Goal: Communication & Community: Answer question/provide support

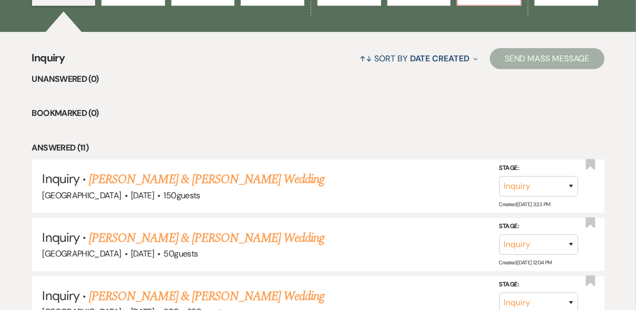
scroll to position [126, 0]
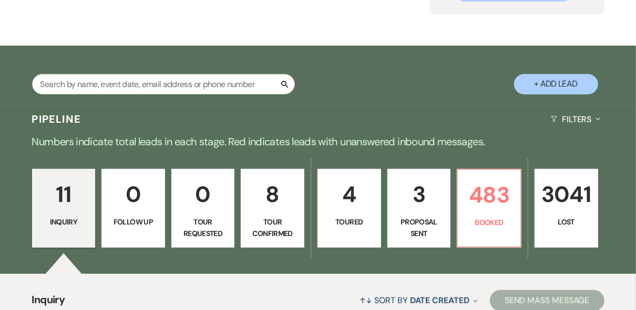
click at [416, 194] on p "3" at bounding box center [419, 194] width 50 height 35
select select "6"
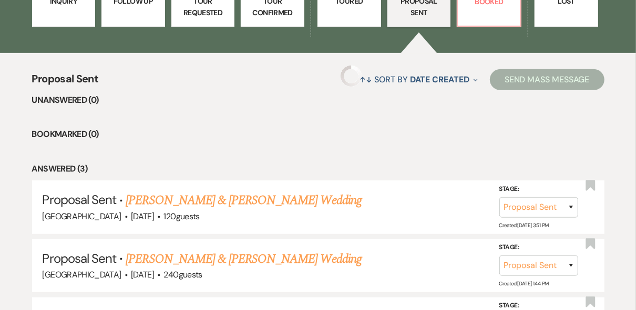
scroll to position [378, 0]
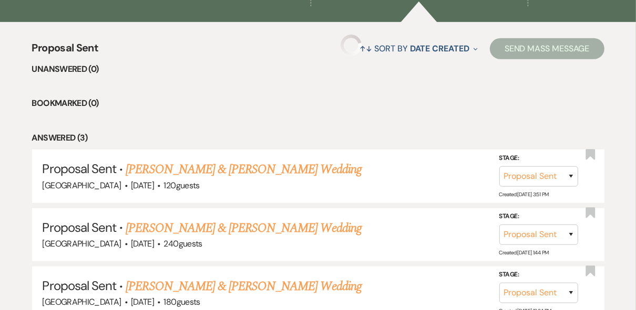
select select "6"
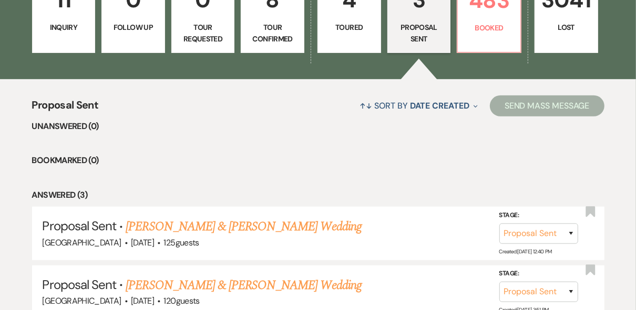
scroll to position [303, 0]
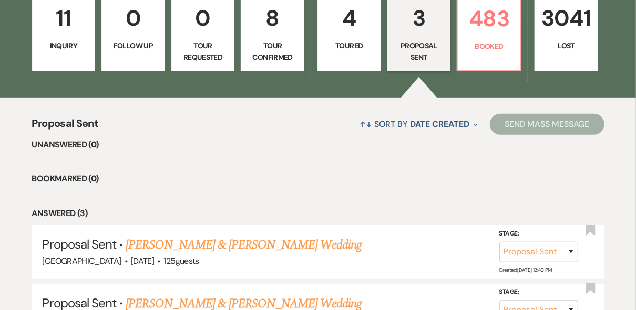
click at [344, 37] on link "4 Toured" at bounding box center [349, 32] width 64 height 79
select select "5"
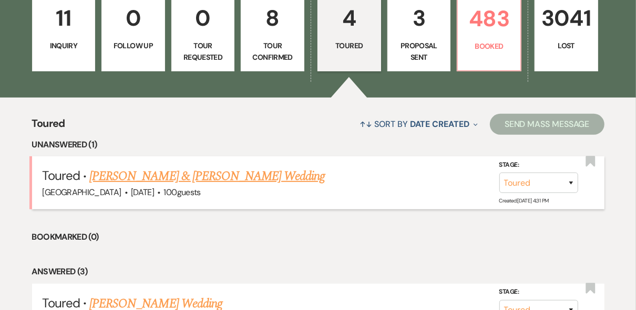
click at [206, 177] on link "[PERSON_NAME] & [PERSON_NAME] Wedding" at bounding box center [206, 176] width 235 height 19
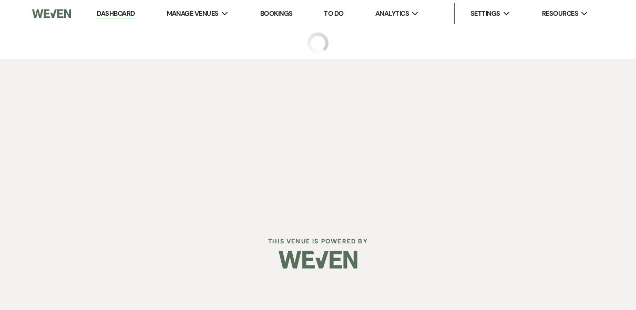
select select "5"
select select "20"
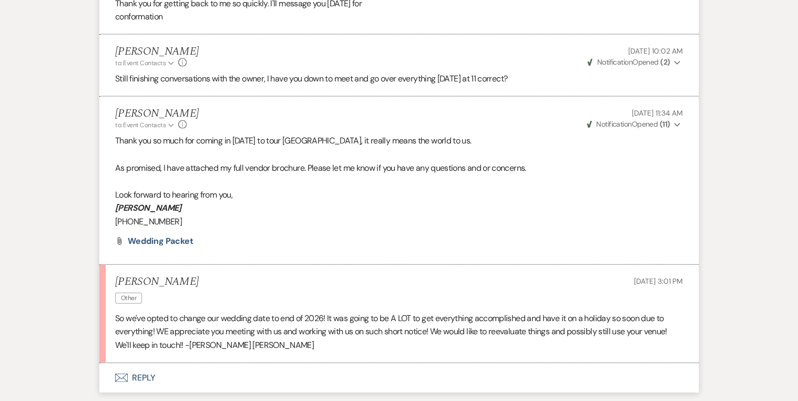
scroll to position [1089, 0]
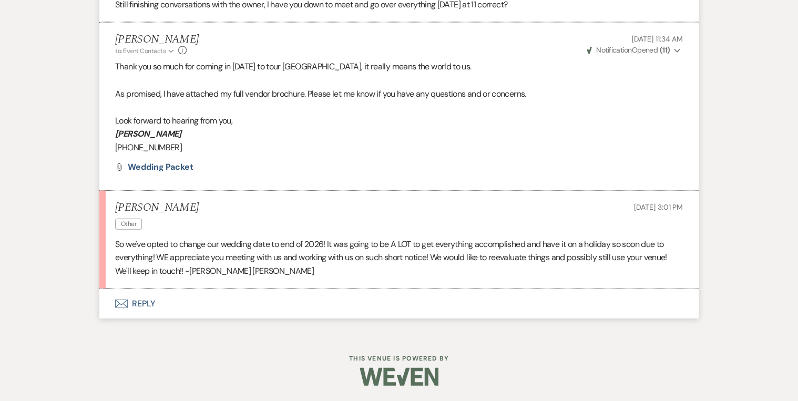
click at [131, 297] on button "Envelope Reply" at bounding box center [398, 303] width 599 height 29
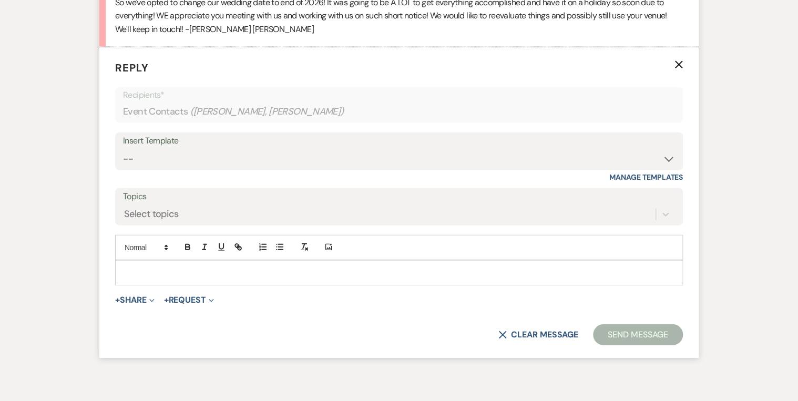
scroll to position [1331, 0]
click at [141, 267] on p at bounding box center [398, 272] width 551 height 12
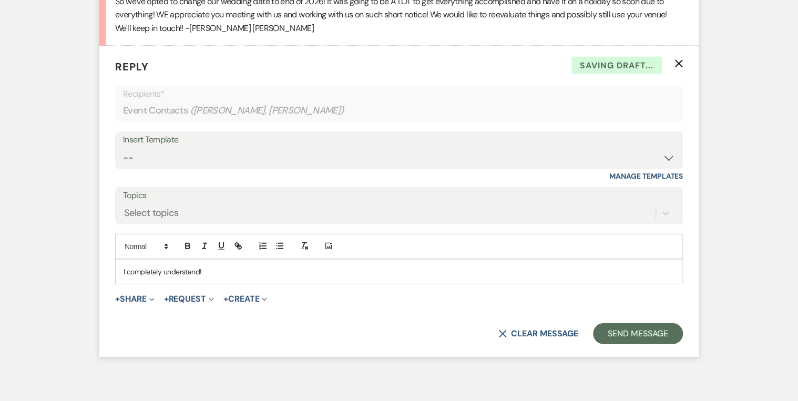
click at [229, 273] on p "I completely understand!" at bounding box center [398, 272] width 551 height 12
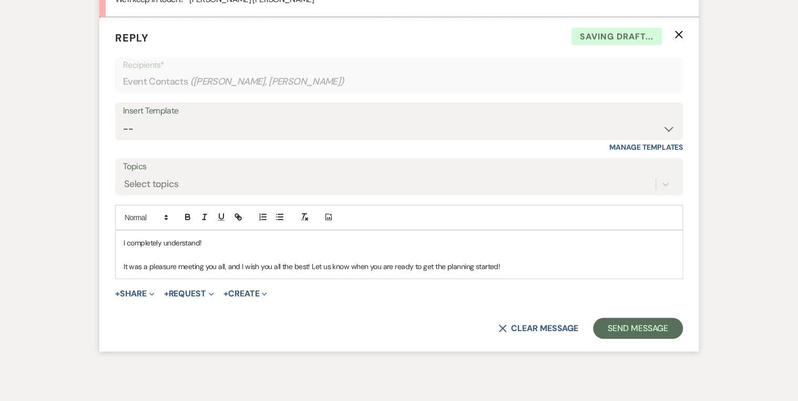
scroll to position [1373, 0]
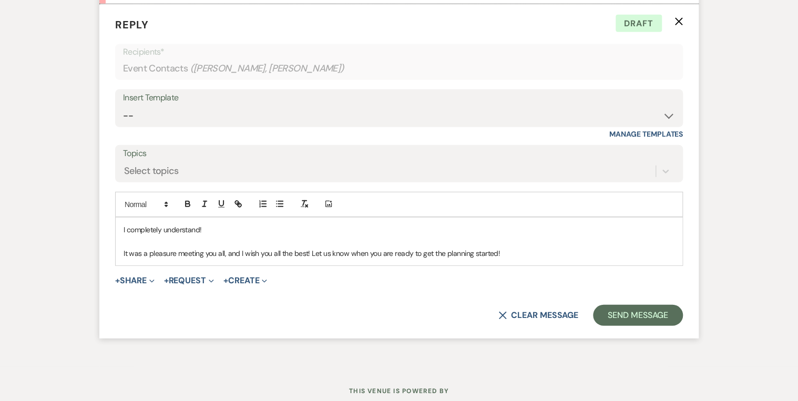
click at [535, 249] on p "It was a pleasure meeting you all, and I wish you all the best! Let us know whe…" at bounding box center [398, 253] width 551 height 12
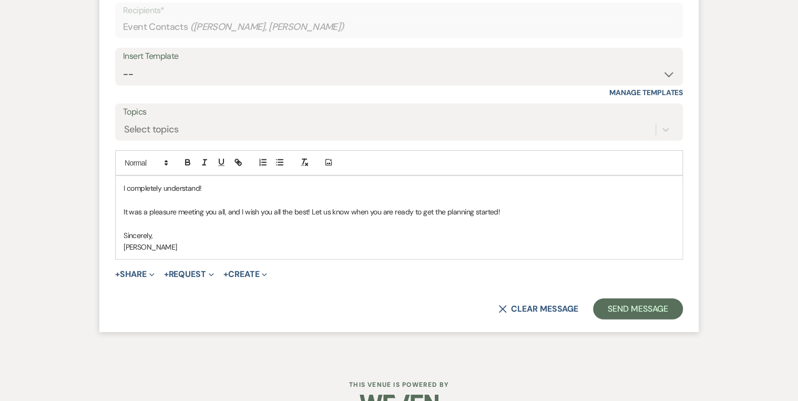
scroll to position [1415, 0]
click at [635, 307] on button "Send Message" at bounding box center [638, 308] width 90 height 21
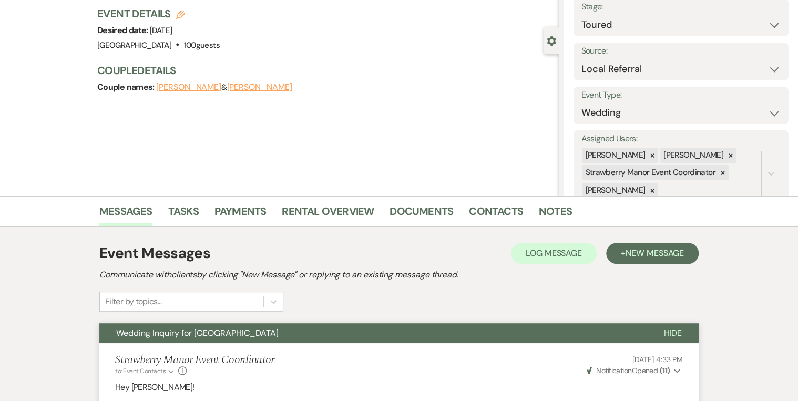
scroll to position [0, 0]
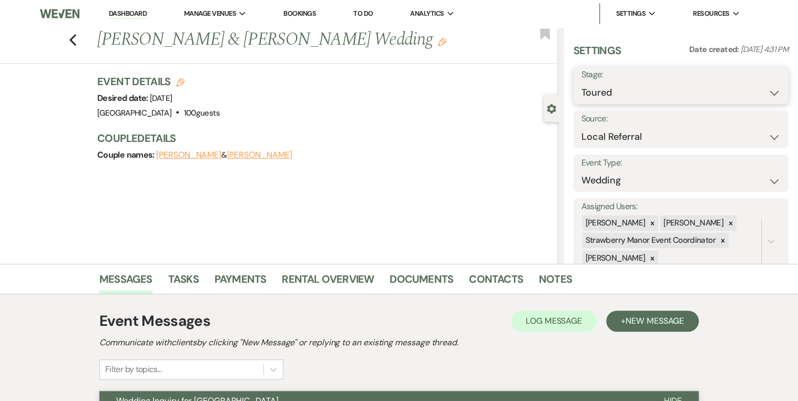
click at [635, 87] on select "Inquiry Follow Up Tour Requested Tour Confirmed Toured Proposal Sent Booked Lost" at bounding box center [680, 92] width 199 height 20
select select "8"
click at [581, 82] on select "Inquiry Follow Up Tour Requested Tour Confirmed Toured Proposal Sent Booked Lost" at bounding box center [680, 92] width 199 height 20
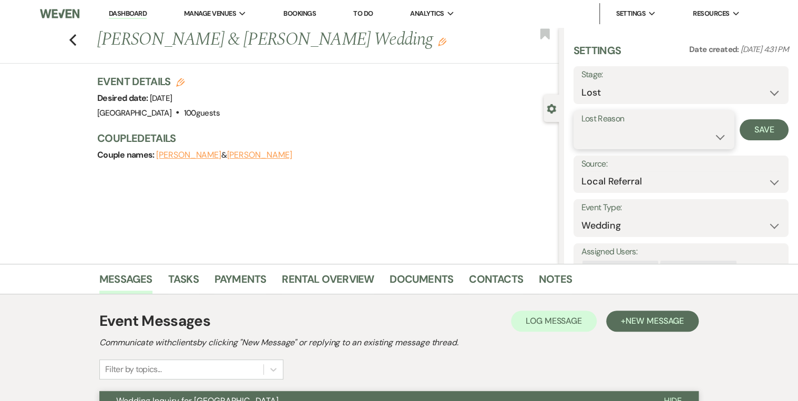
click at [635, 135] on select "Booked Elsewhere Budget Date Unavailable No Response Not a Good Match Capacity …" at bounding box center [654, 137] width 146 height 20
select select "8"
click at [581, 127] on select "Booked Elsewhere Budget Date Unavailable No Response Not a Good Match Capacity …" at bounding box center [654, 137] width 146 height 20
click at [635, 132] on button "Save" at bounding box center [763, 129] width 49 height 21
click at [74, 40] on use "button" at bounding box center [72, 40] width 7 height 12
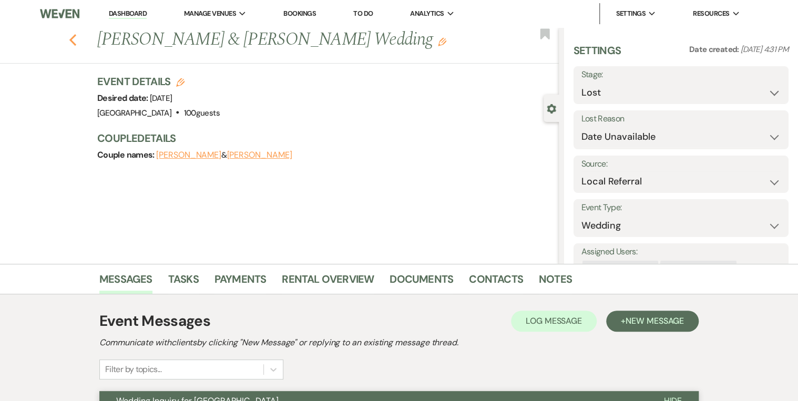
select select "8"
select select "5"
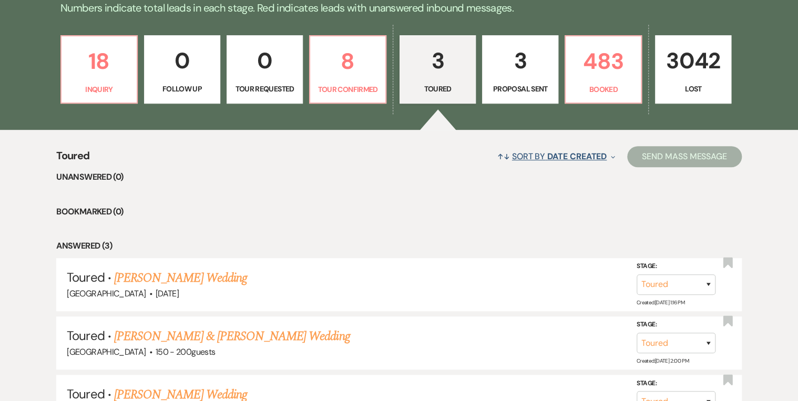
scroll to position [252, 0]
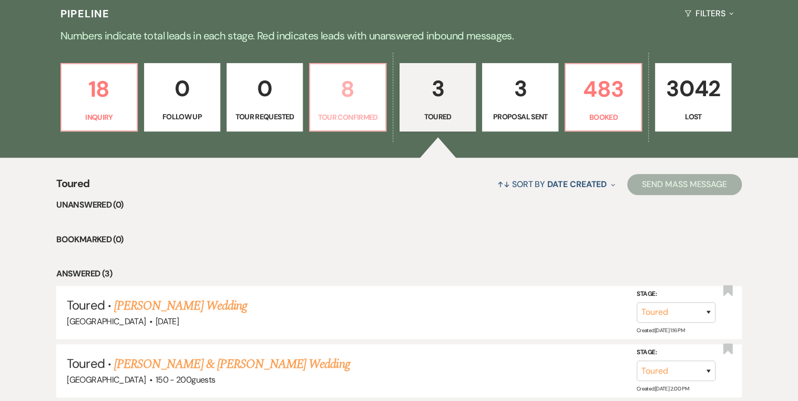
click at [350, 113] on p "Tour Confirmed" at bounding box center [347, 117] width 63 height 12
select select "4"
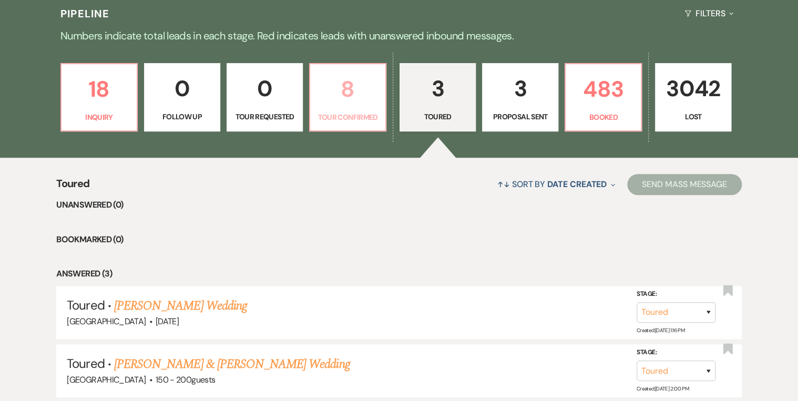
select select "4"
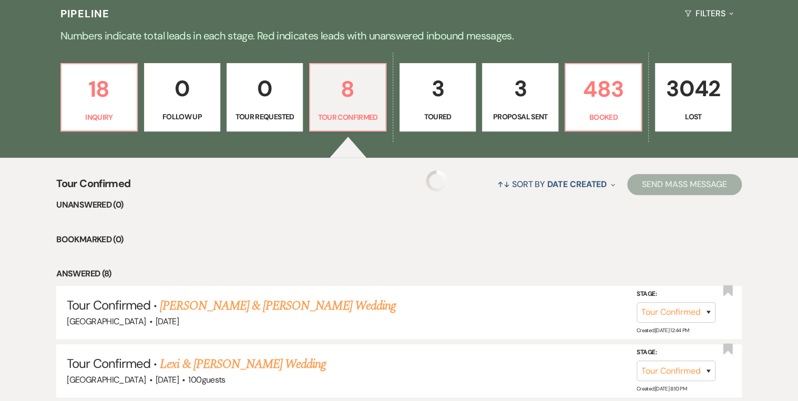
select select "4"
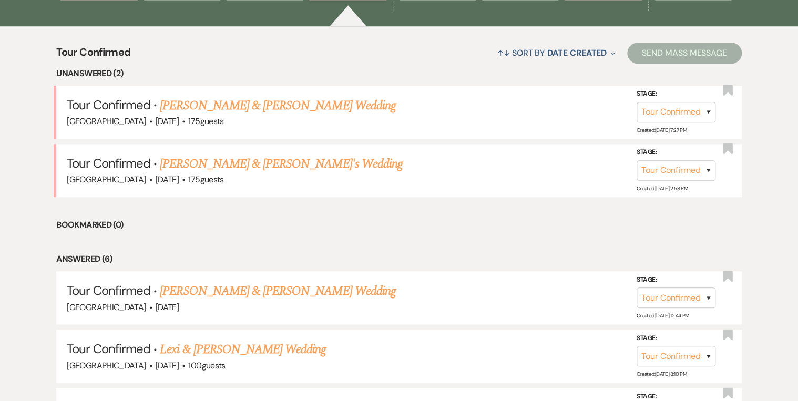
scroll to position [420, 0]
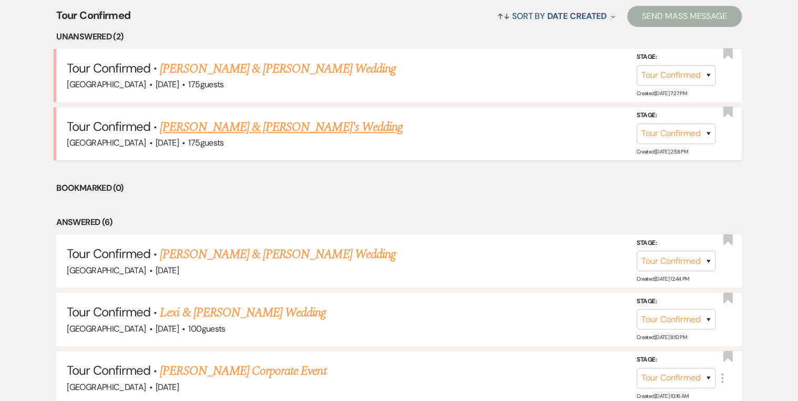
click at [205, 128] on link "[PERSON_NAME] & [PERSON_NAME]'s Wedding" at bounding box center [281, 127] width 243 height 19
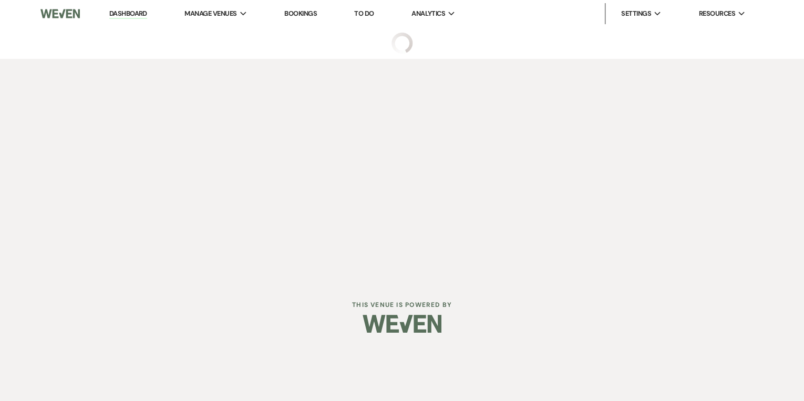
select select "4"
select select "3"
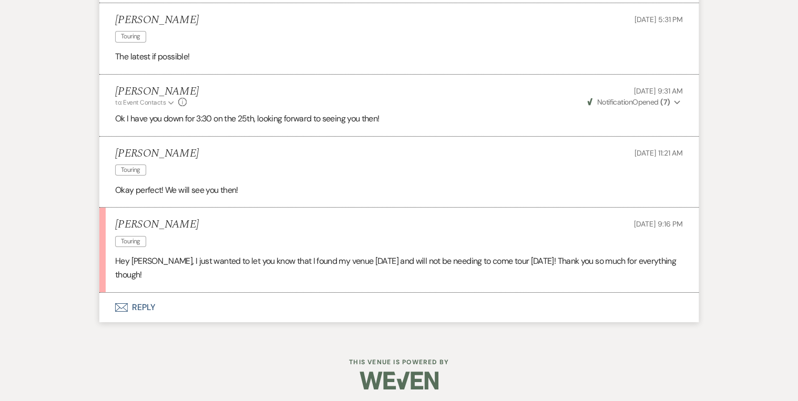
scroll to position [1867, 0]
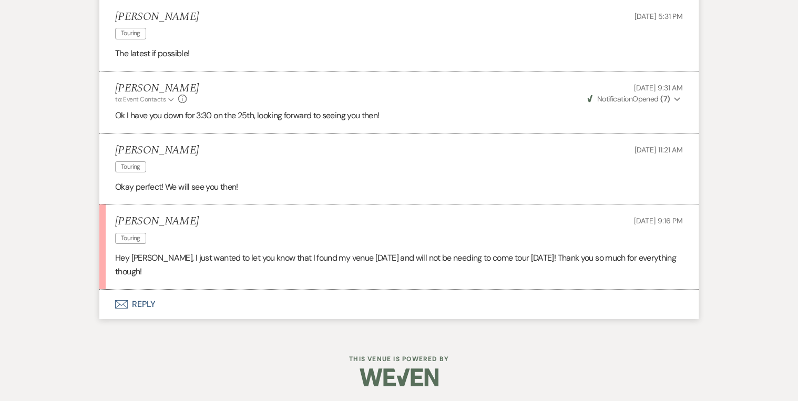
click at [141, 302] on button "Envelope Reply" at bounding box center [398, 303] width 599 height 29
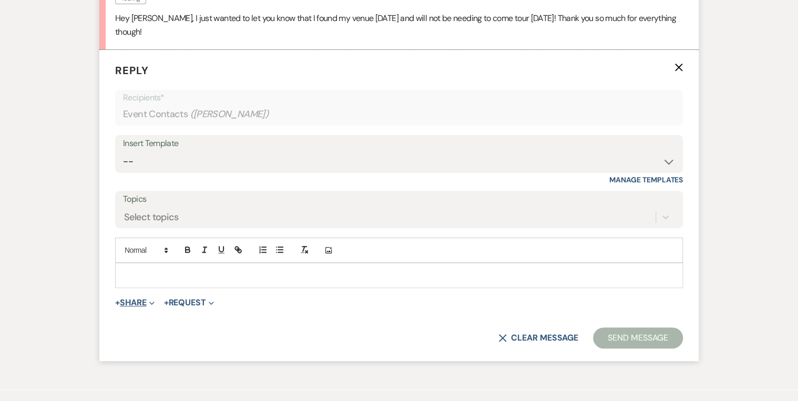
scroll to position [2110, 0]
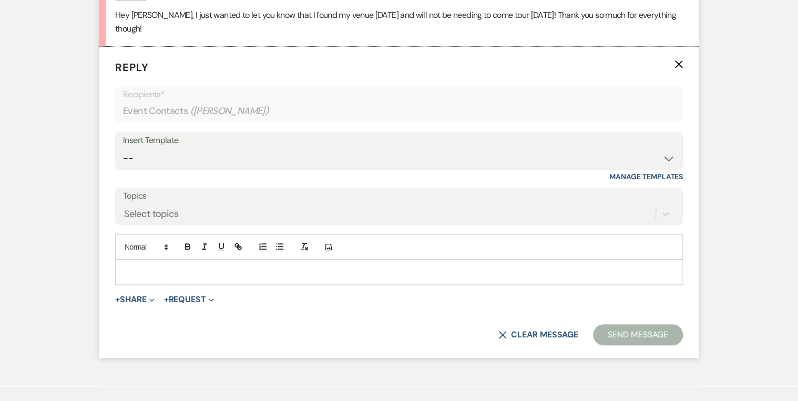
click at [149, 267] on p at bounding box center [398, 272] width 551 height 12
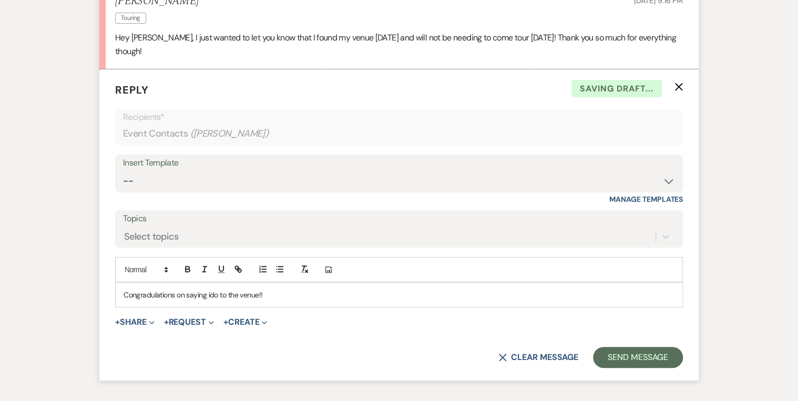
scroll to position [2068, 0]
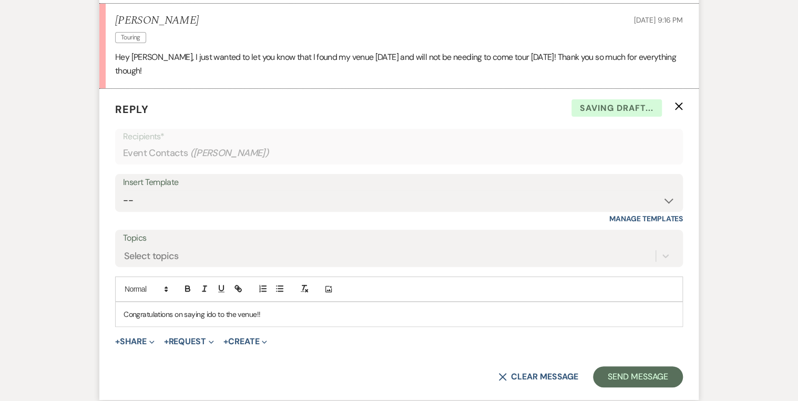
click at [276, 308] on p "Congratulations on saying ido to the venue!!" at bounding box center [398, 314] width 551 height 12
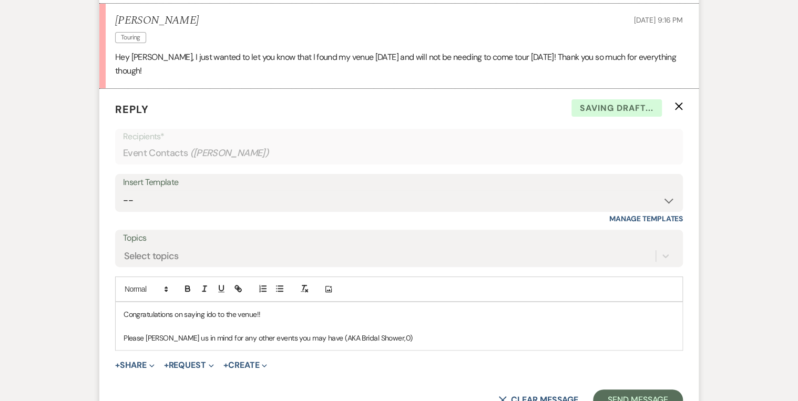
click at [399, 310] on p "Please [PERSON_NAME] us in mind for any other events you may have (AKA Bridal S…" at bounding box center [398, 338] width 551 height 12
click at [363, 310] on p "Please [PERSON_NAME] us in mind for any other events you may have (AKA Bridal S…" at bounding box center [398, 338] width 551 height 12
click at [366, 310] on p "Please [PERSON_NAME] us in mind for any other events you may have (AKA Bridal S…" at bounding box center [398, 338] width 551 height 12
click at [367, 310] on p "Please [PERSON_NAME] us in mind for any other events you may have (AKA Bridal S…" at bounding box center [398, 338] width 551 height 12
click at [391, 310] on p "Please keeo us in mind for any other events you may have (AKA Bridal Shower ;0)" at bounding box center [398, 338] width 551 height 12
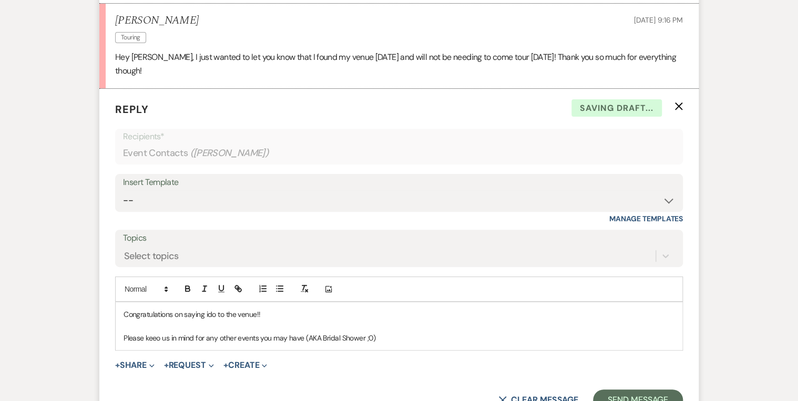
click at [391, 310] on p "Please keeo us in mind for any other events you may have (AKA Bridal Shower ;0)" at bounding box center [398, 338] width 551 height 12
click at [420, 310] on p at bounding box center [398, 326] width 551 height 12
click at [391, 310] on p "Please keeo us in mind for any other events you may have (AKA Bridal Shower ;0)" at bounding box center [398, 338] width 551 height 12
click at [406, 310] on p "Please keep us in mind for any other events you may have (AKA Bridal Shower ;0)" at bounding box center [398, 338] width 551 height 12
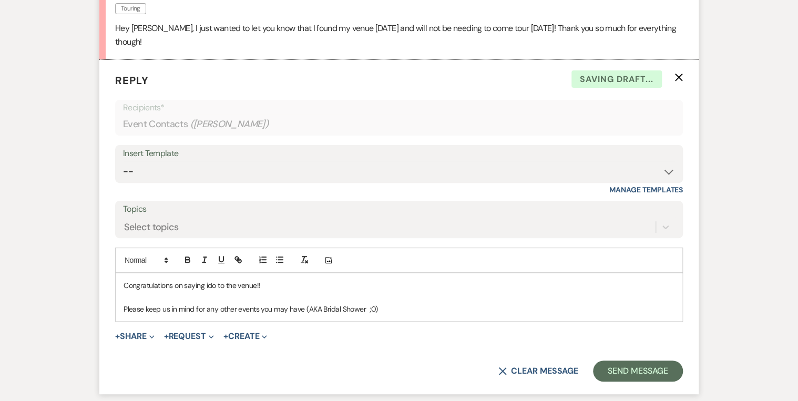
scroll to position [2110, 0]
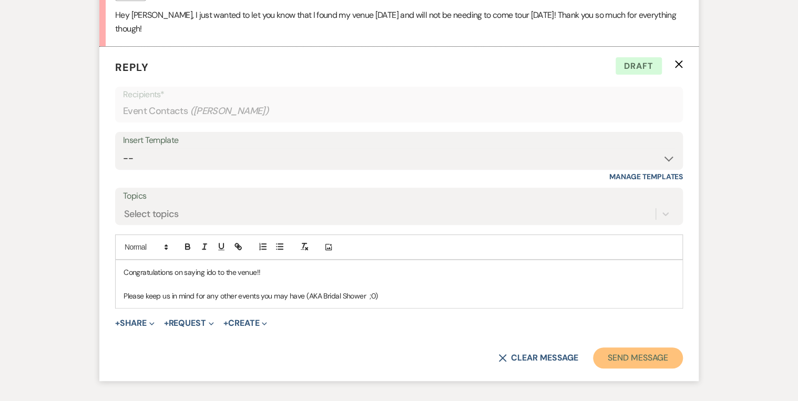
click at [635, 310] on button "Send Message" at bounding box center [638, 357] width 90 height 21
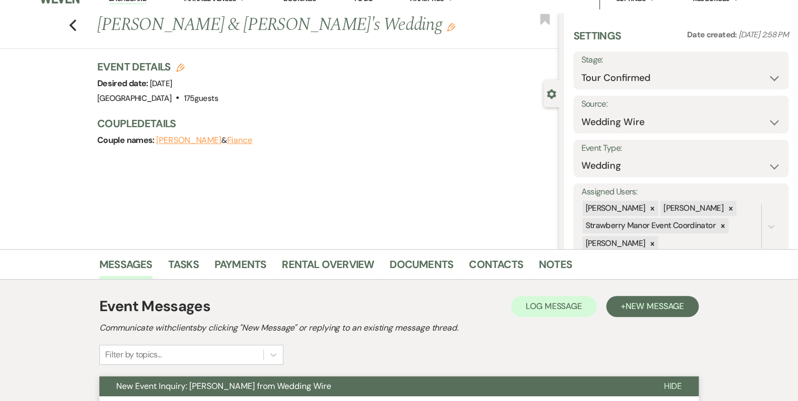
scroll to position [0, 0]
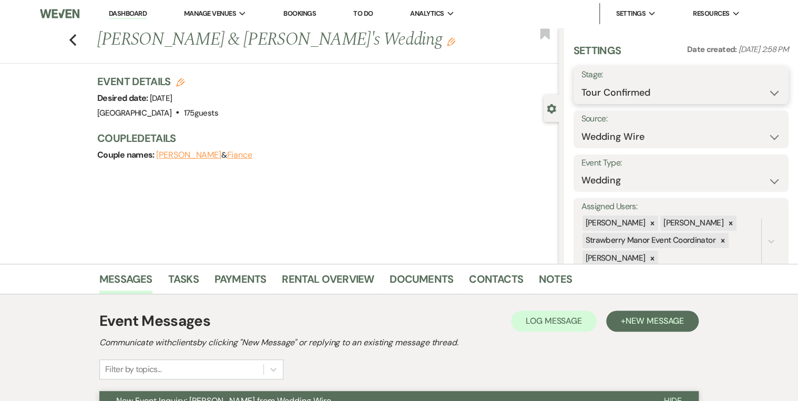
click at [635, 96] on select "Inquiry Follow Up Tour Requested Tour Confirmed Toured Proposal Sent Booked Lost" at bounding box center [680, 92] width 199 height 20
select select "8"
click at [581, 82] on select "Inquiry Follow Up Tour Requested Tour Confirmed Toured Proposal Sent Booked Lost" at bounding box center [680, 92] width 199 height 20
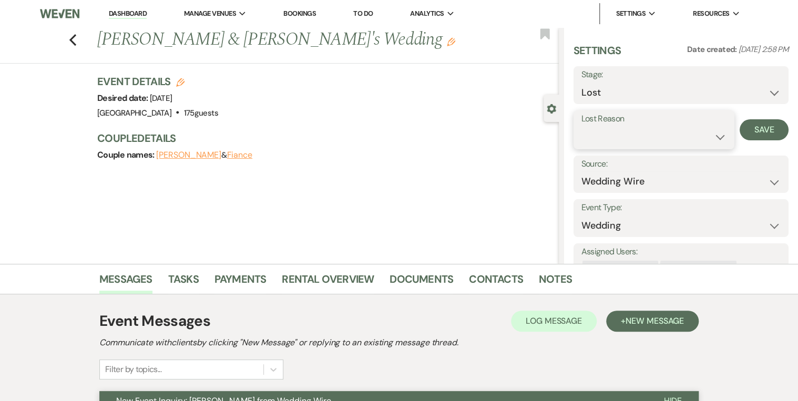
click at [635, 136] on select "Booked Elsewhere Budget Date Unavailable No Response Not a Good Match Capacity …" at bounding box center [654, 137] width 146 height 20
select select "6"
click at [581, 127] on select "Booked Elsewhere Budget Date Unavailable No Response Not a Good Match Capacity …" at bounding box center [654, 137] width 146 height 20
click at [635, 129] on button "Save" at bounding box center [763, 129] width 49 height 21
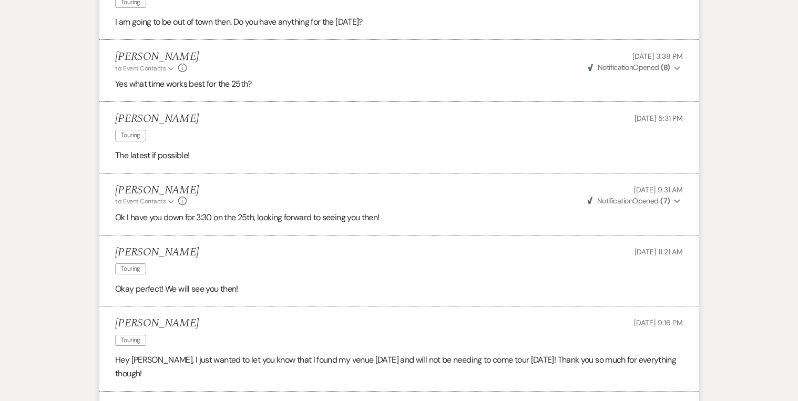
scroll to position [1723, 0]
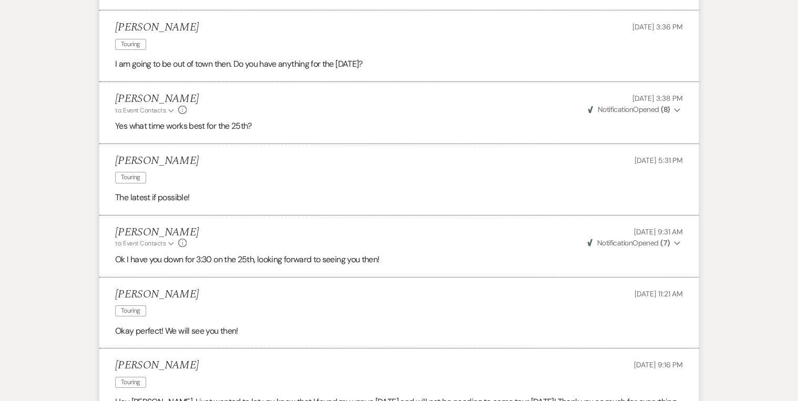
click at [515, 199] on p "The latest if possible!" at bounding box center [398, 198] width 567 height 14
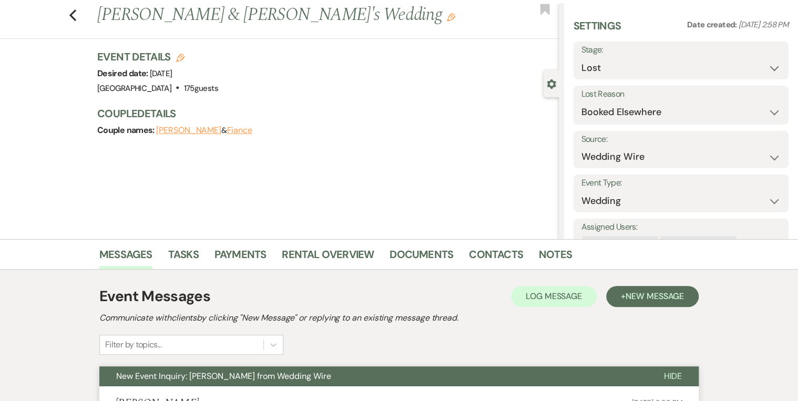
scroll to position [0, 0]
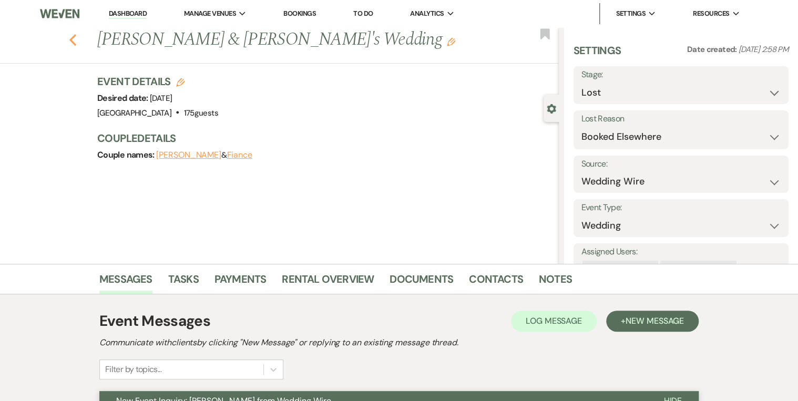
click at [76, 40] on icon "Previous" at bounding box center [73, 40] width 8 height 13
select select "4"
select select "8"
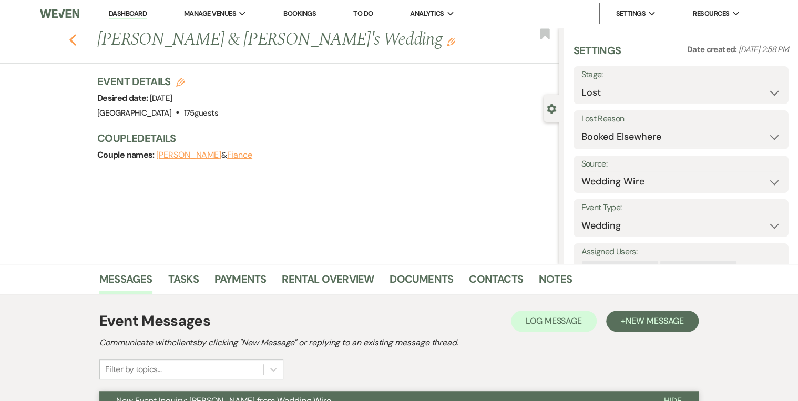
select select "6"
select select "4"
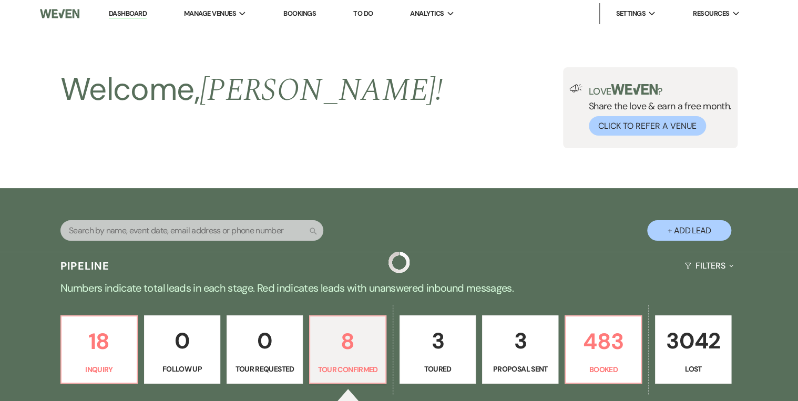
scroll to position [420, 0]
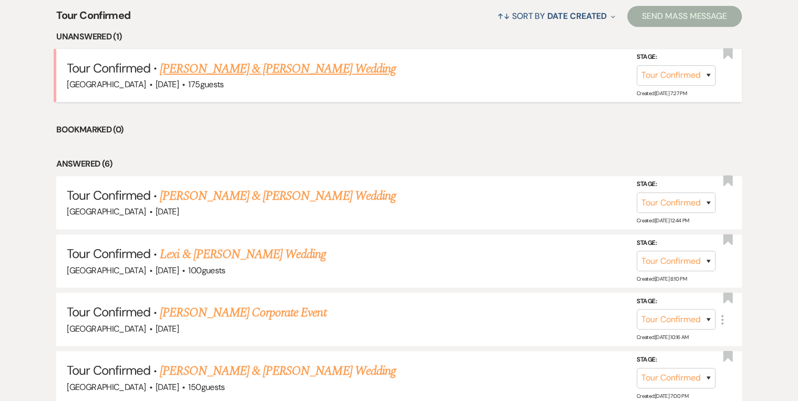
click at [273, 68] on link "[PERSON_NAME] & [PERSON_NAME] Wedding" at bounding box center [277, 68] width 235 height 19
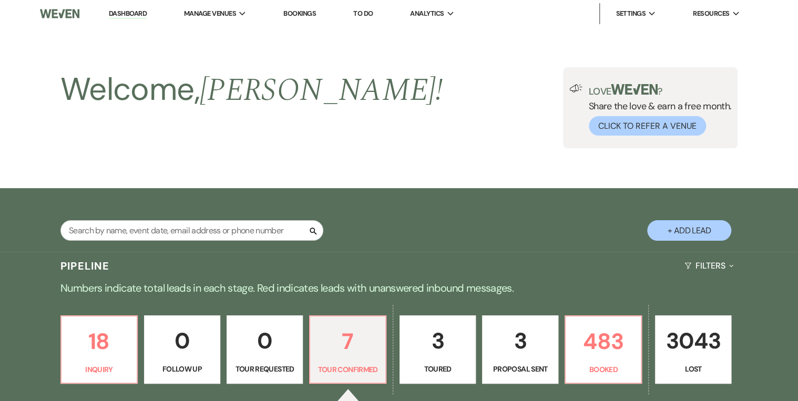
select select "4"
select select "5"
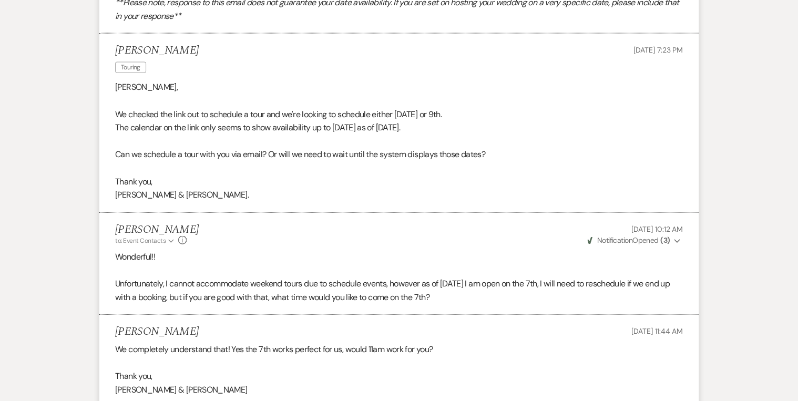
scroll to position [1436, 0]
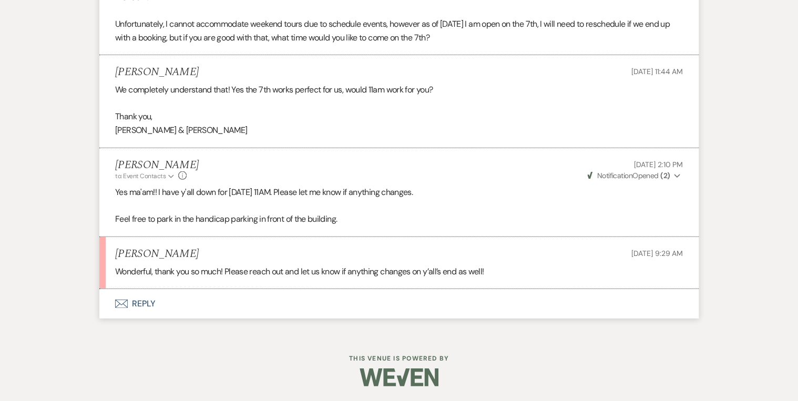
click at [135, 299] on button "Envelope Reply" at bounding box center [398, 303] width 599 height 29
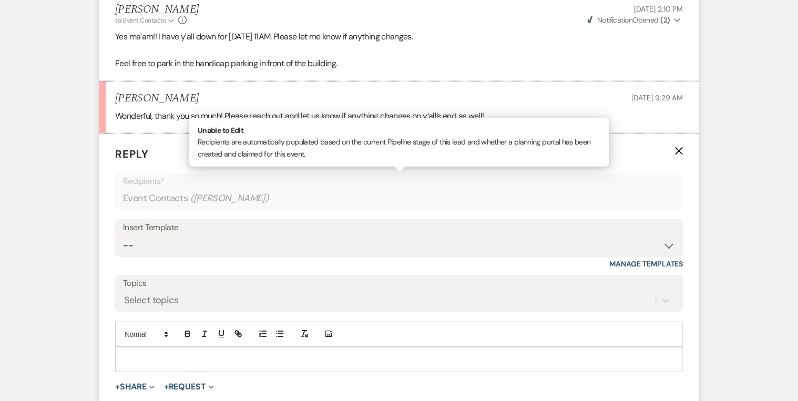
scroll to position [1679, 0]
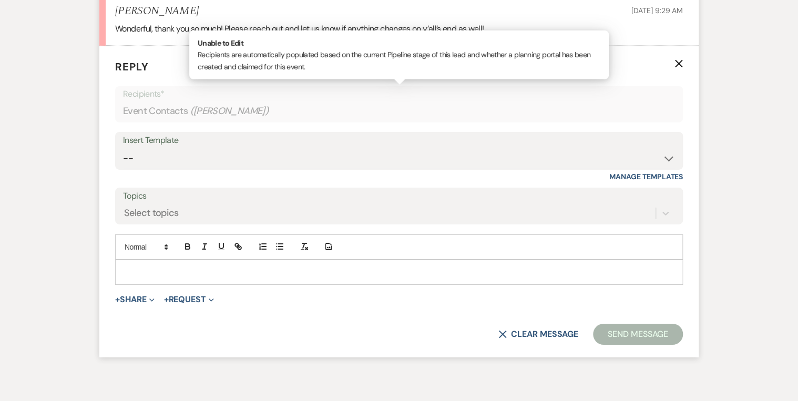
click at [150, 269] on p at bounding box center [398, 272] width 551 height 12
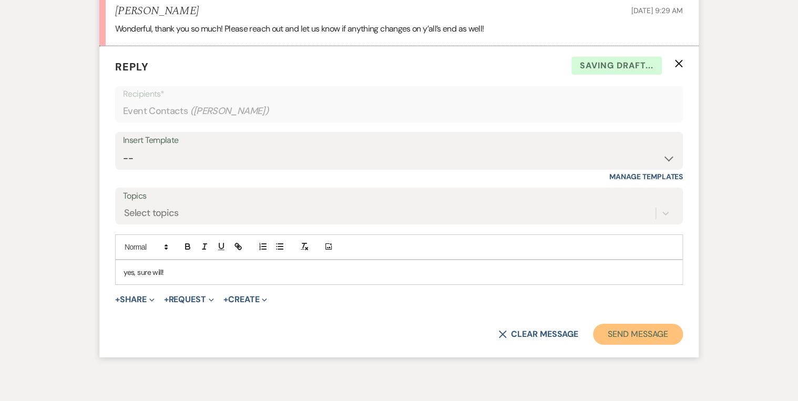
click at [616, 310] on button "Send Message" at bounding box center [638, 334] width 90 height 21
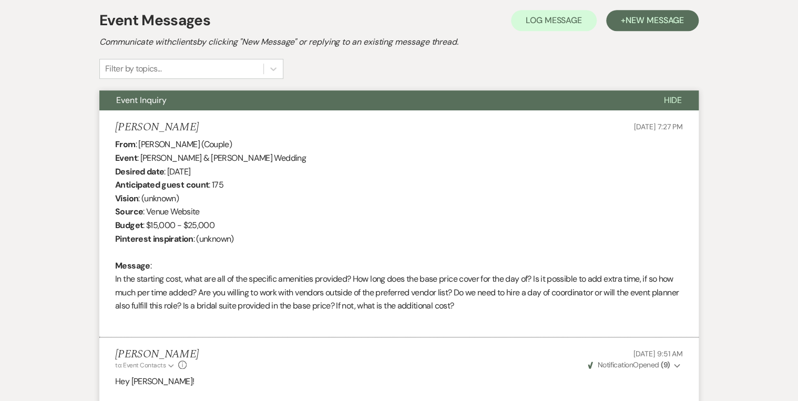
scroll to position [0, 0]
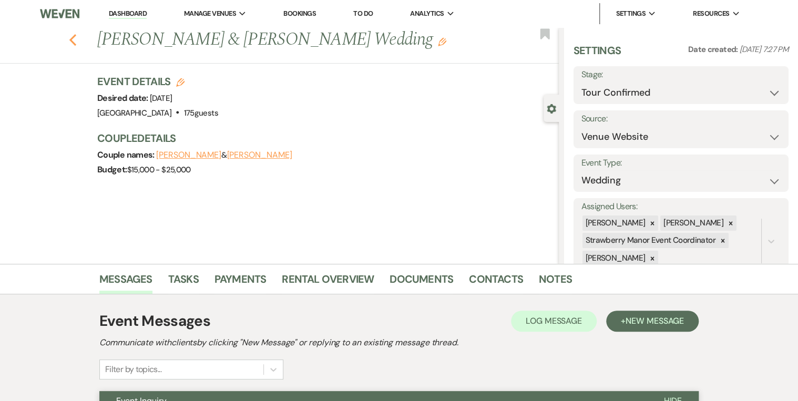
click at [76, 43] on use "button" at bounding box center [72, 40] width 7 height 12
select select "4"
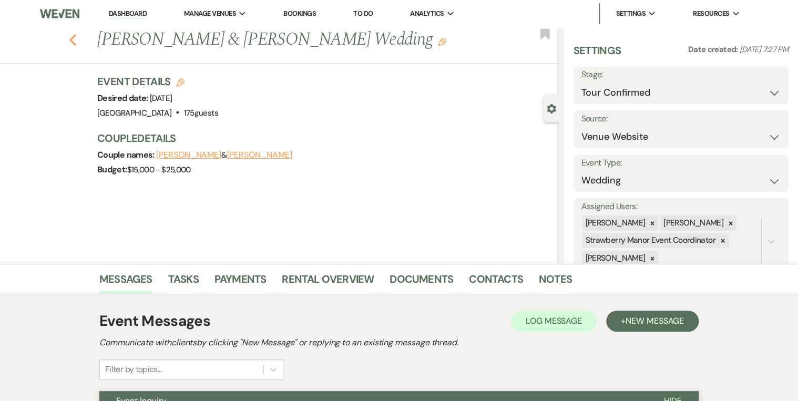
select select "4"
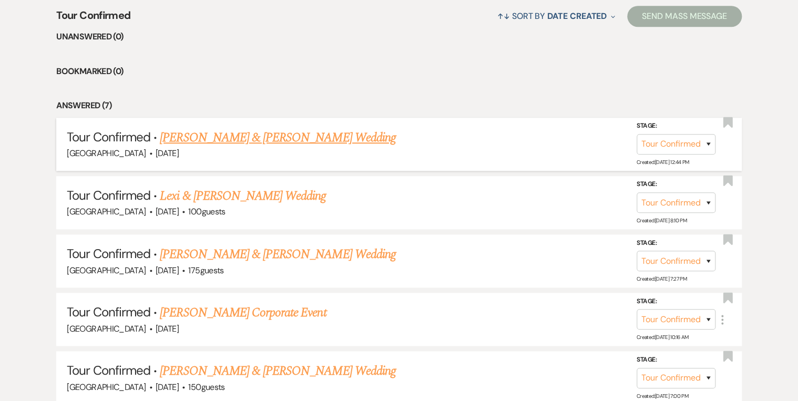
click at [376, 136] on h5 "Tour Confirmed · [PERSON_NAME] & [PERSON_NAME] Wedding" at bounding box center [399, 137] width 664 height 19
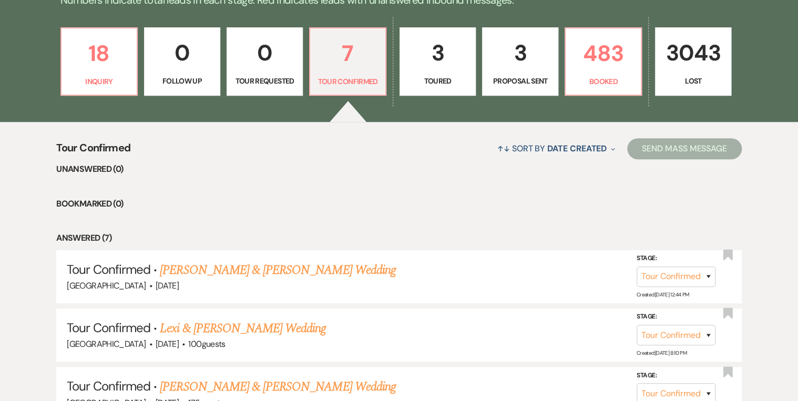
scroll to position [210, 0]
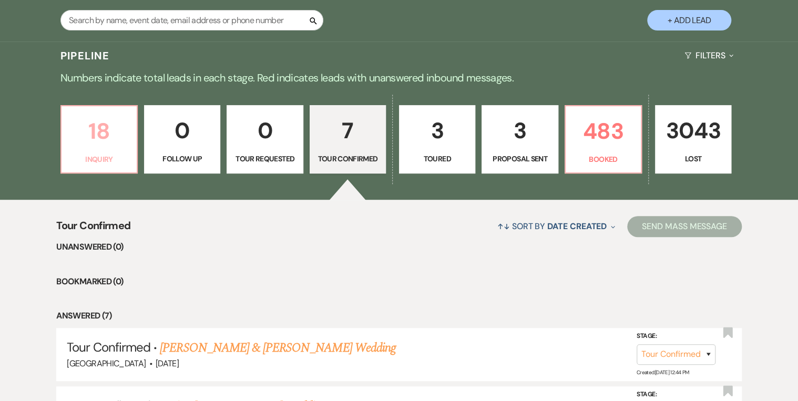
click at [90, 154] on p "Inquiry" at bounding box center [99, 159] width 63 height 12
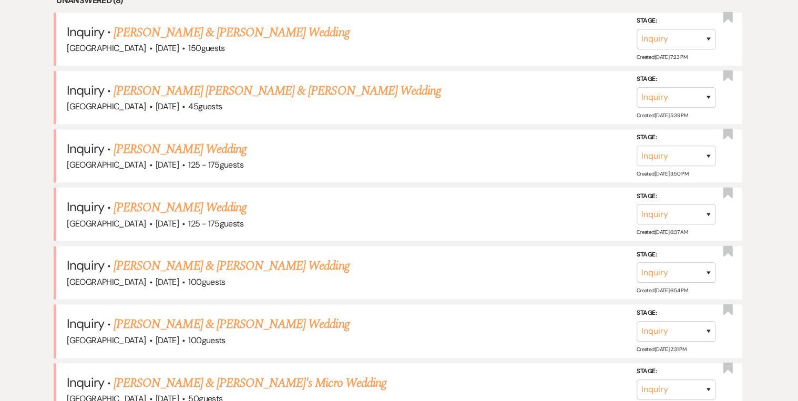
scroll to position [672, 0]
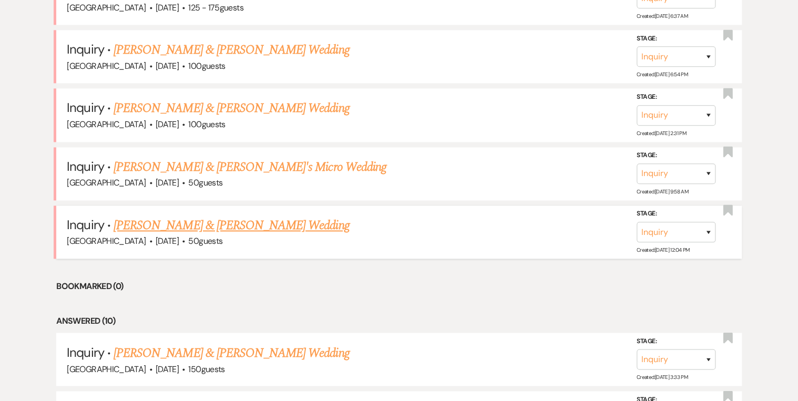
click at [182, 218] on link "[PERSON_NAME] & [PERSON_NAME] Wedding" at bounding box center [230, 225] width 235 height 19
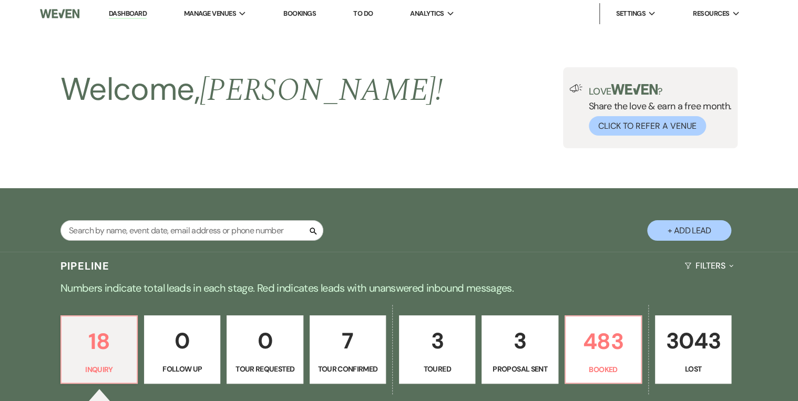
select select "5"
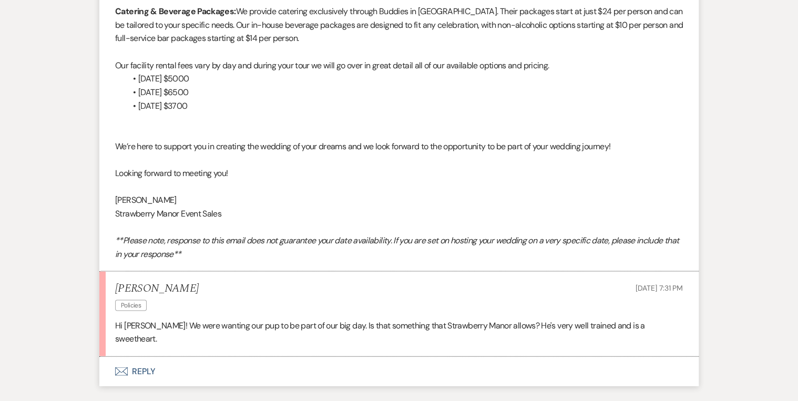
scroll to position [953, 0]
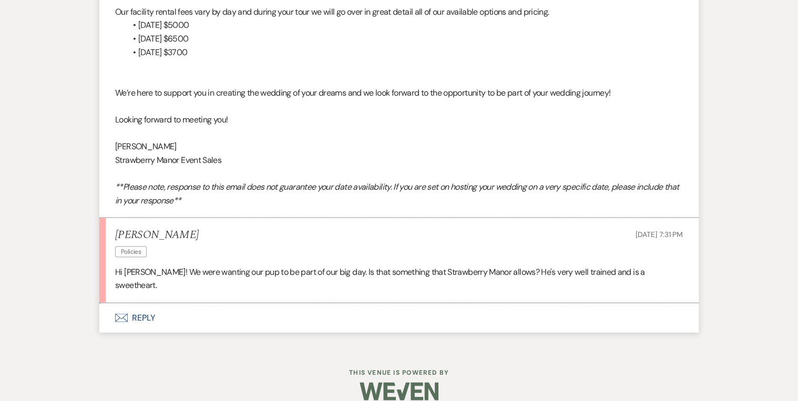
click at [140, 303] on button "Envelope Reply" at bounding box center [398, 317] width 599 height 29
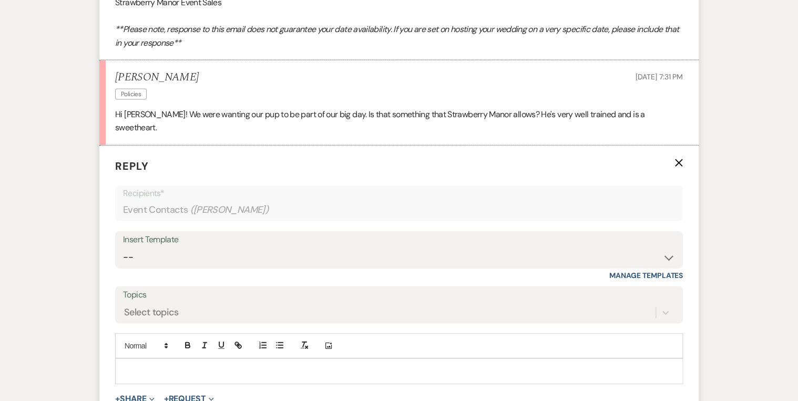
scroll to position [1196, 0]
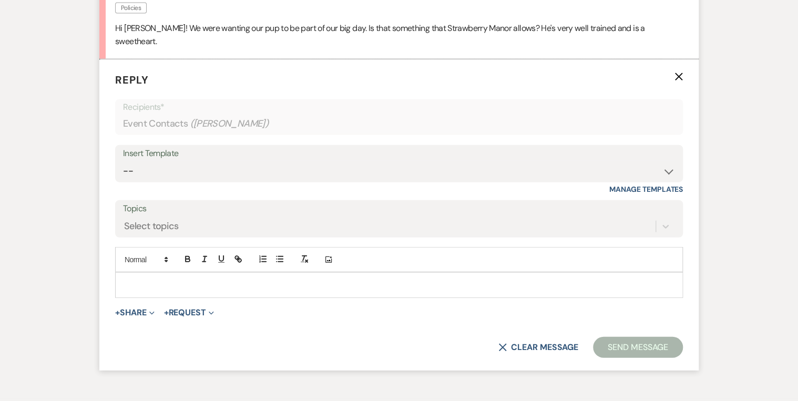
click at [145, 273] on div at bounding box center [399, 285] width 566 height 24
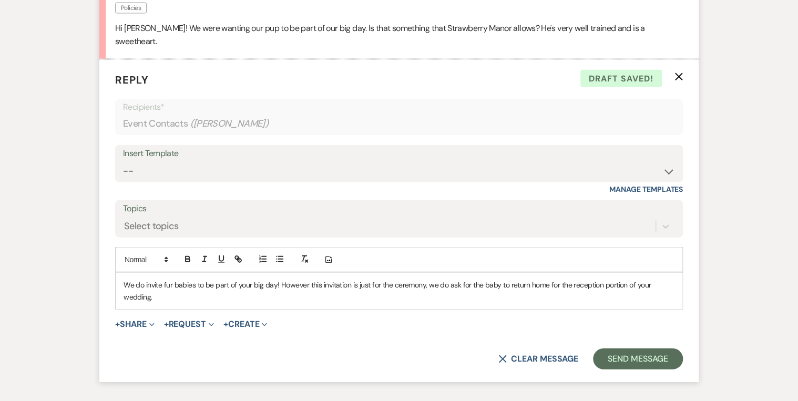
click at [279, 279] on p "We do invite fur babies to be part of your big day! However this invitation is …" at bounding box center [398, 291] width 551 height 24
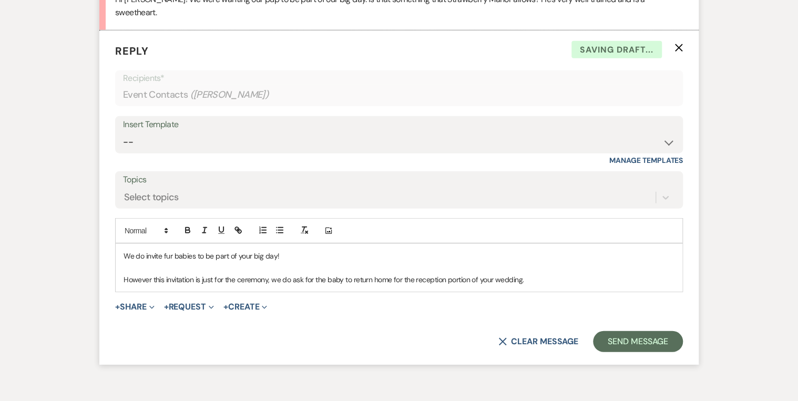
scroll to position [1238, 0]
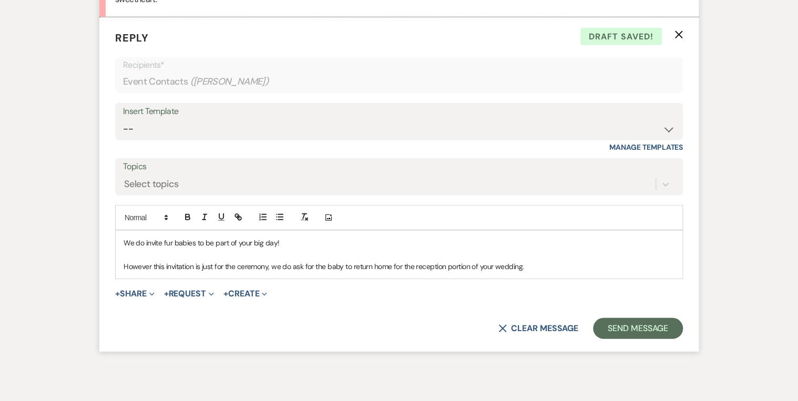
click at [540, 261] on p "However this invitation is just for the ceremony, we do ask for the baby to ret…" at bounding box center [398, 267] width 551 height 12
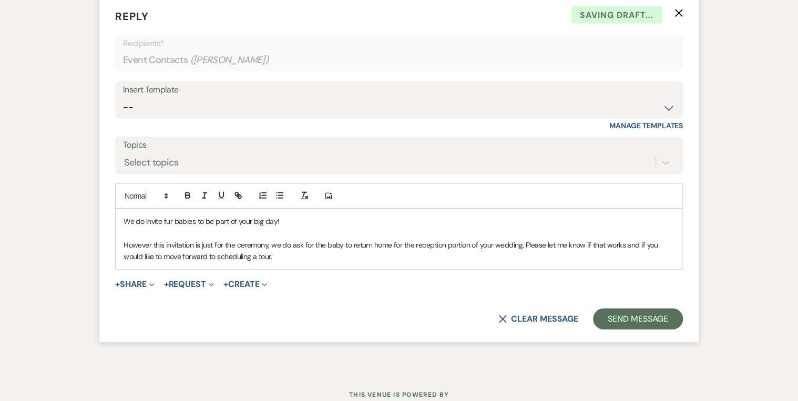
scroll to position [1280, 0]
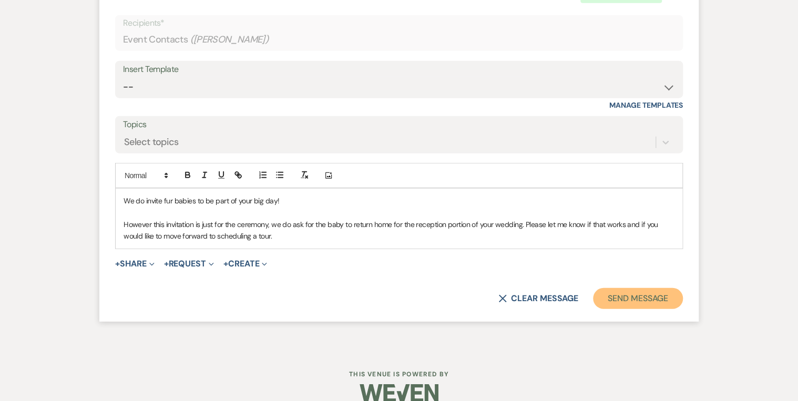
click at [635, 288] on button "Send Message" at bounding box center [638, 298] width 90 height 21
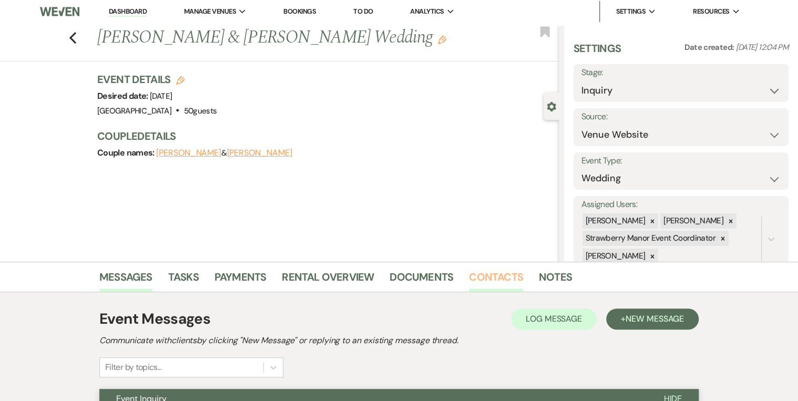
scroll to position [0, 0]
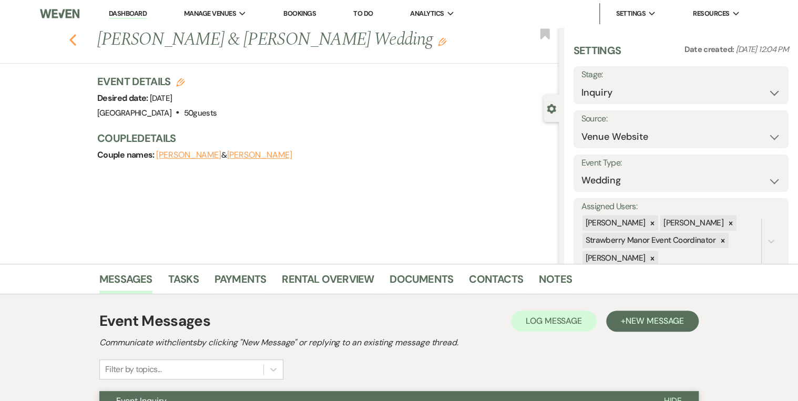
click at [74, 40] on use "button" at bounding box center [72, 40] width 7 height 12
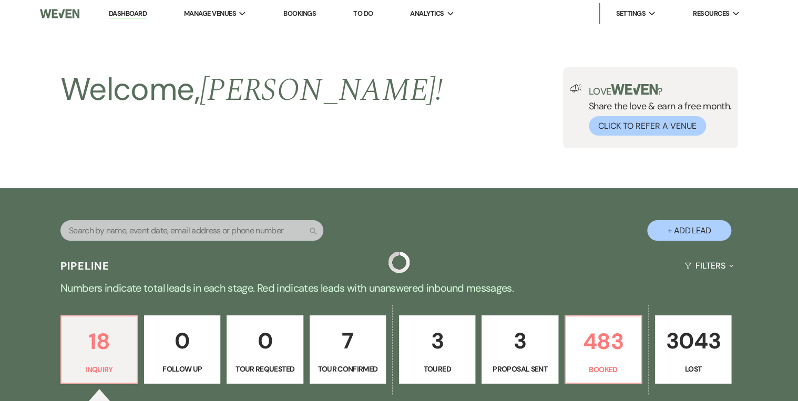
scroll to position [672, 0]
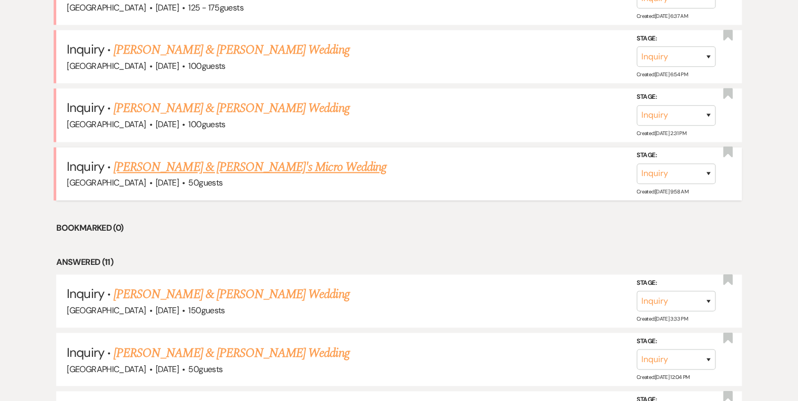
click at [153, 164] on link "[PERSON_NAME] & [PERSON_NAME]'s Micro Wedding" at bounding box center [249, 167] width 273 height 19
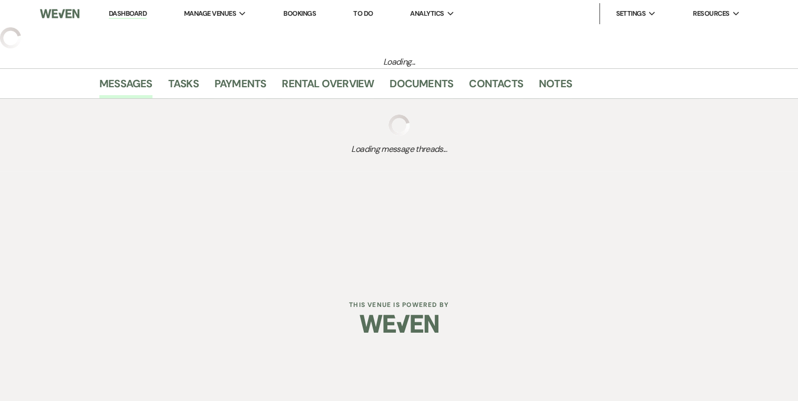
select select "5"
select select "16"
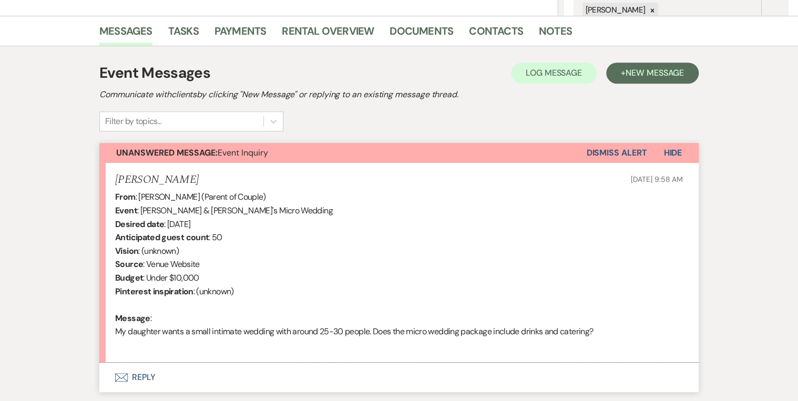
scroll to position [322, 0]
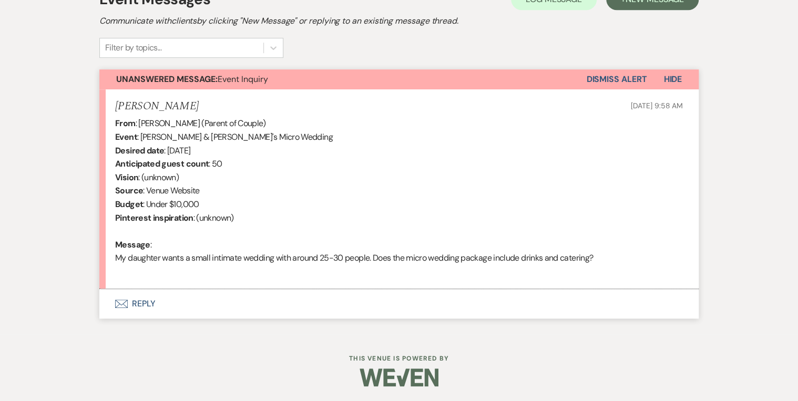
click at [137, 305] on button "Envelope Reply" at bounding box center [398, 303] width 599 height 29
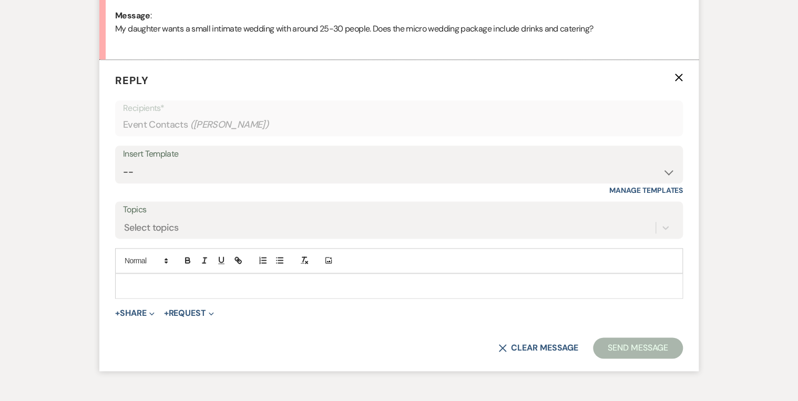
scroll to position [565, 0]
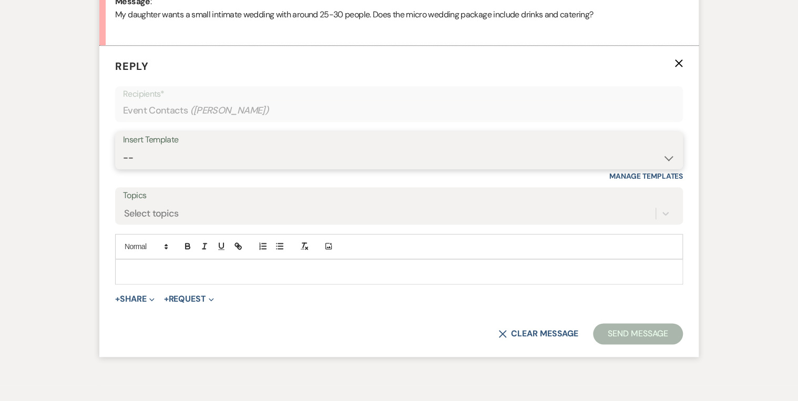
click at [157, 156] on select "-- Weven Planning Portal Introduction (Booked Events) Private Party Inquiry Res…" at bounding box center [399, 158] width 552 height 20
select select "2994"
click at [123, 148] on select "-- Weven Planning Portal Introduction (Booked Events) Private Party Inquiry Res…" at bounding box center [399, 158] width 552 height 20
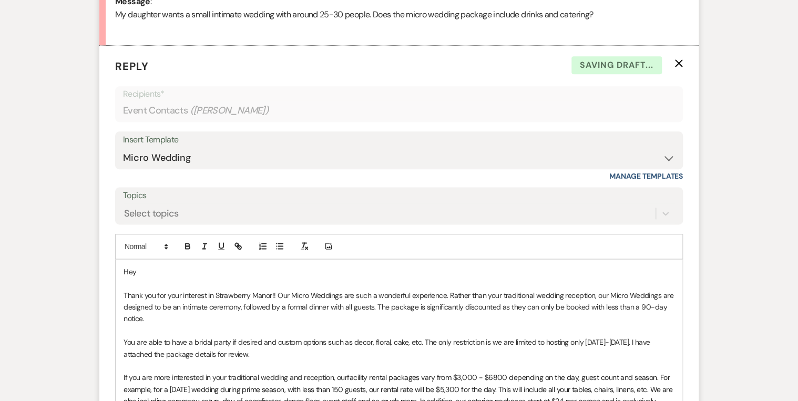
click at [154, 271] on p "Hey" at bounding box center [398, 272] width 551 height 12
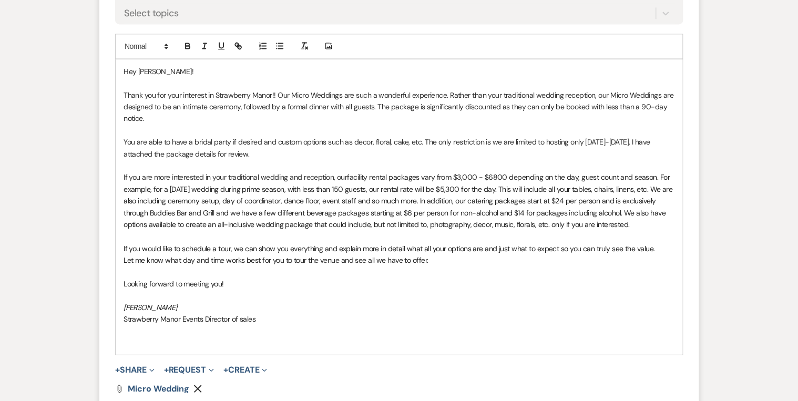
scroll to position [817, 0]
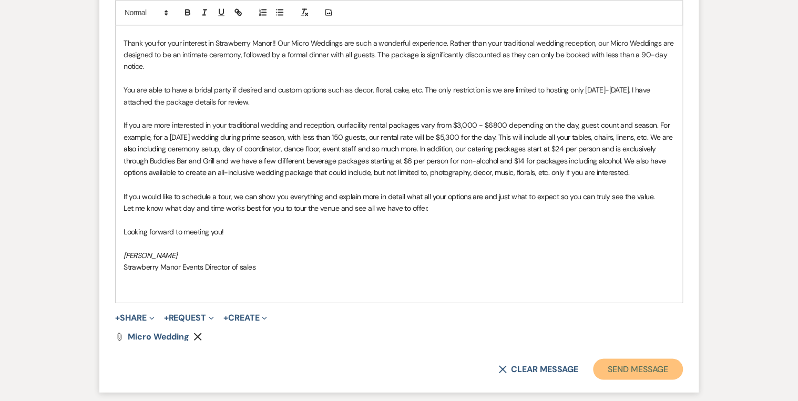
click at [618, 310] on button "Send Message" at bounding box center [638, 368] width 90 height 21
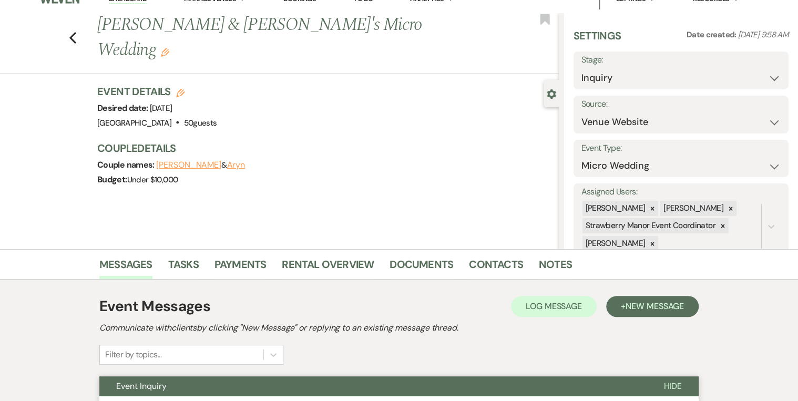
scroll to position [0, 0]
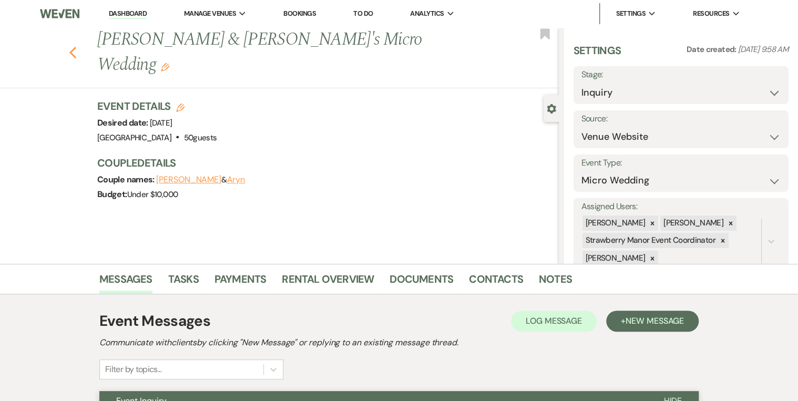
click at [76, 47] on use "button" at bounding box center [72, 53] width 7 height 12
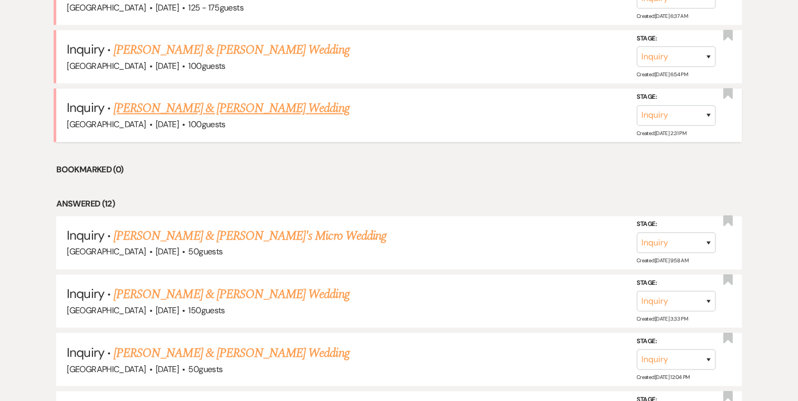
click at [160, 103] on link "[PERSON_NAME] & [PERSON_NAME] Wedding" at bounding box center [230, 108] width 235 height 19
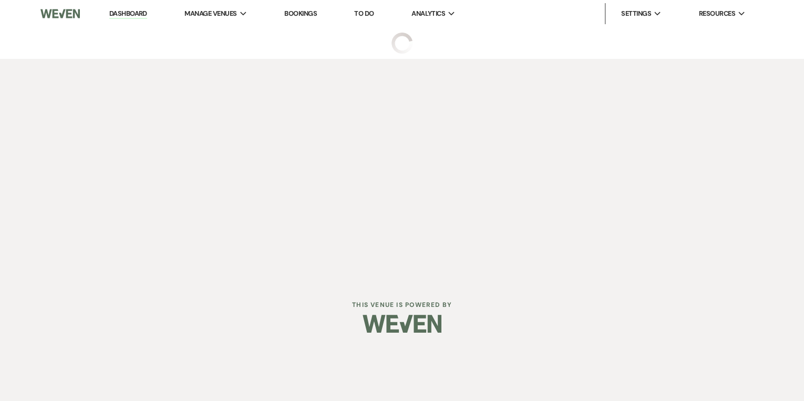
select select "5"
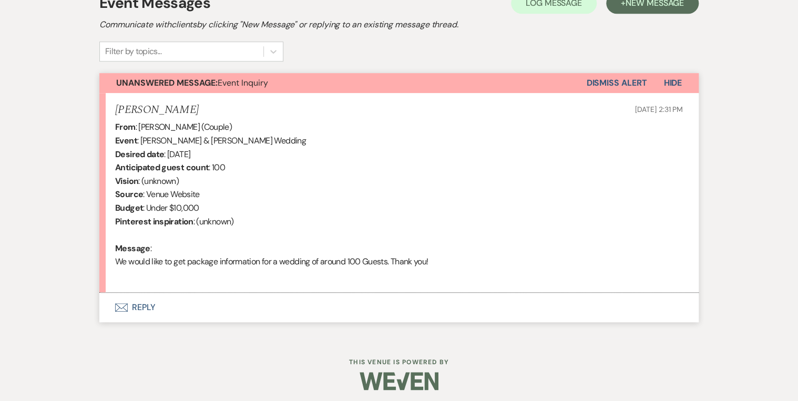
scroll to position [322, 0]
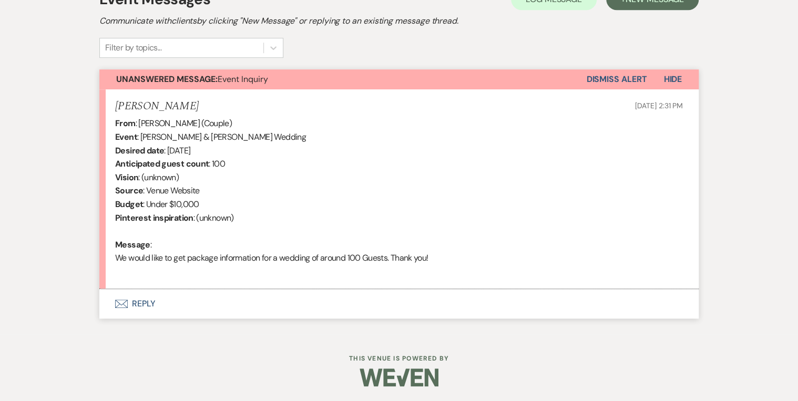
click at [141, 305] on button "Envelope Reply" at bounding box center [398, 303] width 599 height 29
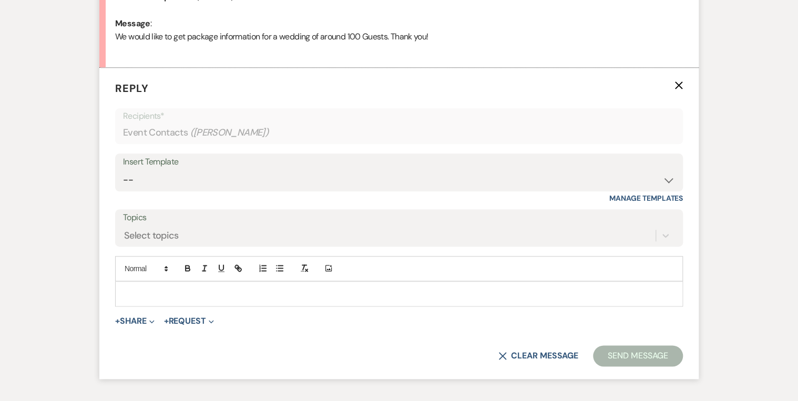
scroll to position [565, 0]
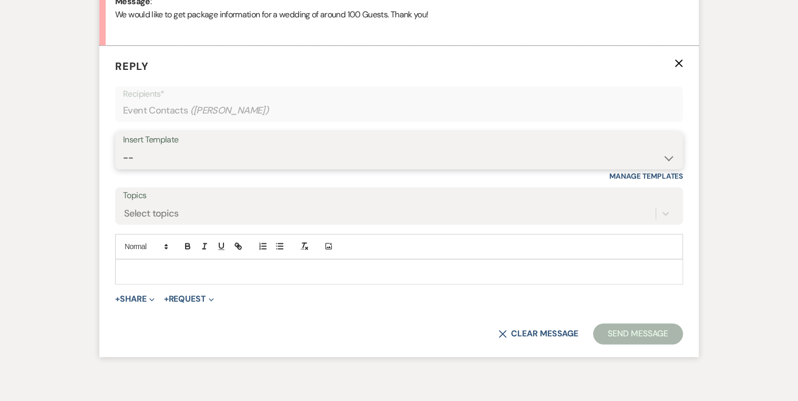
click at [161, 155] on select "-- Weven Planning Portal Introduction (Booked Events) Private Party Inquiry Res…" at bounding box center [399, 158] width 552 height 20
select select "5376"
click at [123, 148] on select "-- Weven Planning Portal Introduction (Booked Events) Private Party Inquiry Res…" at bounding box center [399, 158] width 552 height 20
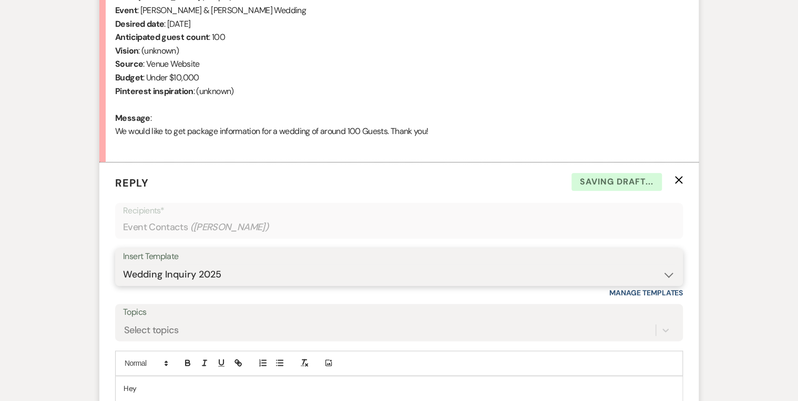
scroll to position [523, 0]
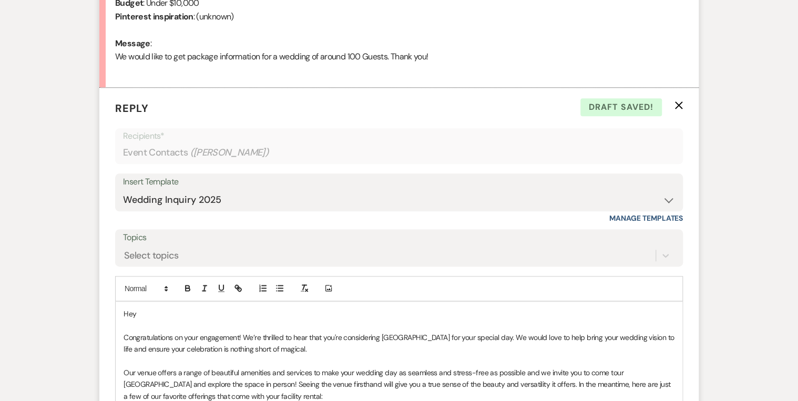
click at [163, 309] on p "Hey" at bounding box center [398, 314] width 551 height 12
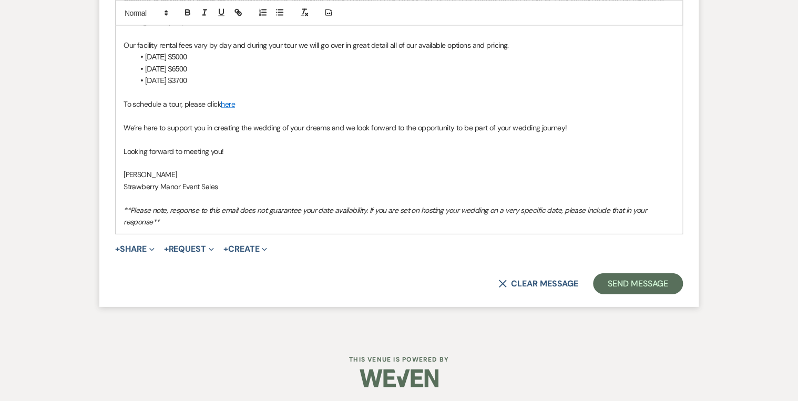
scroll to position [1039, 0]
click at [634, 284] on button "Send Message" at bounding box center [638, 283] width 90 height 21
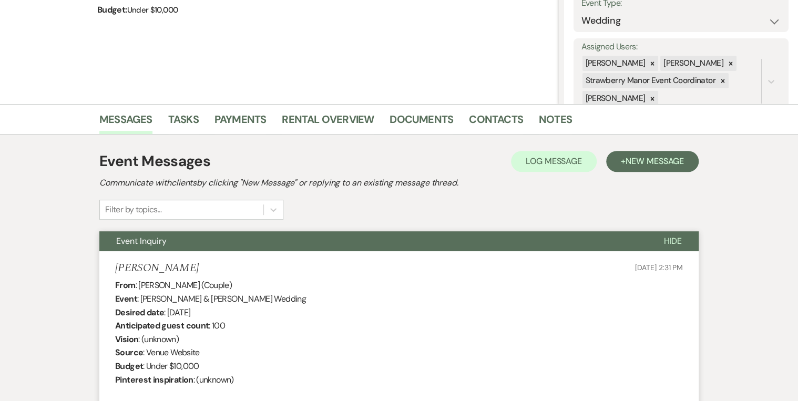
scroll to position [0, 0]
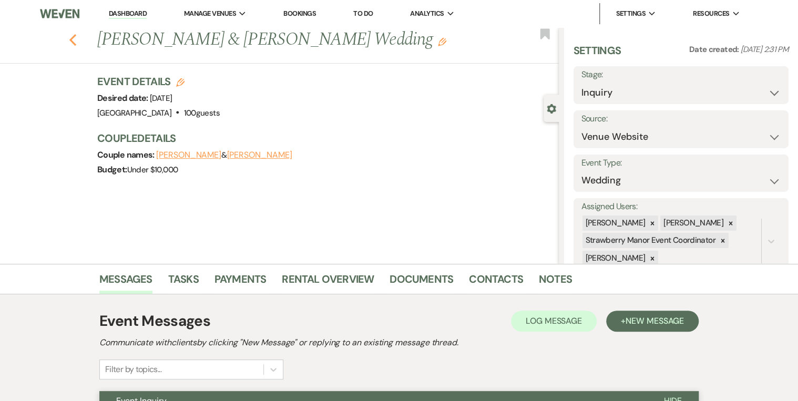
click at [76, 41] on use "button" at bounding box center [72, 40] width 7 height 12
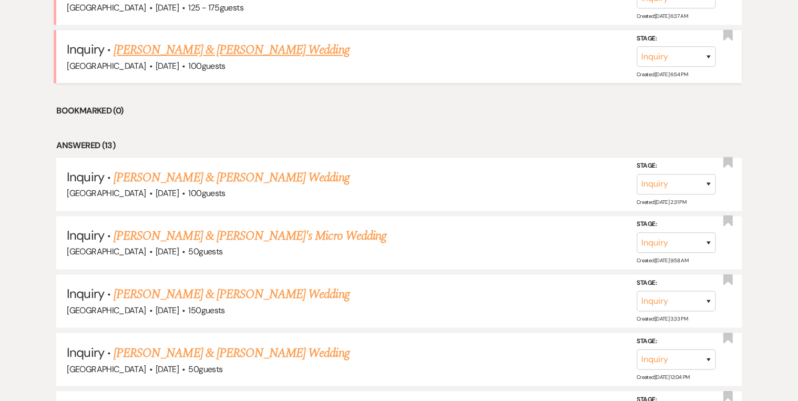
click at [229, 44] on link "[PERSON_NAME] & [PERSON_NAME] Wedding" at bounding box center [230, 49] width 235 height 19
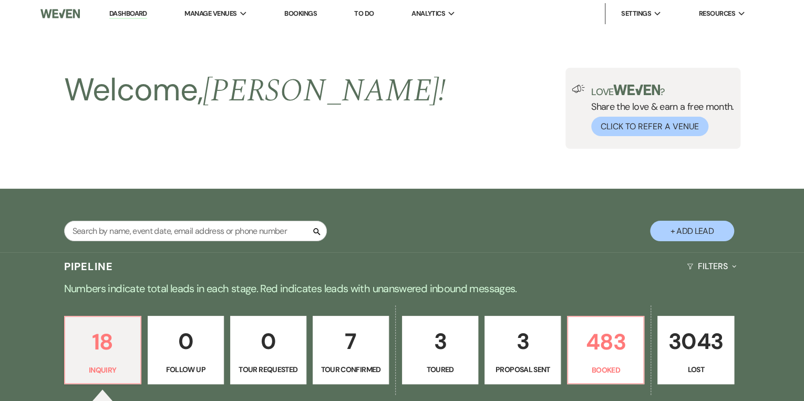
select select "5"
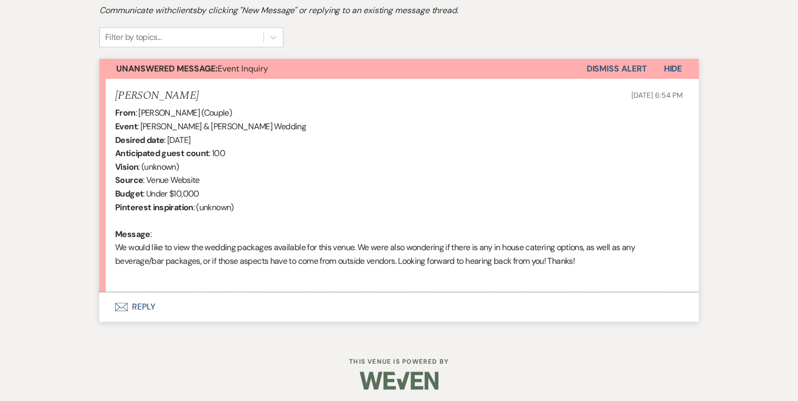
scroll to position [335, 0]
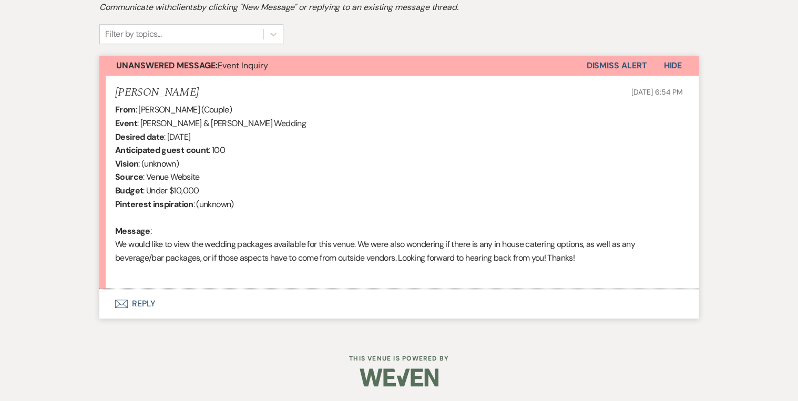
click at [148, 301] on button "Envelope Reply" at bounding box center [398, 303] width 599 height 29
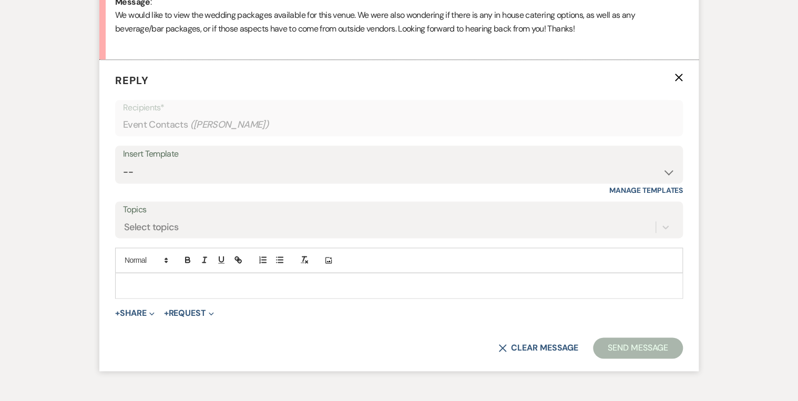
scroll to position [578, 0]
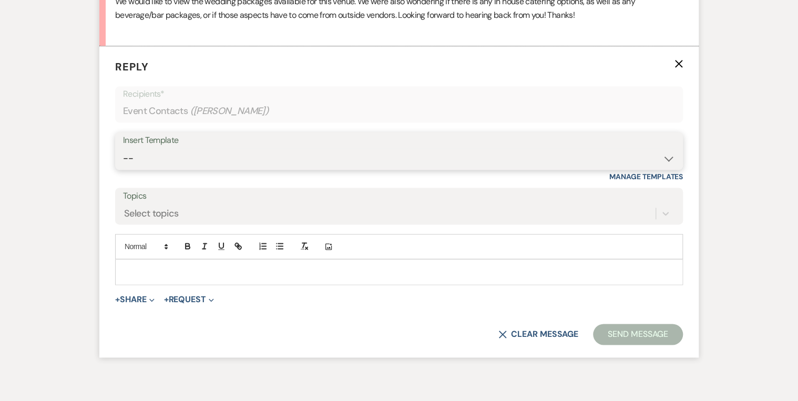
click at [174, 159] on select "-- Weven Planning Portal Introduction (Booked Events) Private Party Inquiry Res…" at bounding box center [399, 158] width 552 height 20
select select "5376"
click at [123, 148] on select "-- Weven Planning Portal Introduction (Booked Events) Private Party Inquiry Res…" at bounding box center [399, 158] width 552 height 20
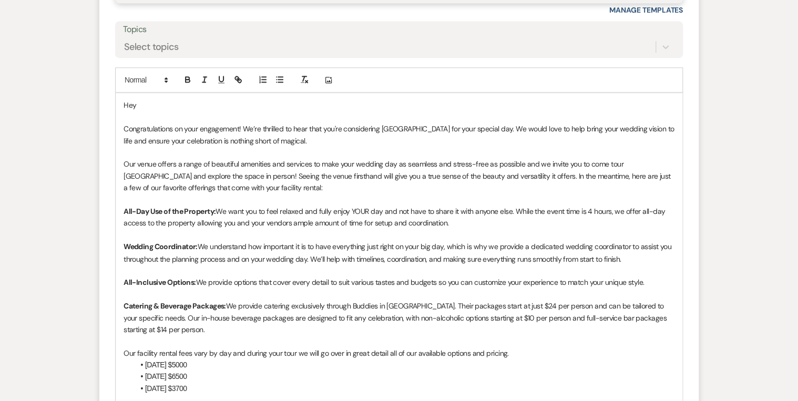
scroll to position [662, 0]
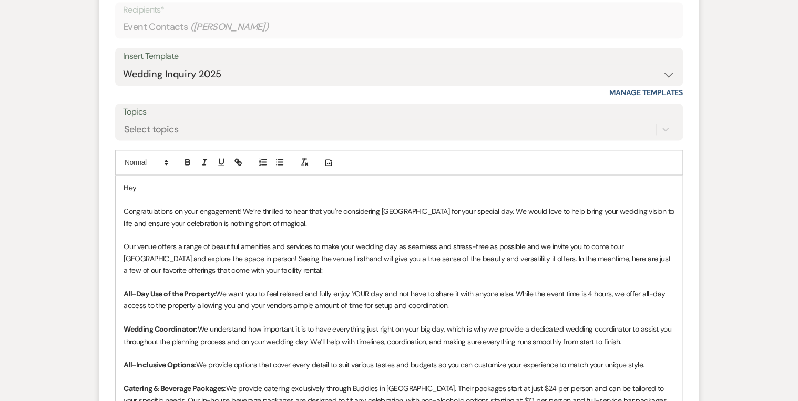
click at [155, 190] on p "Hey" at bounding box center [398, 188] width 551 height 12
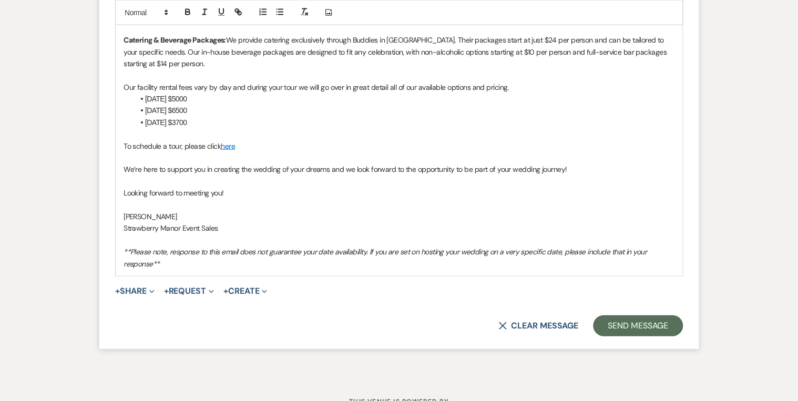
scroll to position [1052, 0]
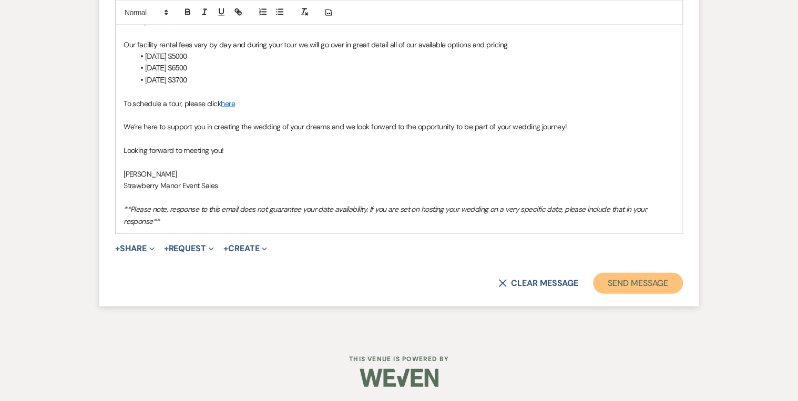
click at [619, 288] on button "Send Message" at bounding box center [638, 283] width 90 height 21
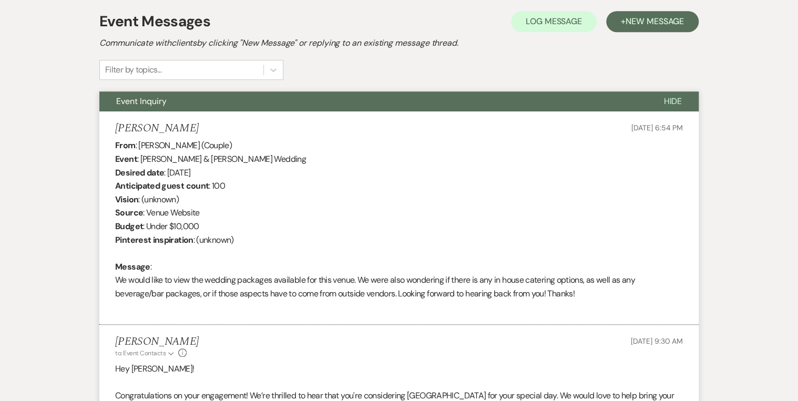
scroll to position [0, 0]
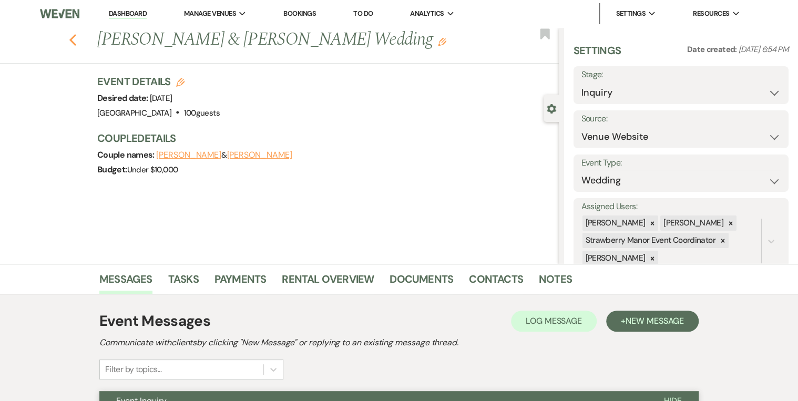
click at [76, 40] on icon "Previous" at bounding box center [73, 40] width 8 height 13
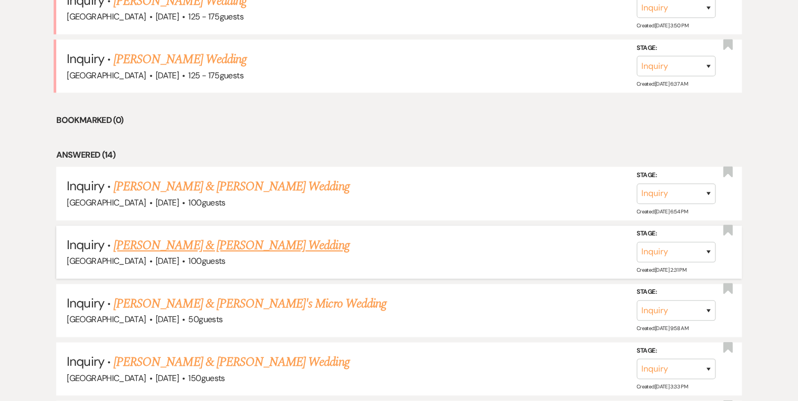
scroll to position [462, 0]
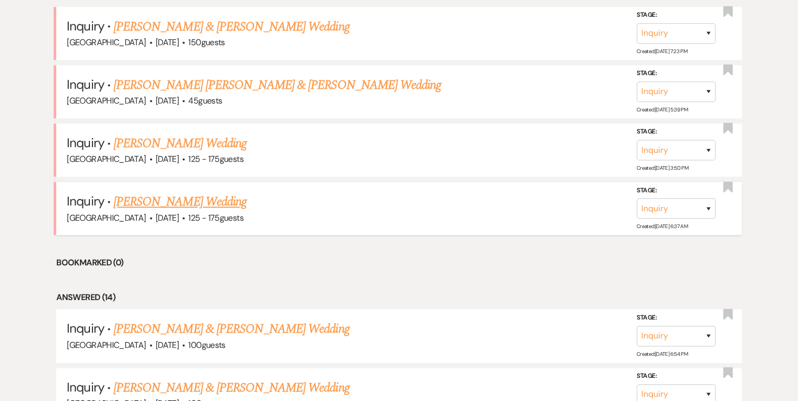
click at [203, 195] on link "[PERSON_NAME] Wedding" at bounding box center [179, 201] width 133 height 19
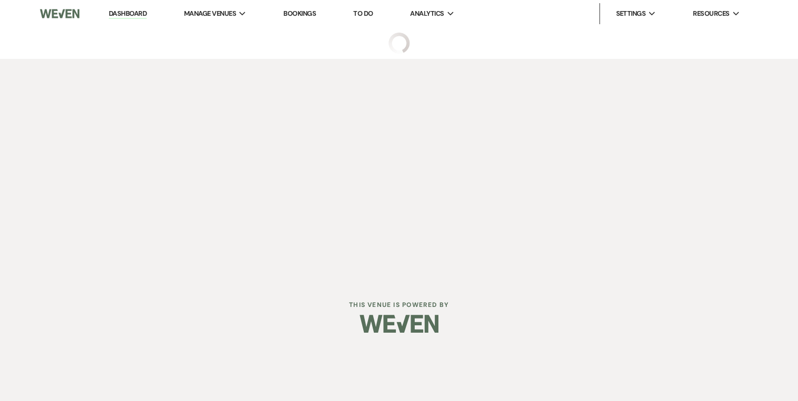
select select "3"
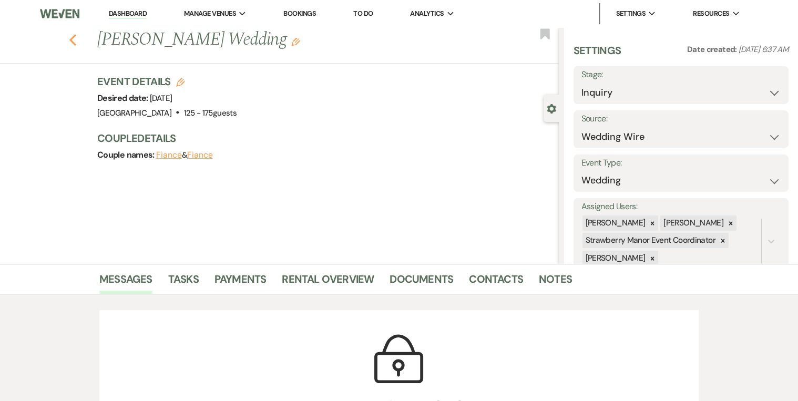
click at [75, 35] on icon "Previous" at bounding box center [73, 40] width 8 height 13
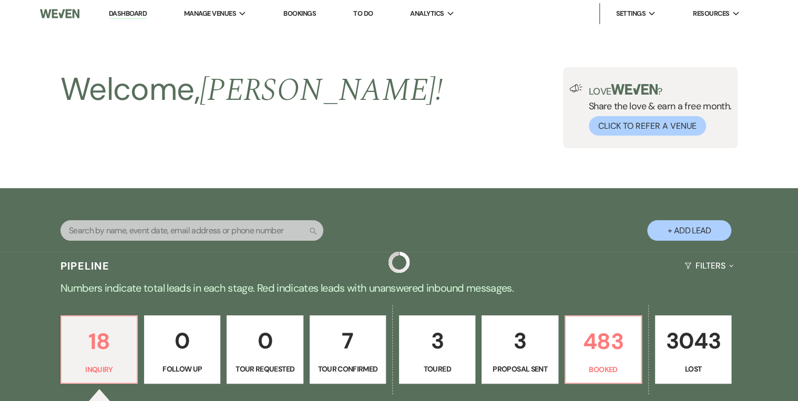
scroll to position [462, 0]
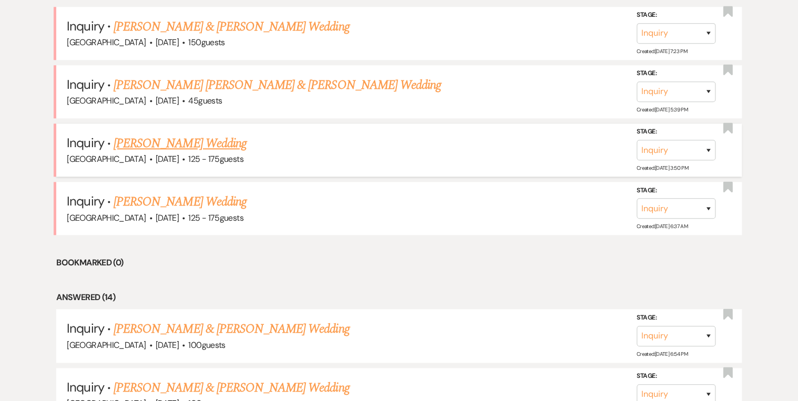
click at [180, 142] on link "[PERSON_NAME] Wedding" at bounding box center [179, 143] width 133 height 19
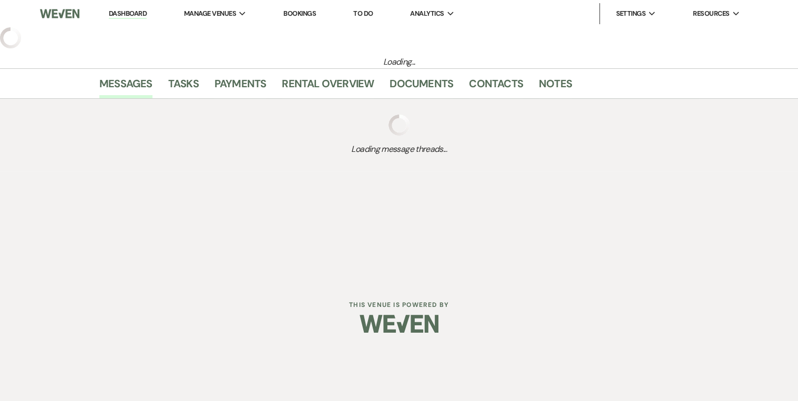
select select "3"
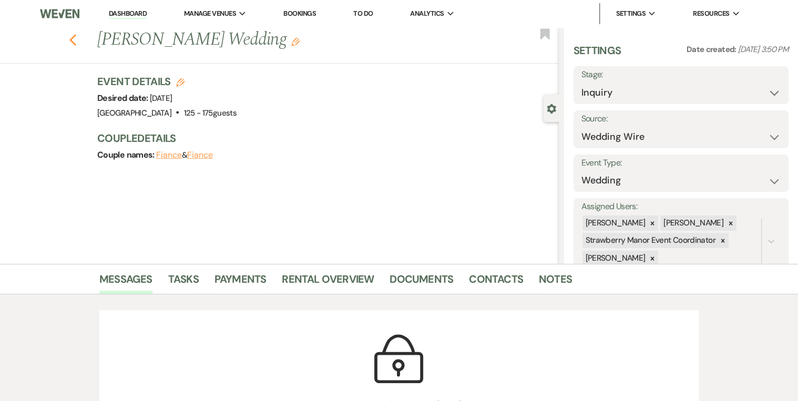
click at [74, 42] on icon "Previous" at bounding box center [73, 40] width 8 height 13
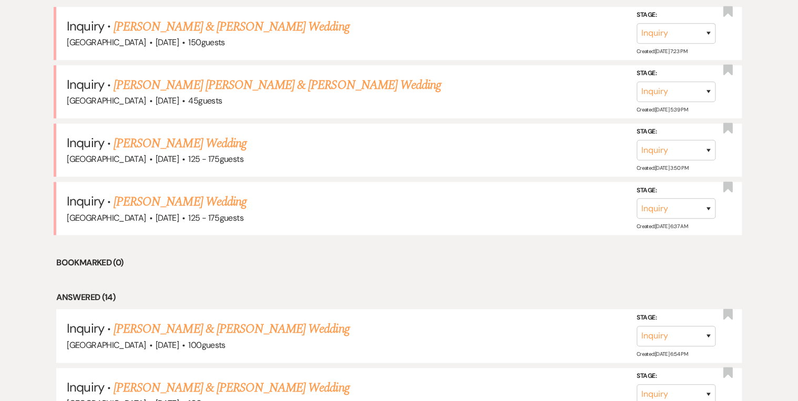
click at [193, 82] on link "[PERSON_NAME] [PERSON_NAME] & [PERSON_NAME] Wedding" at bounding box center [276, 85] width 327 height 19
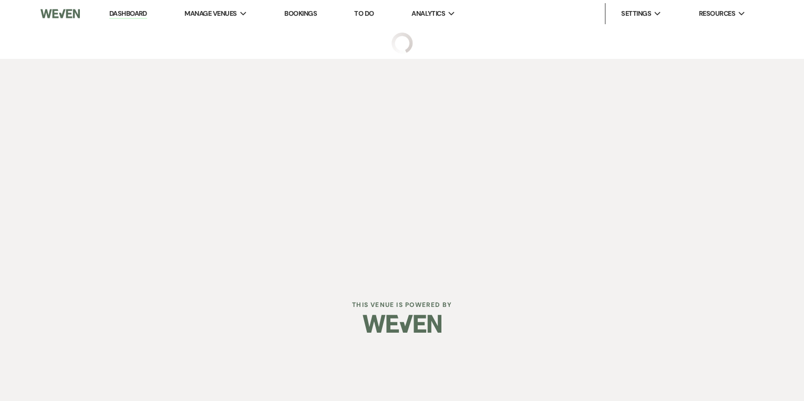
select select "5"
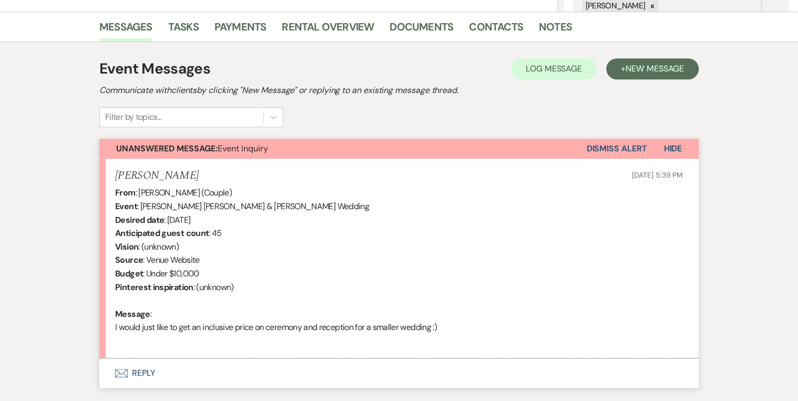
scroll to position [322, 0]
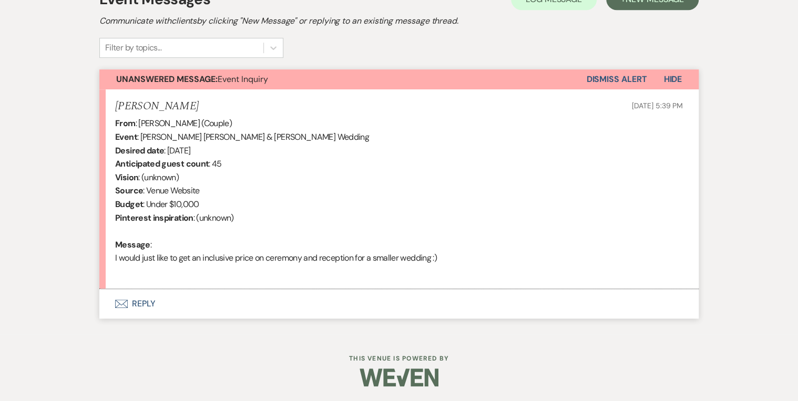
click at [143, 305] on button "Envelope Reply" at bounding box center [398, 303] width 599 height 29
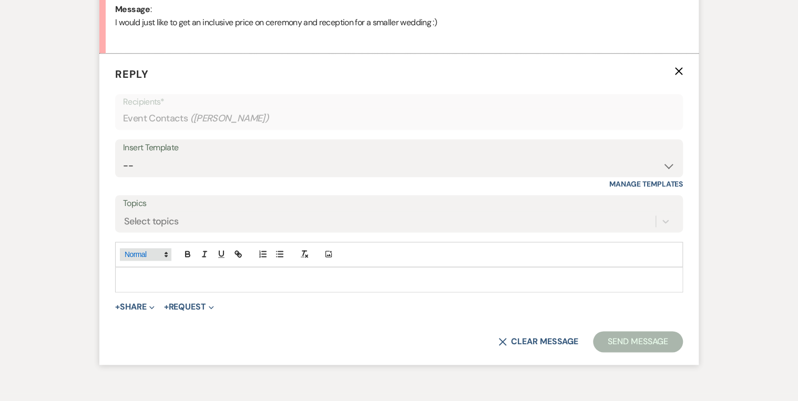
scroll to position [565, 0]
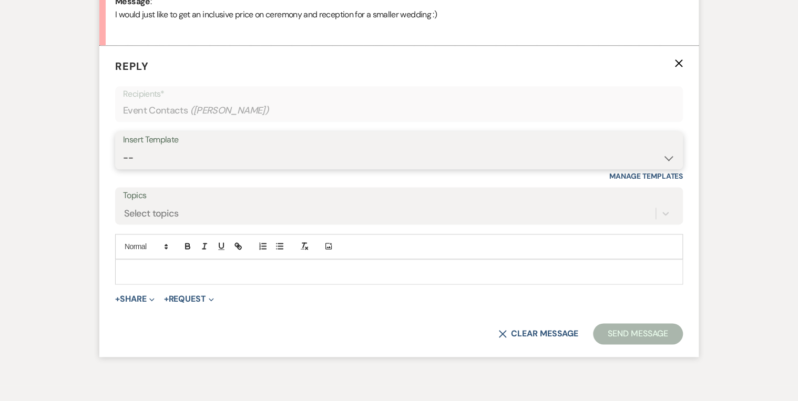
click at [161, 157] on select "-- Weven Planning Portal Introduction (Booked Events) Private Party Inquiry Res…" at bounding box center [399, 158] width 552 height 20
select select "5376"
click at [123, 148] on select "-- Weven Planning Portal Introduction (Booked Events) Private Party Inquiry Res…" at bounding box center [399, 158] width 552 height 20
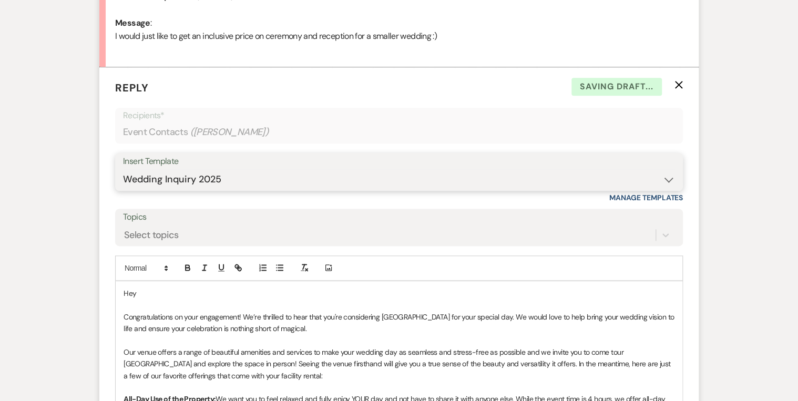
scroll to position [607, 0]
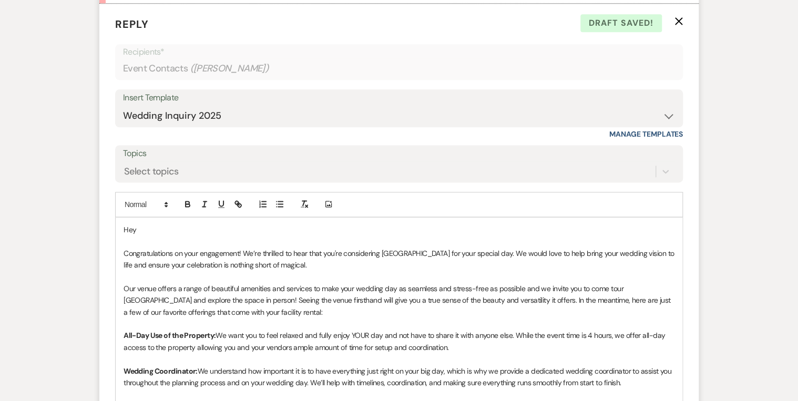
click at [141, 225] on p "Hey" at bounding box center [398, 230] width 551 height 12
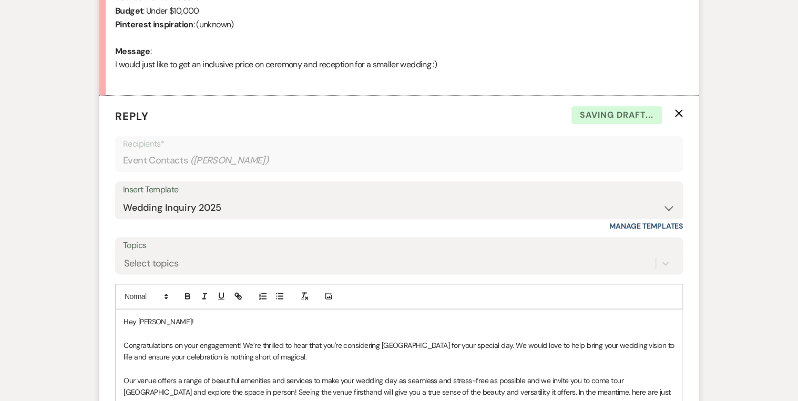
scroll to position [397, 0]
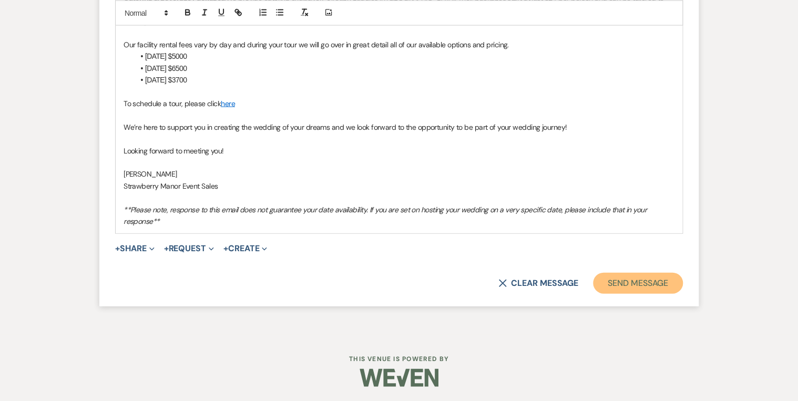
click at [628, 279] on button "Send Message" at bounding box center [638, 283] width 90 height 21
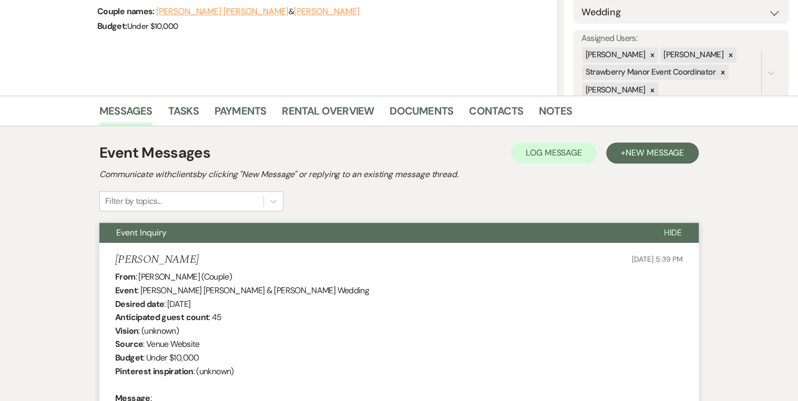
scroll to position [0, 0]
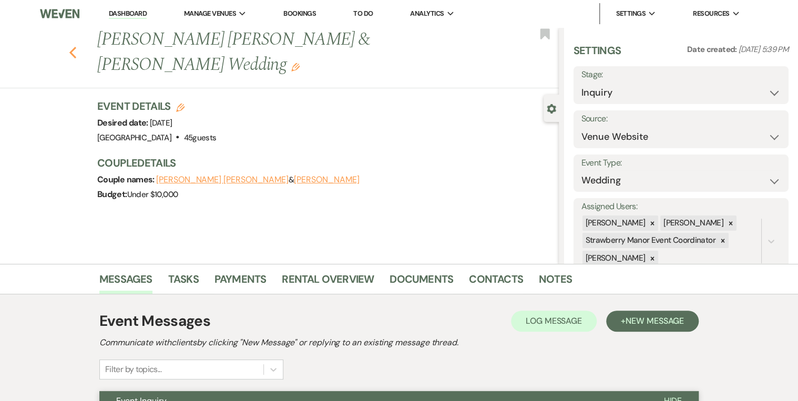
click at [73, 46] on icon "Previous" at bounding box center [73, 52] width 8 height 13
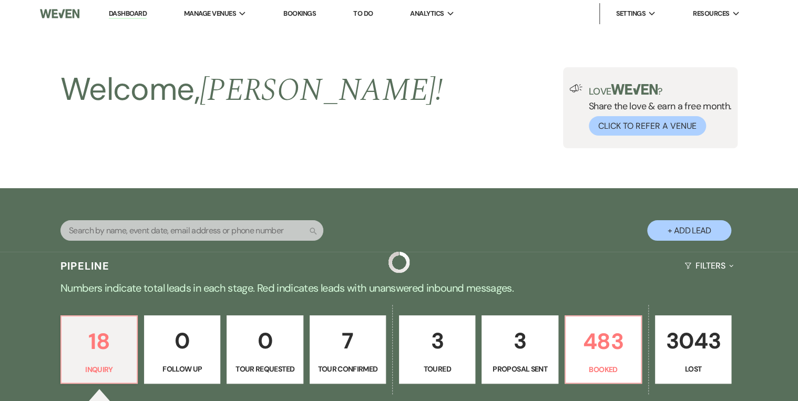
scroll to position [462, 0]
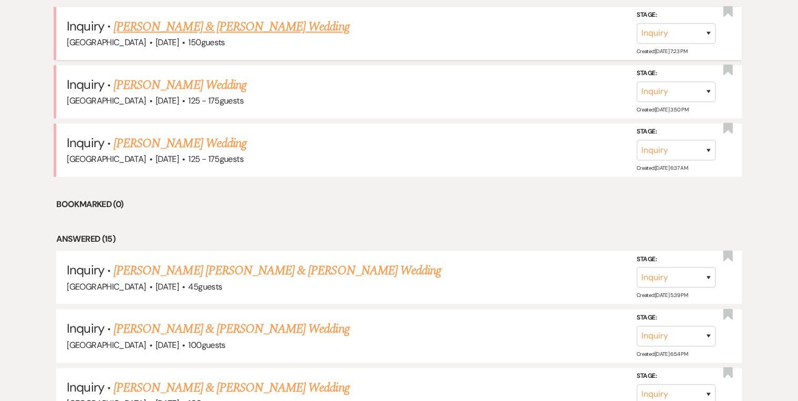
click at [185, 22] on link "[PERSON_NAME] & [PERSON_NAME] Wedding" at bounding box center [230, 26] width 235 height 19
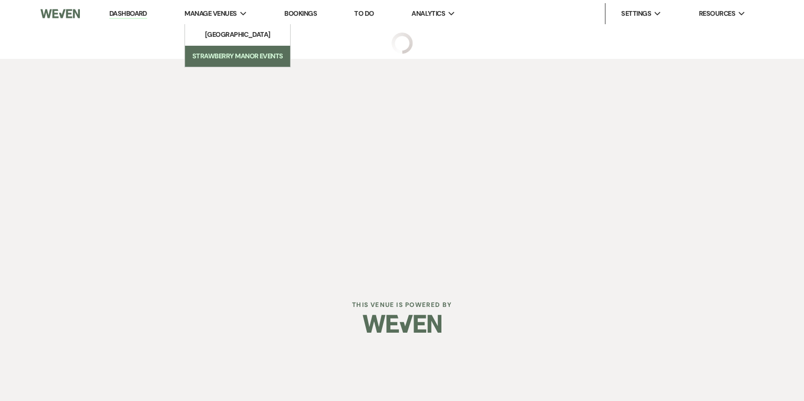
select select "5"
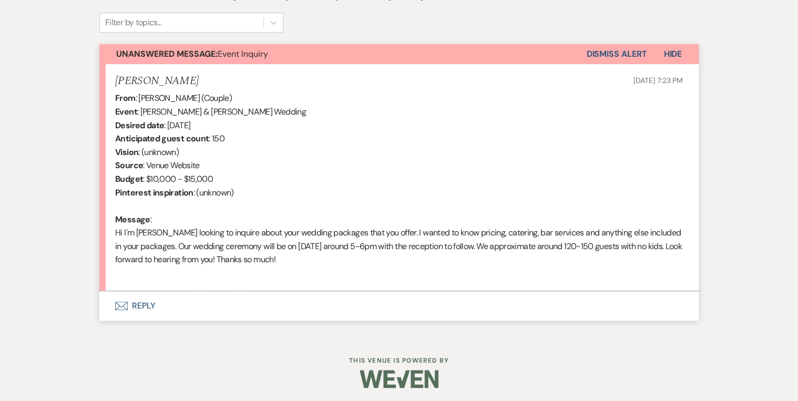
scroll to position [349, 0]
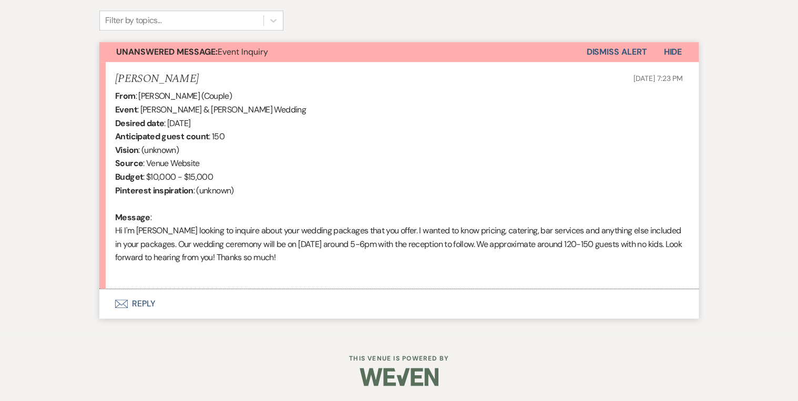
click at [153, 301] on button "Envelope Reply" at bounding box center [398, 303] width 599 height 29
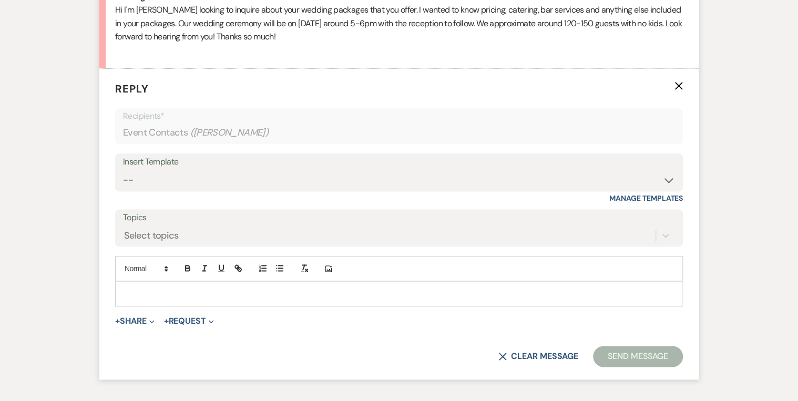
scroll to position [592, 0]
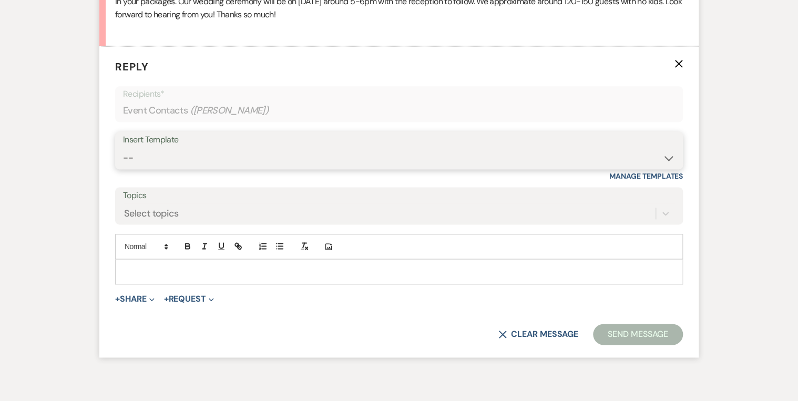
click at [161, 164] on select "-- Weven Planning Portal Introduction (Booked Events) Private Party Inquiry Res…" at bounding box center [399, 158] width 552 height 20
select select "5376"
click at [123, 148] on select "-- Weven Planning Portal Introduction (Booked Events) Private Party Inquiry Res…" at bounding box center [399, 158] width 552 height 20
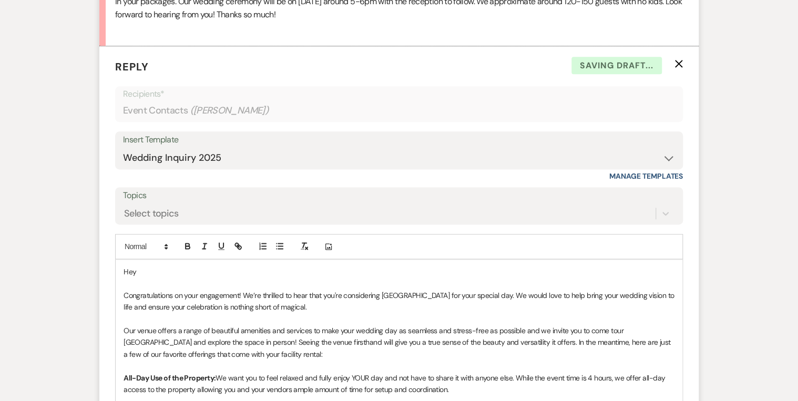
click at [162, 270] on p "Hey" at bounding box center [398, 272] width 551 height 12
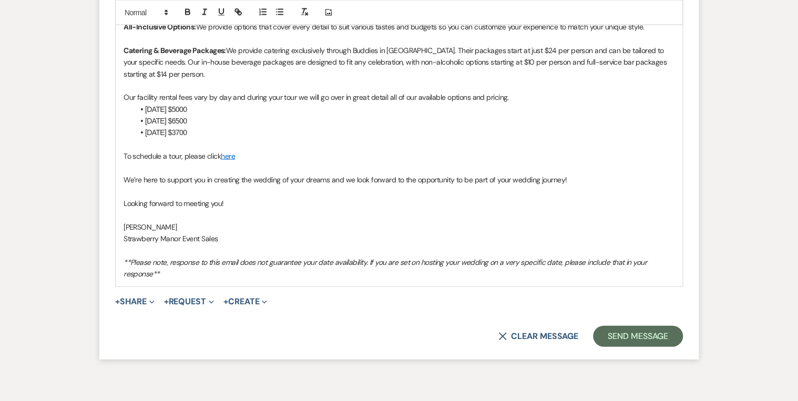
scroll to position [1054, 0]
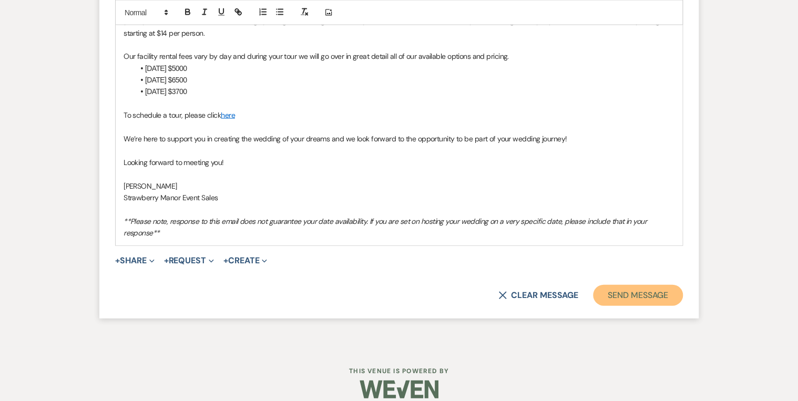
click at [605, 298] on button "Send Message" at bounding box center [638, 295] width 90 height 21
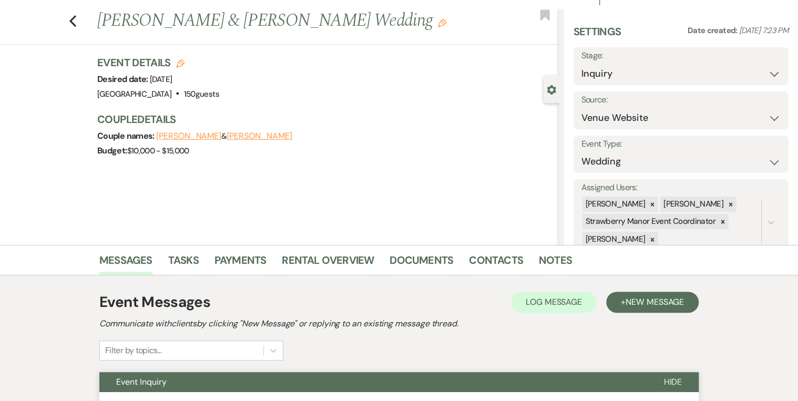
scroll to position [0, 0]
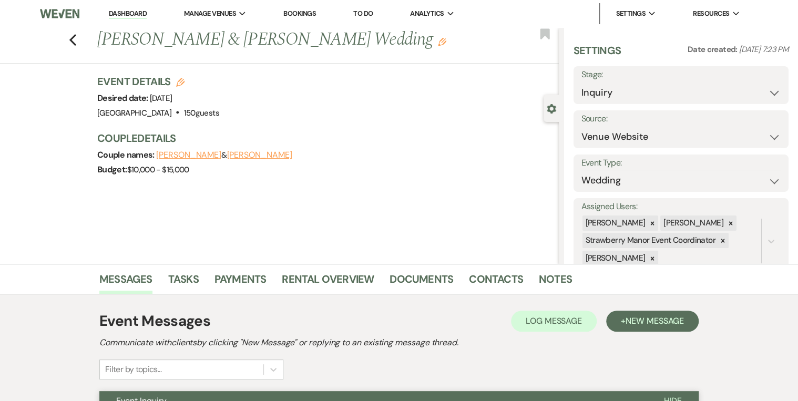
click at [130, 15] on link "Dashboard" at bounding box center [128, 14] width 38 height 10
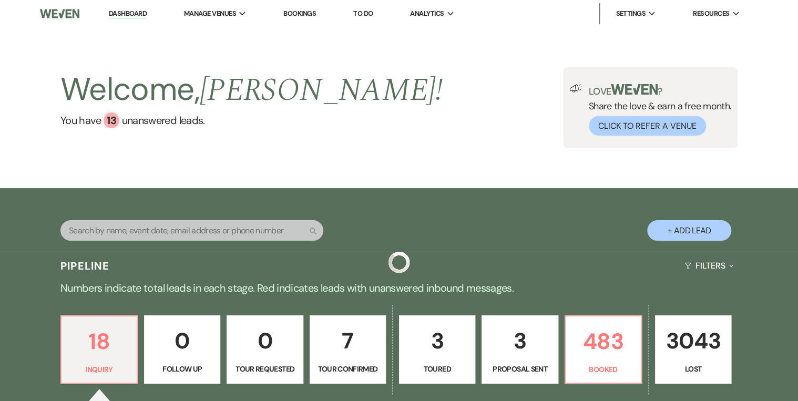
click at [339, 163] on div "Welcome, [PERSON_NAME] ! You have 13 unanswered lead s . Love ? Share the love …" at bounding box center [399, 107] width 798 height 161
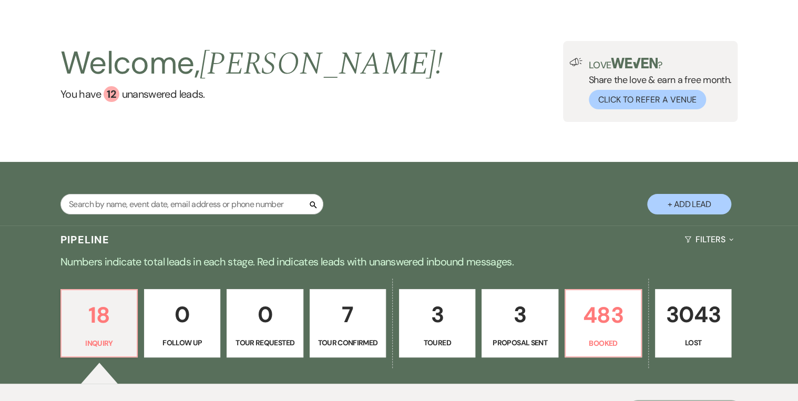
scroll to position [168, 0]
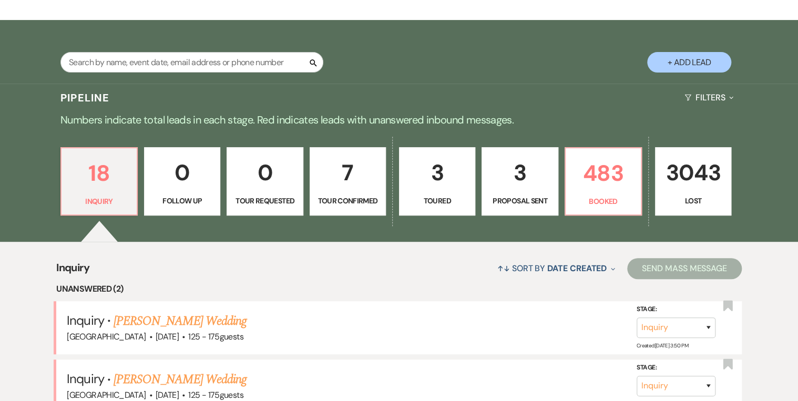
click at [442, 191] on link "3 Toured" at bounding box center [437, 181] width 76 height 68
select select "5"
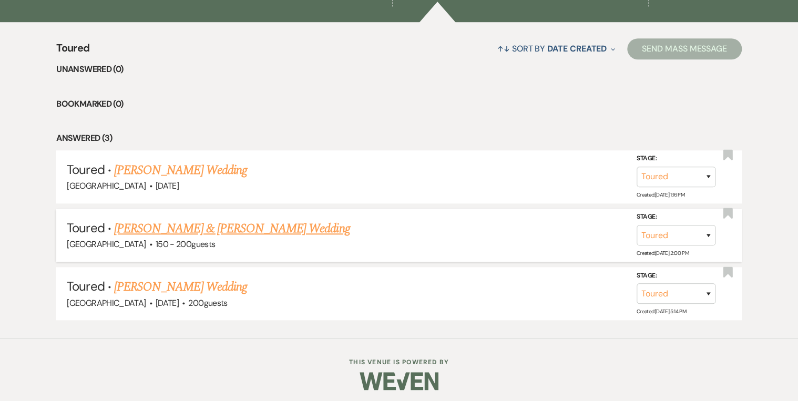
scroll to position [390, 0]
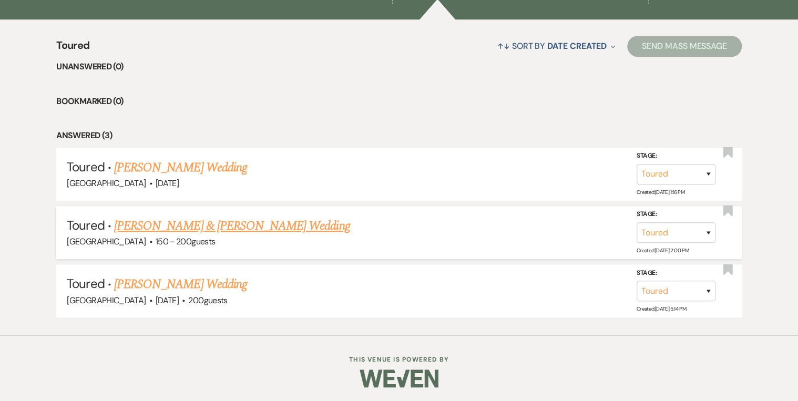
click at [151, 223] on link "[PERSON_NAME] & [PERSON_NAME] Wedding" at bounding box center [231, 225] width 235 height 19
select select "5"
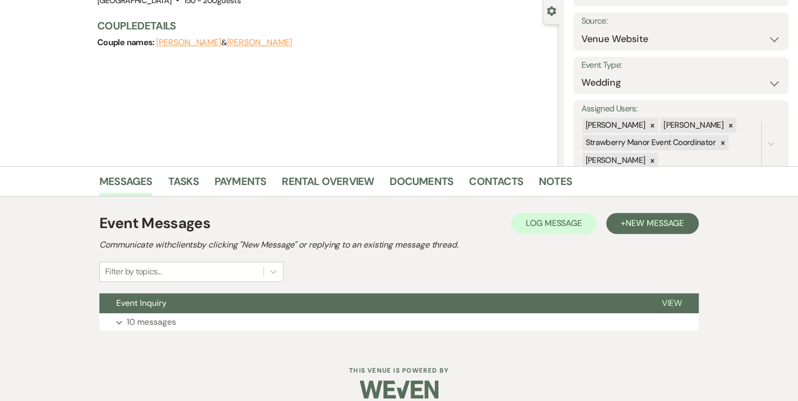
scroll to position [110, 0]
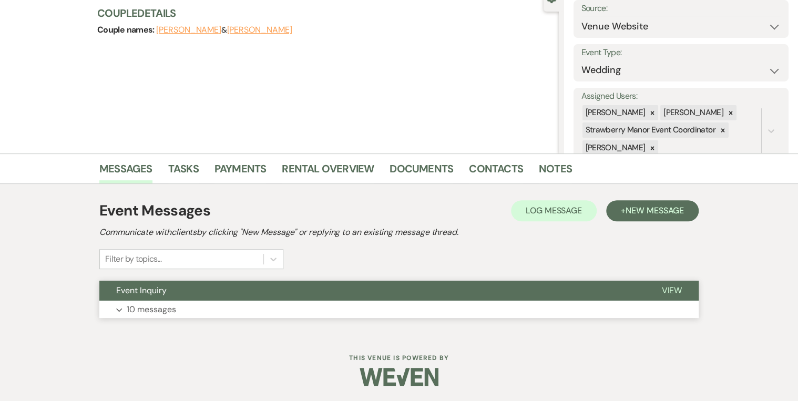
click at [635, 291] on span "View" at bounding box center [671, 290] width 20 height 11
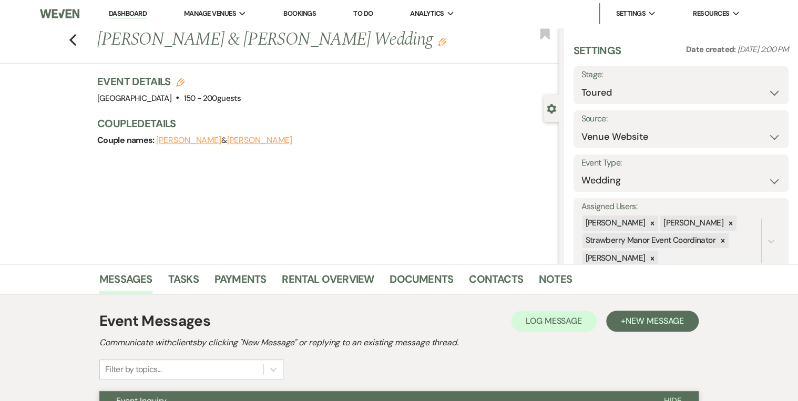
scroll to position [0, 0]
click at [76, 44] on use "button" at bounding box center [72, 40] width 7 height 12
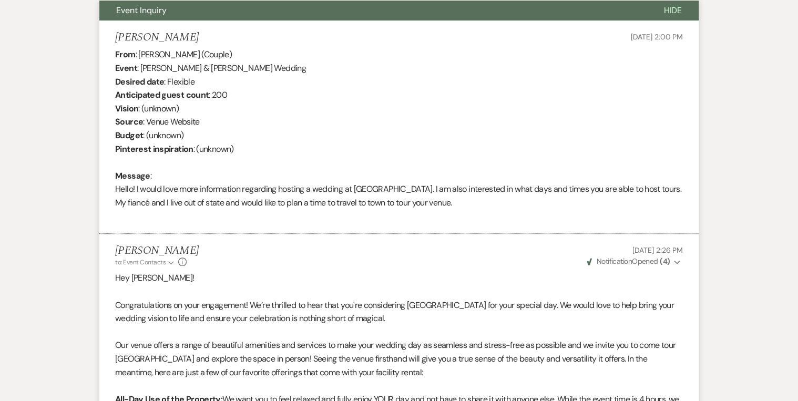
select select "5"
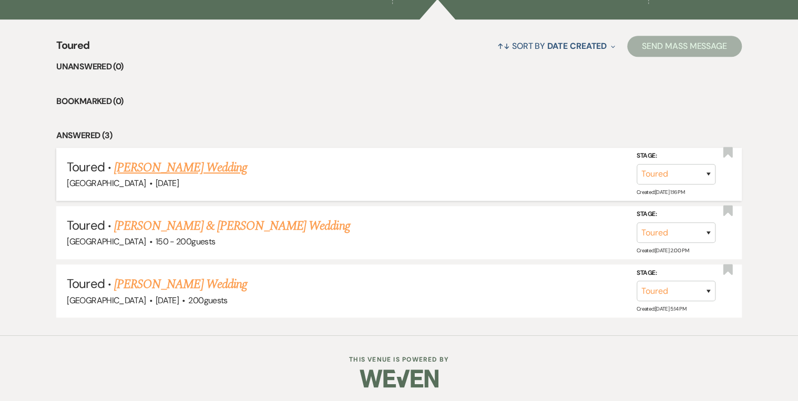
click at [147, 167] on link "[PERSON_NAME] Wedding" at bounding box center [180, 167] width 133 height 19
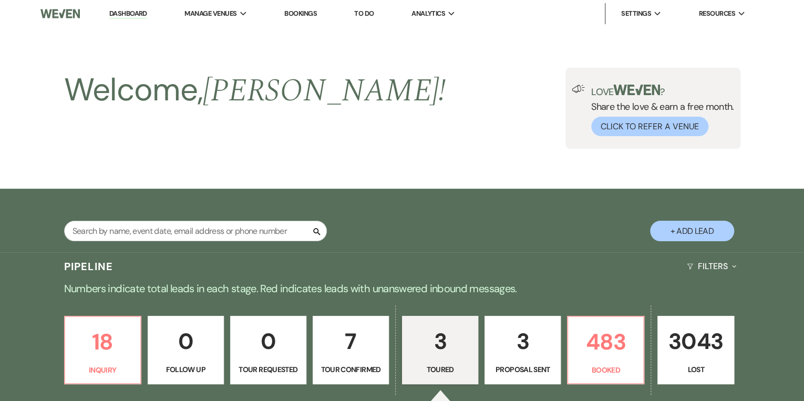
select select "5"
select select "20"
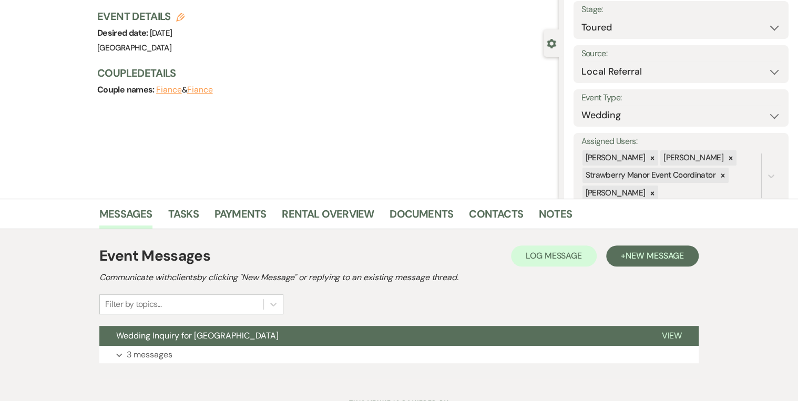
scroll to position [110, 0]
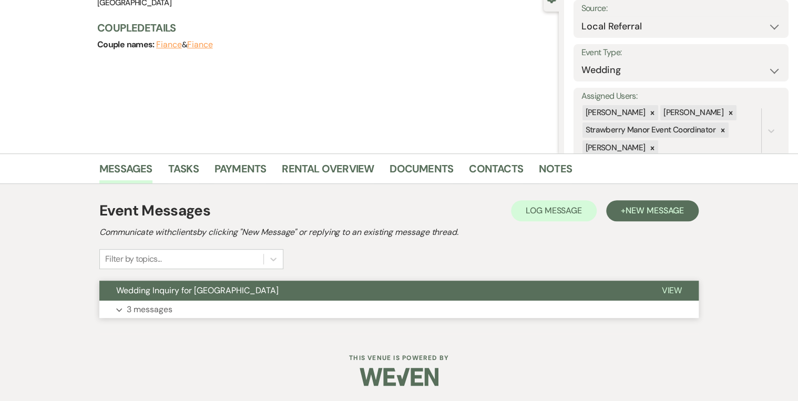
click at [635, 289] on span "View" at bounding box center [671, 290] width 20 height 11
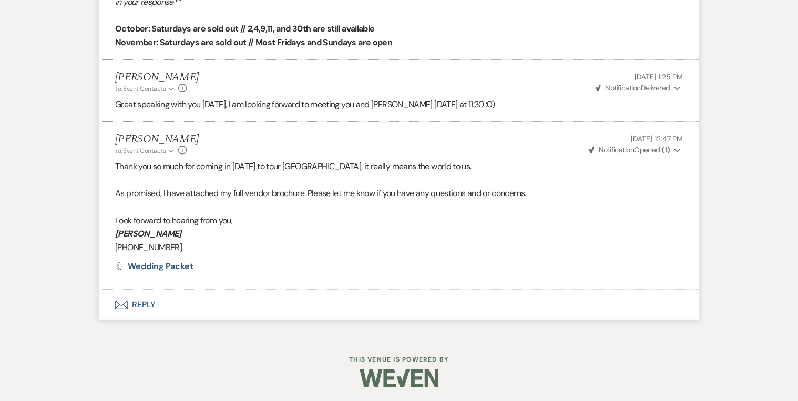
scroll to position [965, 0]
click at [143, 301] on button "Envelope Reply" at bounding box center [398, 303] width 599 height 29
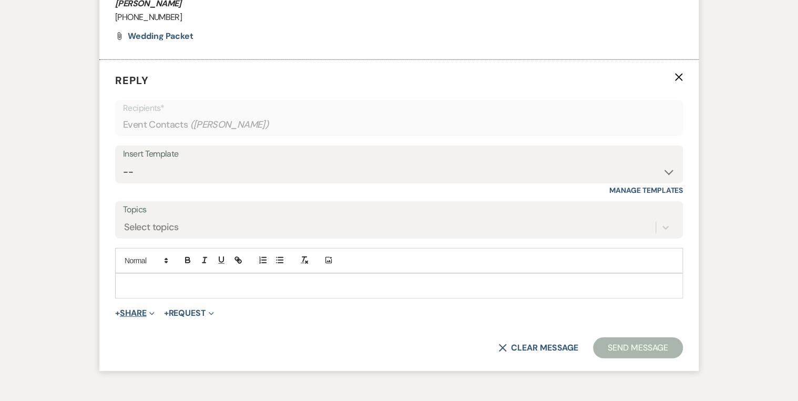
scroll to position [1208, 0]
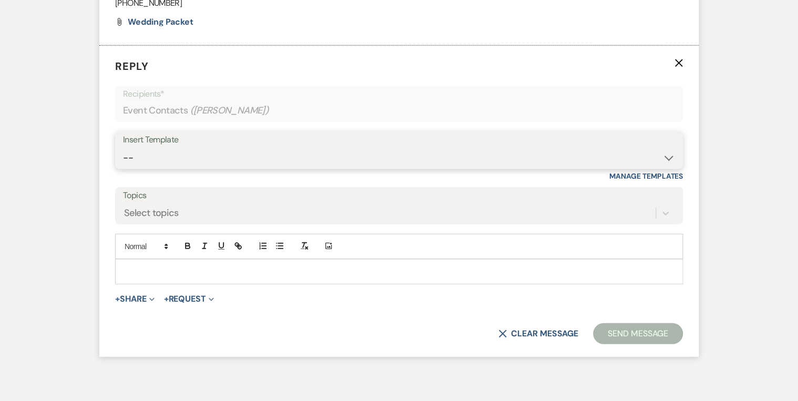
click at [164, 160] on select "-- Weven Planning Portal Introduction (Booked Events) Private Party Inquiry Res…" at bounding box center [399, 158] width 552 height 20
select select "3513"
click at [123, 148] on select "-- Weven Planning Portal Introduction (Booked Events) Private Party Inquiry Res…" at bounding box center [399, 158] width 552 height 20
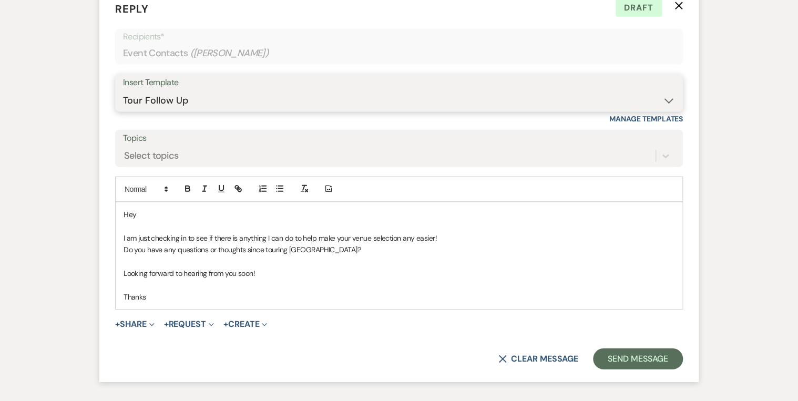
scroll to position [1341, 0]
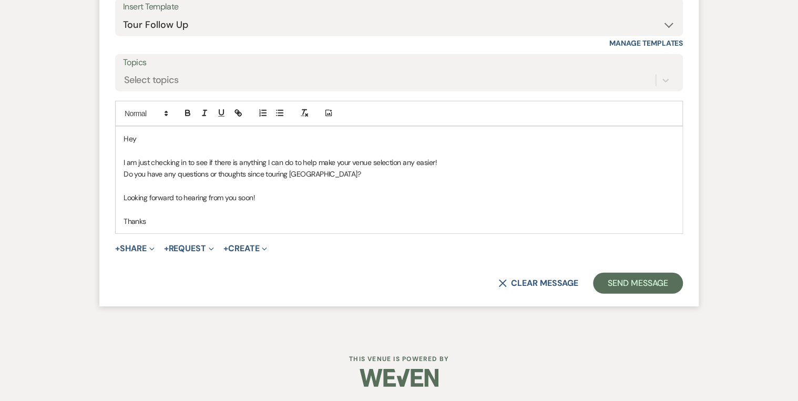
click at [146, 137] on p "Hey" at bounding box center [398, 139] width 551 height 12
click at [144, 223] on p "Thanks" at bounding box center [398, 221] width 551 height 12
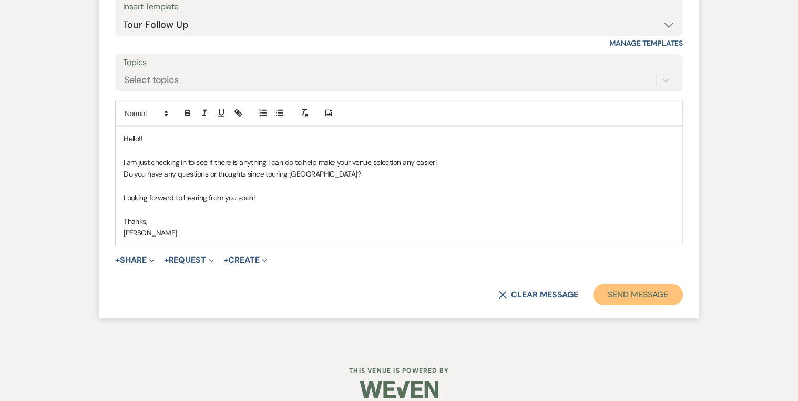
click at [635, 291] on button "Send Message" at bounding box center [638, 294] width 90 height 21
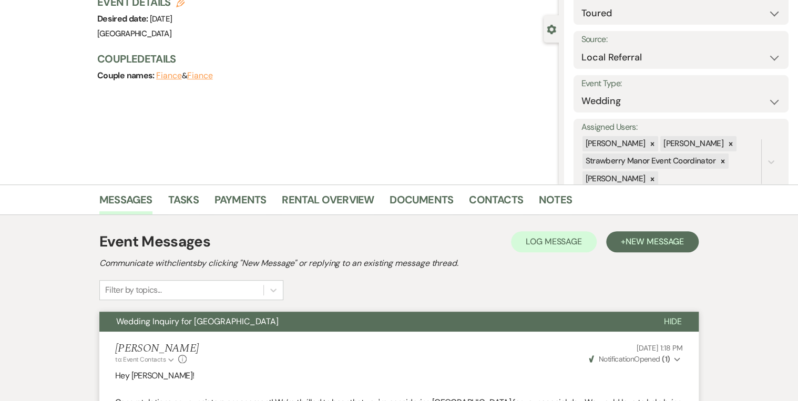
scroll to position [0, 0]
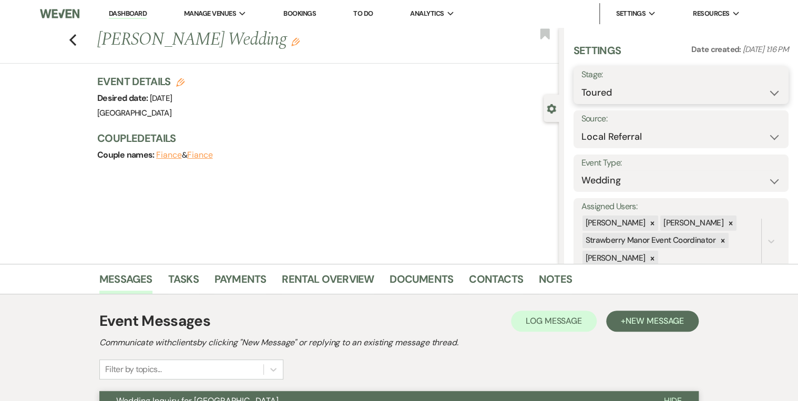
click at [635, 84] on select "Inquiry Follow Up Tour Requested Tour Confirmed Toured Proposal Sent Booked Lost" at bounding box center [680, 92] width 199 height 20
select select "8"
click at [581, 82] on select "Inquiry Follow Up Tour Requested Tour Confirmed Toured Proposal Sent Booked Lost" at bounding box center [680, 92] width 199 height 20
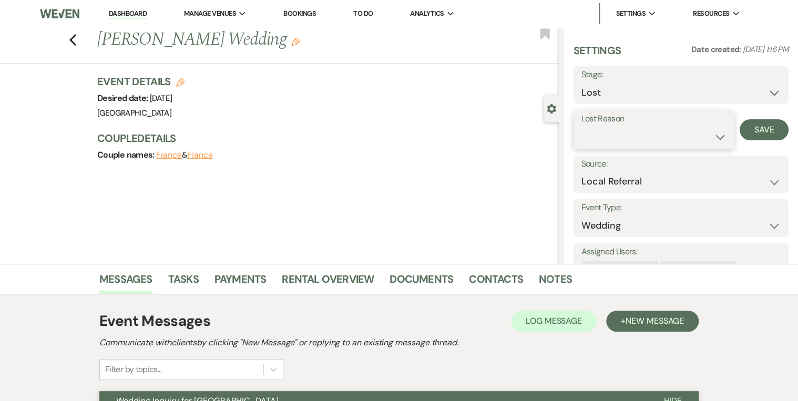
click at [635, 138] on select "Booked Elsewhere Budget Date Unavailable No Response Not a Good Match Capacity …" at bounding box center [654, 137] width 146 height 20
select select "5"
click at [581, 127] on select "Booked Elsewhere Budget Date Unavailable No Response Not a Good Match Capacity …" at bounding box center [654, 137] width 146 height 20
click at [635, 128] on button "Save" at bounding box center [763, 129] width 49 height 21
click at [77, 37] on icon "Previous" at bounding box center [73, 40] width 8 height 13
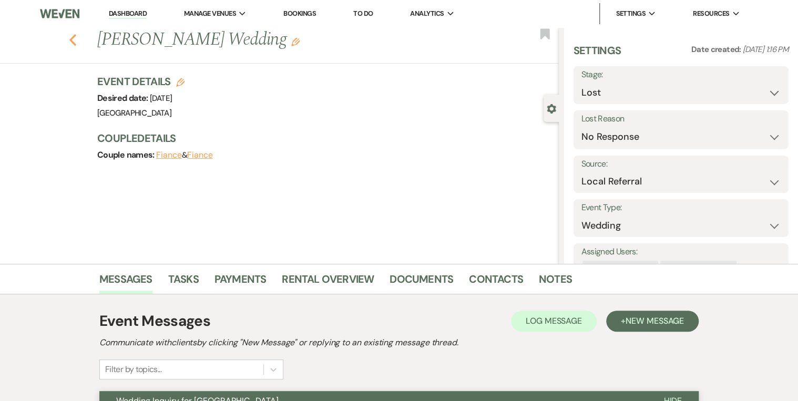
select select "5"
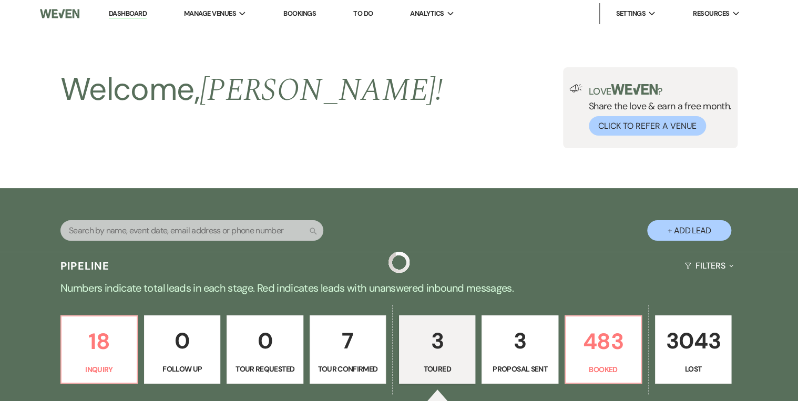
scroll to position [332, 0]
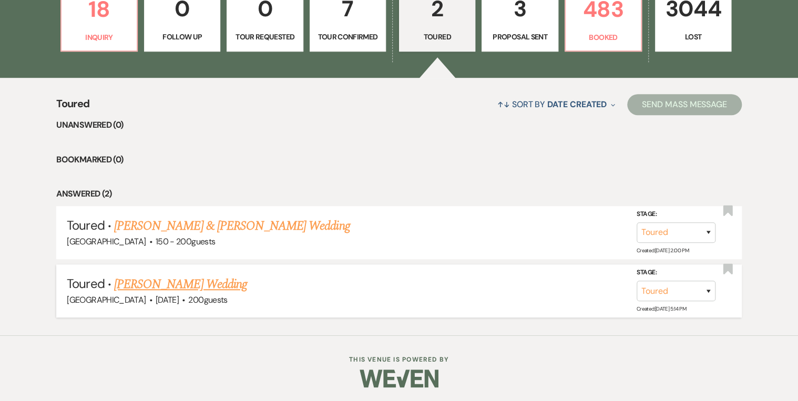
click at [183, 280] on link "[PERSON_NAME] Wedding" at bounding box center [180, 284] width 133 height 19
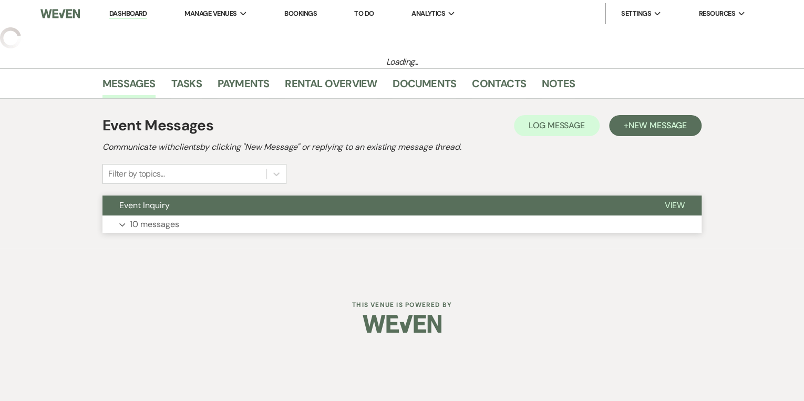
select select "5"
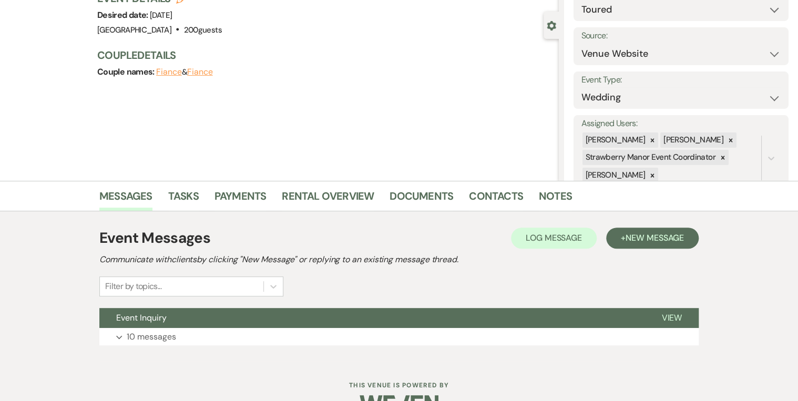
scroll to position [110, 0]
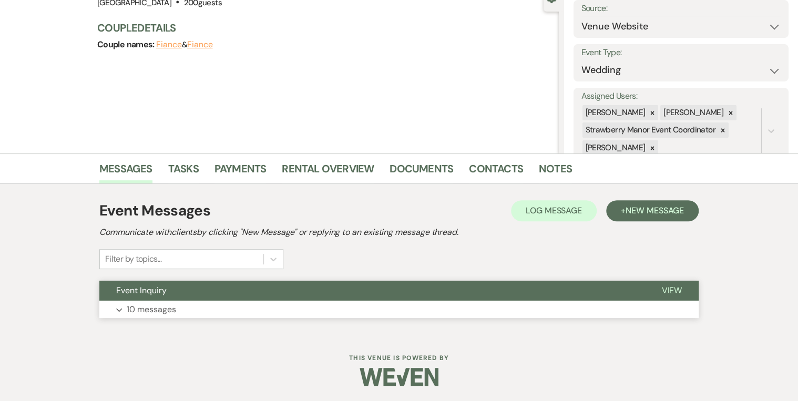
click at [635, 288] on span "View" at bounding box center [671, 290] width 20 height 11
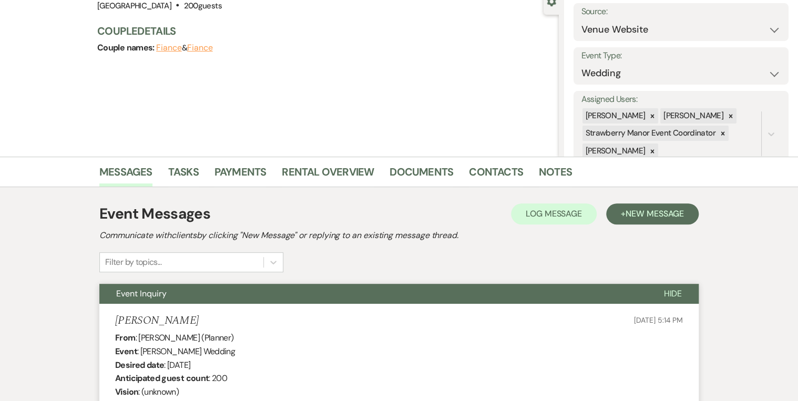
scroll to position [0, 0]
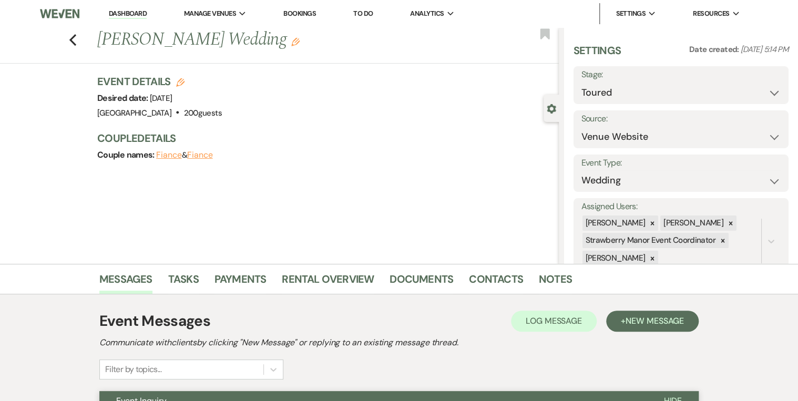
click at [139, 13] on link "Dashboard" at bounding box center [128, 14] width 38 height 10
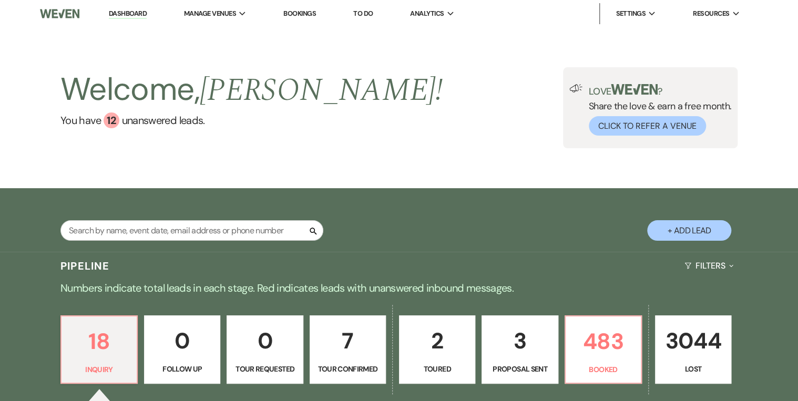
click at [358, 152] on div "Welcome, [PERSON_NAME] ! You have 12 unanswered lead s . Love ? Share the love …" at bounding box center [399, 107] width 798 height 161
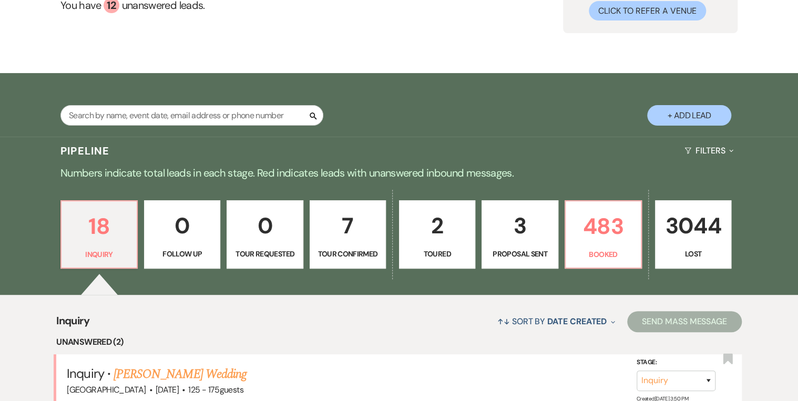
scroll to position [210, 0]
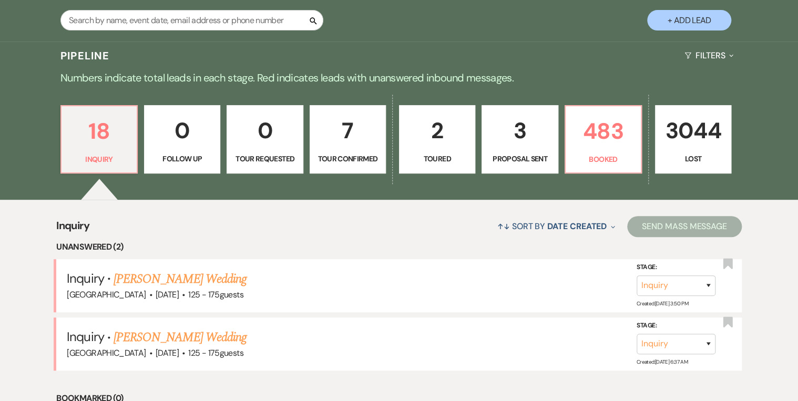
click at [441, 129] on p "2" at bounding box center [437, 130] width 63 height 35
select select "5"
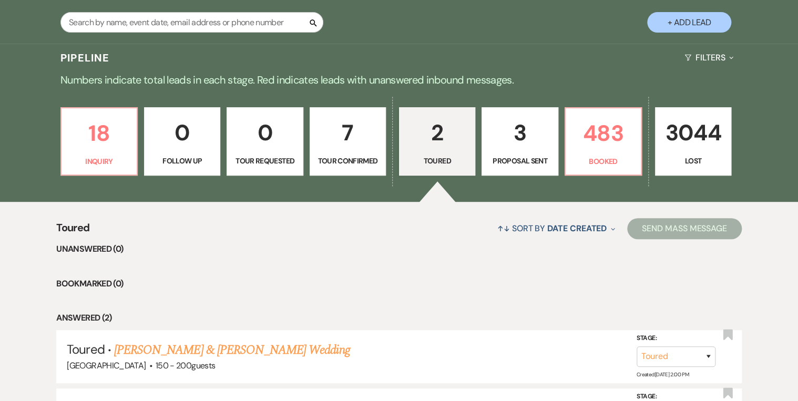
scroll to position [206, 0]
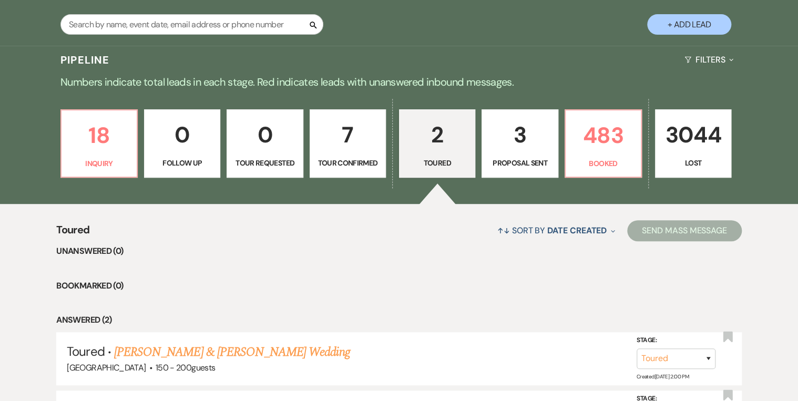
click at [139, 156] on div "18 Inquiry 0 Follow Up 0 Tour Requested 7 Tour Confirmed 2 Toured 3 Proposal Se…" at bounding box center [398, 150] width 757 height 107
click at [83, 152] on p "18" at bounding box center [99, 135] width 63 height 35
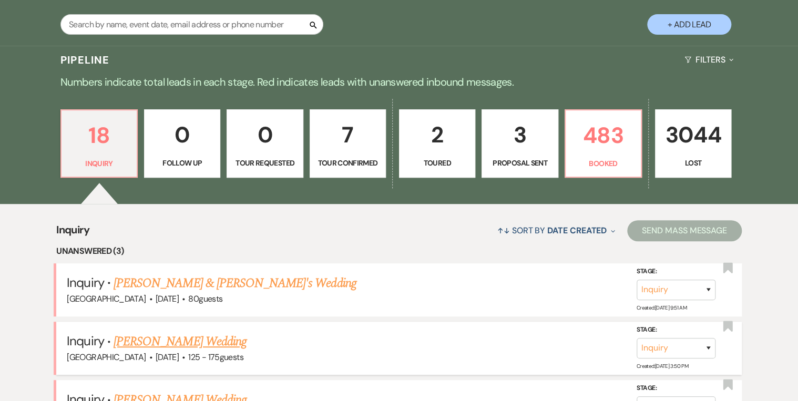
scroll to position [416, 0]
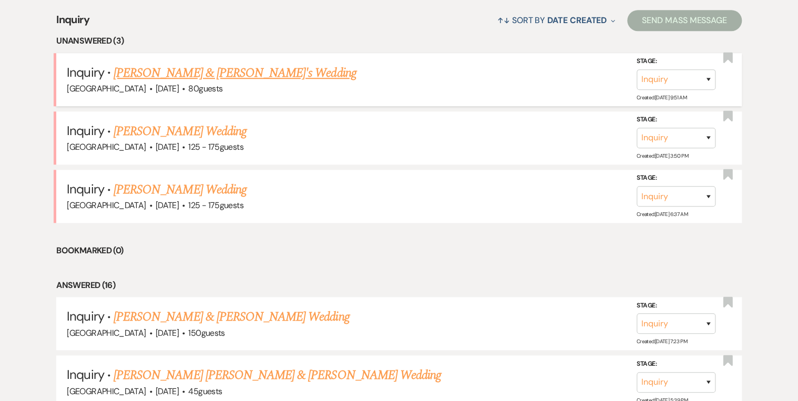
click at [167, 69] on link "[PERSON_NAME] & [PERSON_NAME]'s Wedding" at bounding box center [234, 73] width 243 height 19
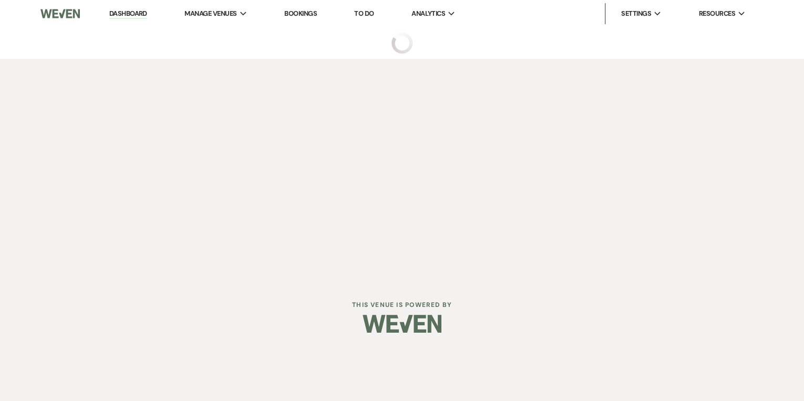
select select "5"
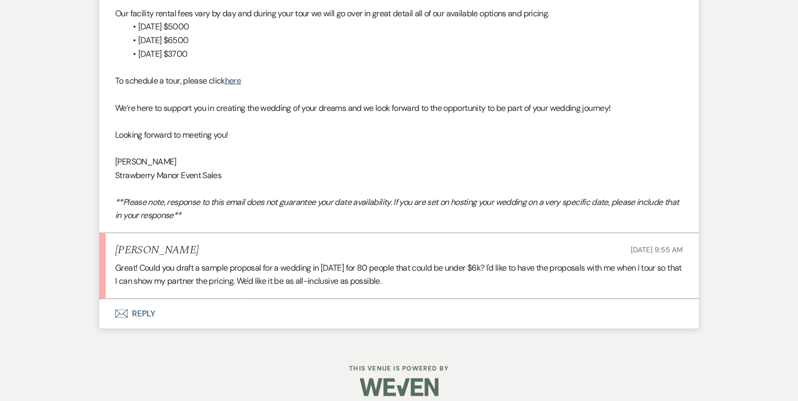
scroll to position [960, 0]
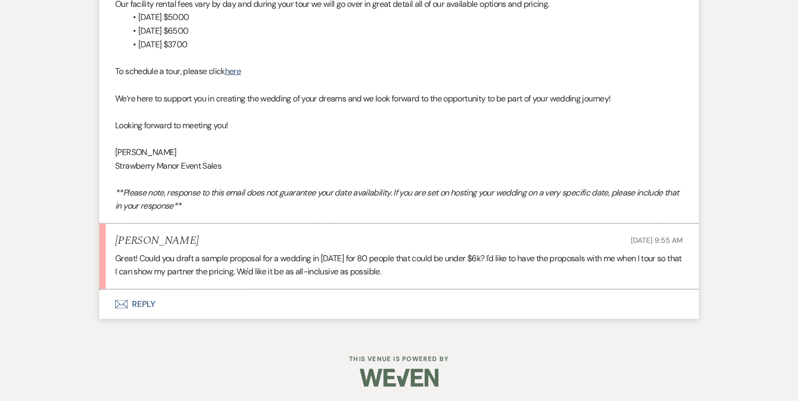
click at [140, 301] on button "Envelope Reply" at bounding box center [398, 303] width 599 height 29
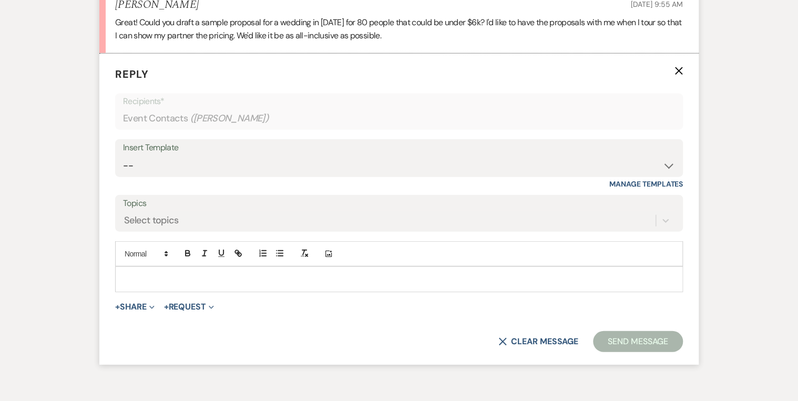
scroll to position [1204, 0]
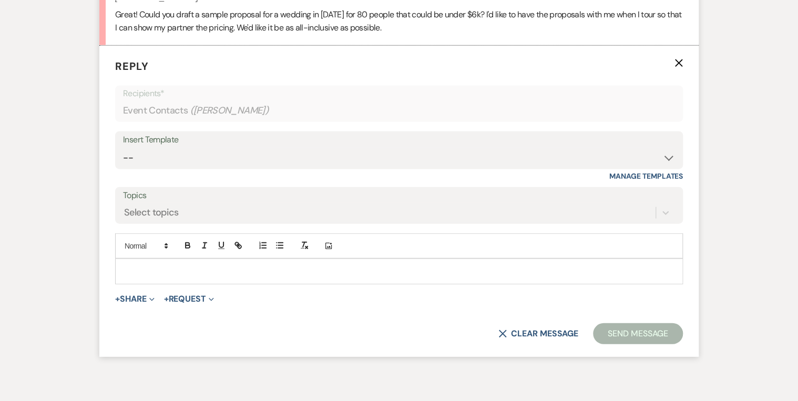
click at [164, 254] on div "Add Photo" at bounding box center [398, 245] width 567 height 25
click at [165, 263] on div at bounding box center [399, 271] width 566 height 24
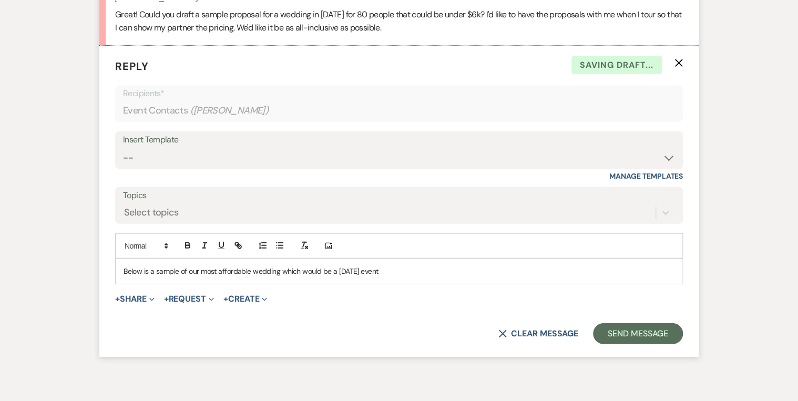
click at [385, 266] on p "Below is a sample of our most affordable wedding which would be a [DATE] event" at bounding box center [398, 271] width 551 height 12
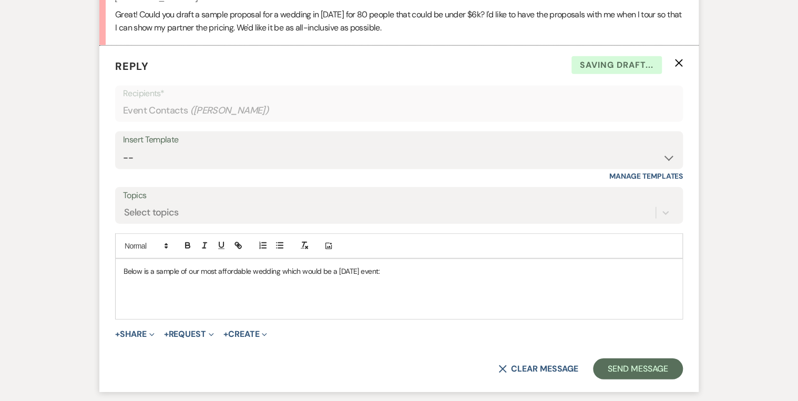
click at [132, 290] on p at bounding box center [398, 295] width 551 height 12
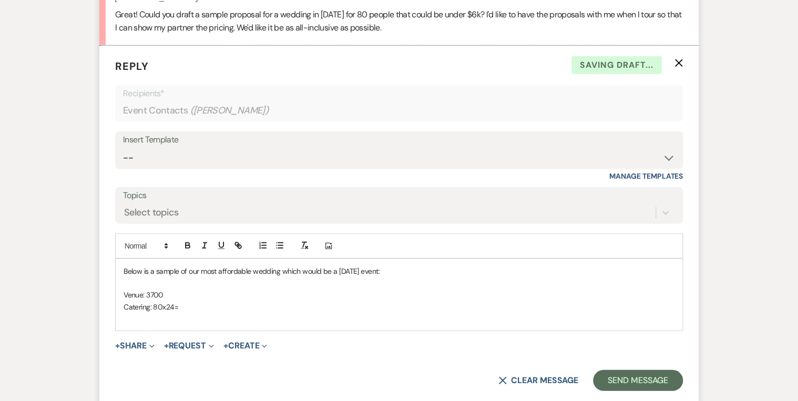
drag, startPoint x: 183, startPoint y: 304, endPoint x: 153, endPoint y: 304, distance: 29.4
click at [153, 304] on p "Catering: 80x24=" at bounding box center [398, 307] width 551 height 12
click at [154, 305] on p "Catering: 1920" at bounding box center [398, 307] width 551 height 12
click at [153, 304] on p "Catering: 1920" at bounding box center [398, 307] width 551 height 12
click at [146, 290] on p "Venue: 3700" at bounding box center [398, 295] width 551 height 12
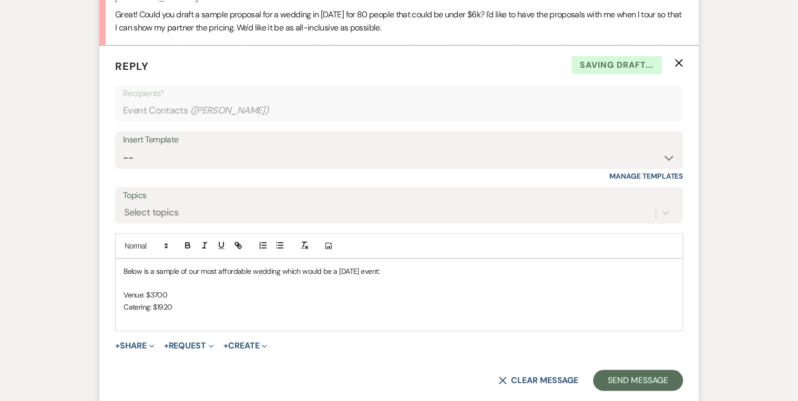
click at [185, 301] on p "Catering: $1920" at bounding box center [398, 307] width 551 height 12
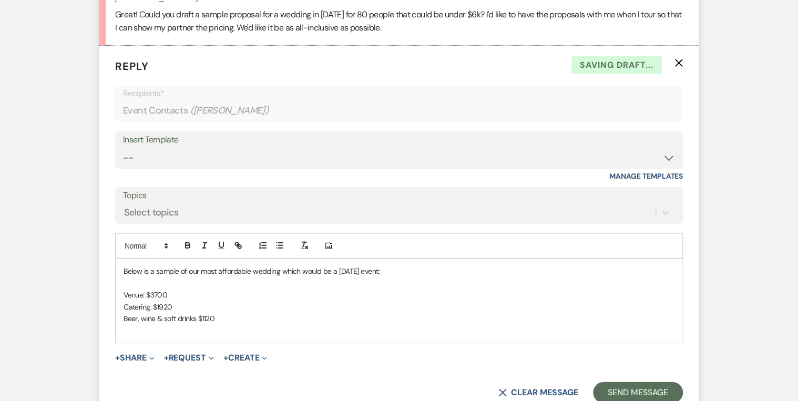
click at [224, 309] on p "Catering: $1920" at bounding box center [398, 307] width 551 height 12
click at [221, 310] on p "Beer, wine & soft drinks $1120" at bounding box center [398, 319] width 551 height 12
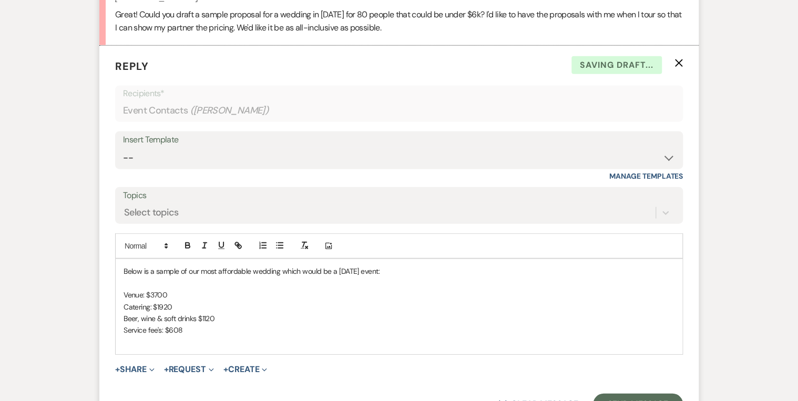
click at [183, 310] on p "Service fee's: $608" at bounding box center [398, 330] width 551 height 12
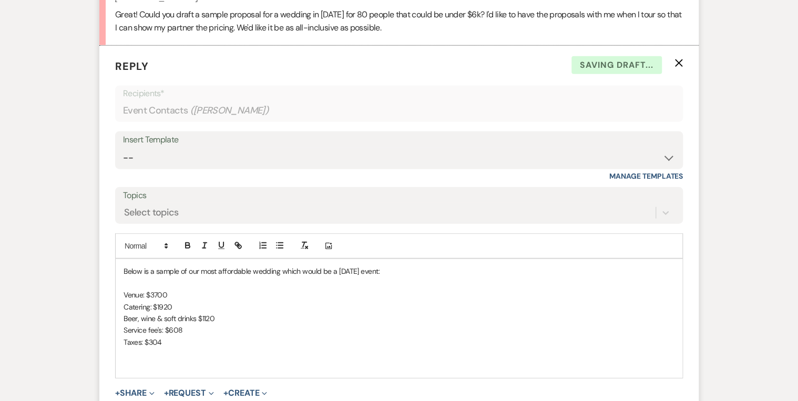
click at [124, 310] on p "Taxes: $304" at bounding box center [398, 342] width 551 height 12
click at [130, 310] on p at bounding box center [398, 342] width 551 height 12
click at [259, 306] on p "Catering: $1920" at bounding box center [398, 307] width 551 height 12
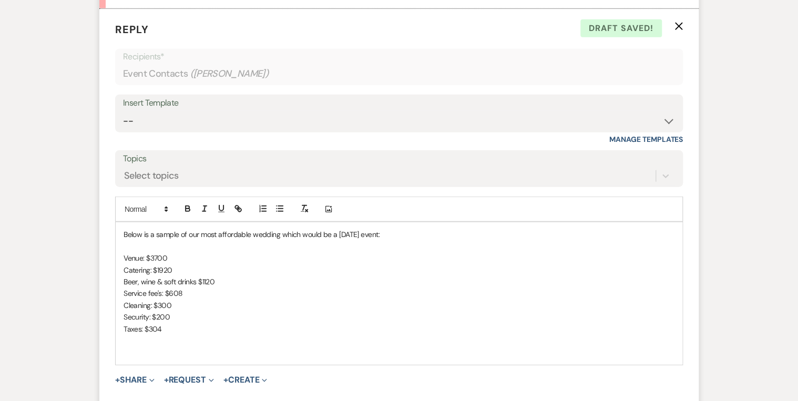
scroll to position [1288, 0]
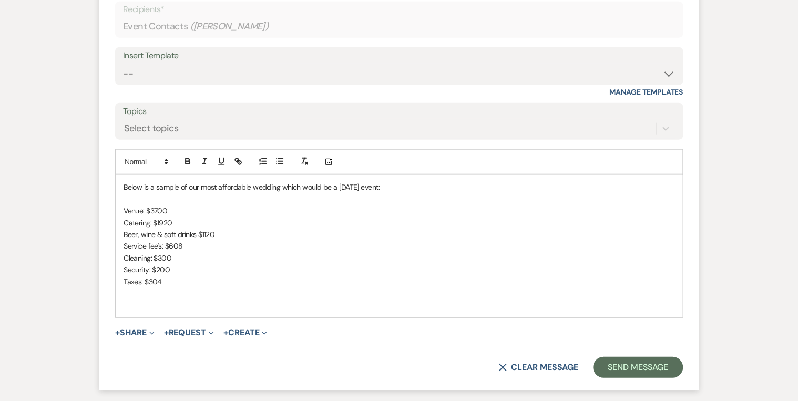
click at [391, 185] on p "Below is a sample of our most affordable wedding which would be a [DATE] event:" at bounding box center [398, 187] width 551 height 12
click at [171, 281] on p "Taxes: $304" at bounding box center [398, 282] width 551 height 12
drag, startPoint x: 122, startPoint y: 278, endPoint x: 183, endPoint y: 275, distance: 61.0
click at [183, 275] on div "Below is a sample of our most affordable wedding which would be a [DATE] event …" at bounding box center [399, 246] width 566 height 142
click at [219, 161] on icon "button" at bounding box center [221, 160] width 4 height 5
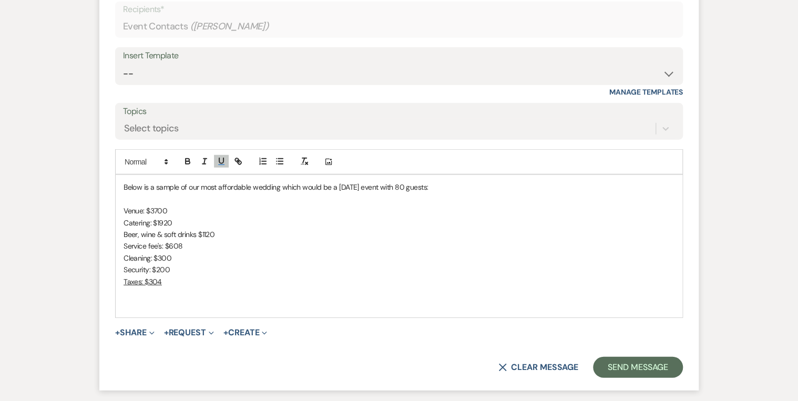
click at [231, 272] on p "Security: $200" at bounding box center [398, 270] width 551 height 12
click at [169, 283] on p "Taxes: $304" at bounding box center [398, 282] width 551 height 12
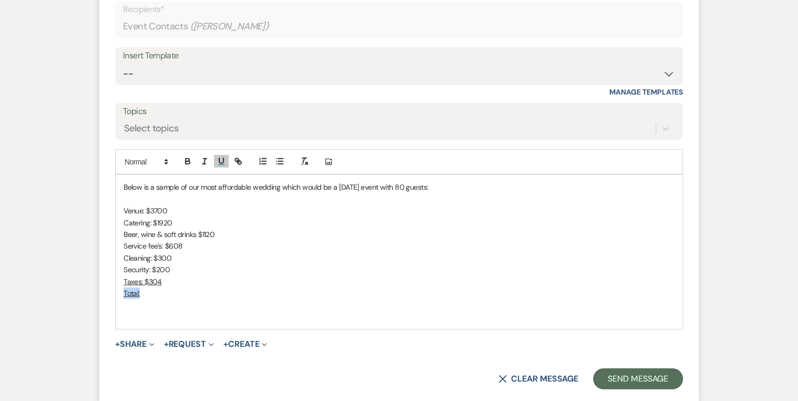
drag, startPoint x: 146, startPoint y: 295, endPoint x: 116, endPoint y: 294, distance: 30.5
click at [116, 294] on div "Below is a sample of our most affordable wedding which would be a [DATE] event …" at bounding box center [399, 252] width 566 height 154
click at [218, 160] on icon "button" at bounding box center [220, 161] width 9 height 9
click at [194, 310] on p at bounding box center [398, 317] width 551 height 12
click at [158, 295] on p "Total:" at bounding box center [398, 293] width 551 height 12
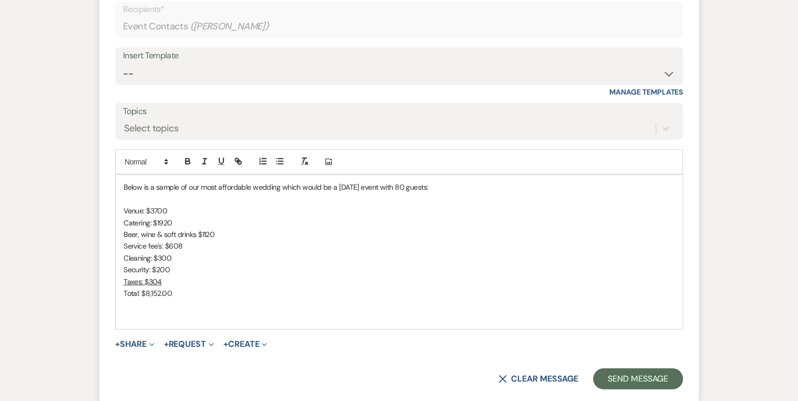
click at [347, 310] on div "Below is a sample of our most affordable wedding which would be a [DATE] event …" at bounding box center [399, 252] width 566 height 154
drag, startPoint x: 172, startPoint y: 292, endPoint x: 119, endPoint y: 292, distance: 53.1
click at [119, 292] on div "Below is a sample of our most affordable wedding which would be a [DATE] event …" at bounding box center [399, 252] width 566 height 154
click at [184, 160] on icon "button" at bounding box center [187, 161] width 9 height 9
drag, startPoint x: 239, startPoint y: 262, endPoint x: 250, endPoint y: 268, distance: 12.7
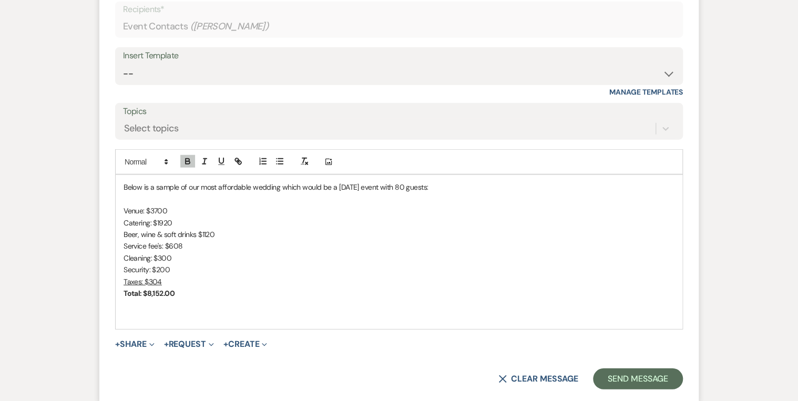
click at [240, 262] on div "Below is a sample of our most affordable wedding which would be a [DATE] event …" at bounding box center [399, 252] width 566 height 154
click at [338, 249] on p "Service fee's: $608" at bounding box center [398, 246] width 551 height 12
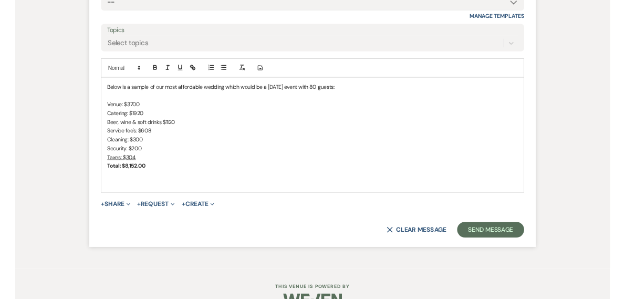
scroll to position [1372, 0]
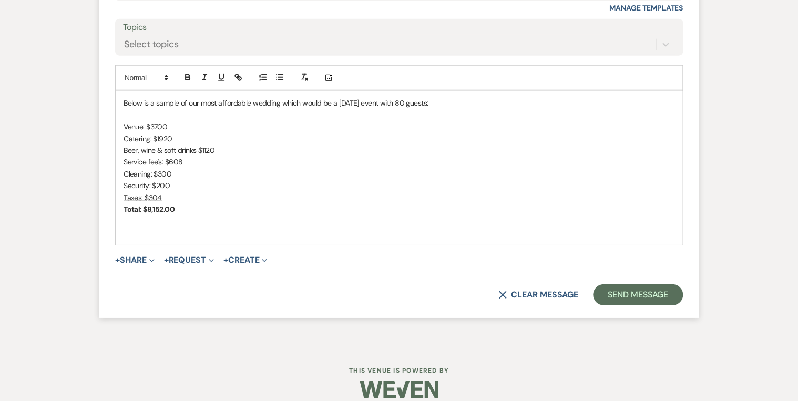
click at [208, 206] on p "Total: $8,152.00" at bounding box center [398, 209] width 551 height 12
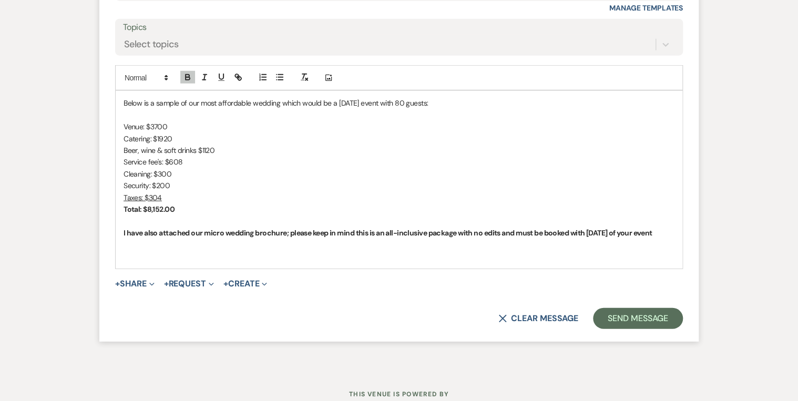
click at [635, 229] on p "I have also attached our micro wedding brochure; please keep in mind this is an…" at bounding box center [398, 233] width 551 height 12
drag, startPoint x: 674, startPoint y: 229, endPoint x: 92, endPoint y: 225, distance: 581.1
click at [186, 73] on icon "button" at bounding box center [187, 77] width 9 height 9
click at [317, 174] on p "Cleaning: $300" at bounding box center [398, 174] width 551 height 12
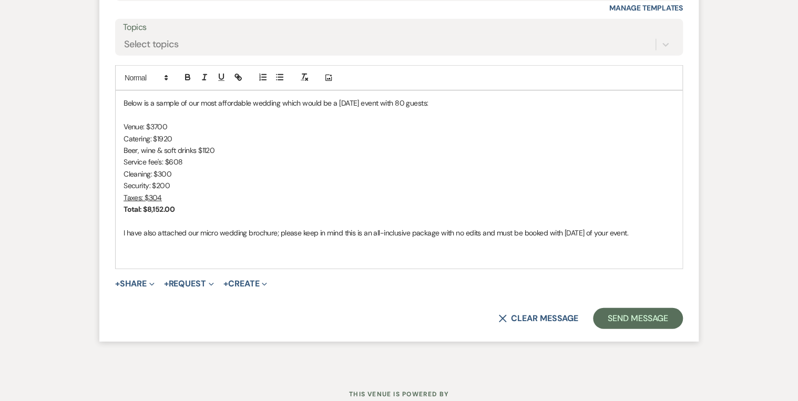
click at [635, 230] on p "I have also attached our micro wedding brochure; please keep in mind this is an…" at bounding box center [398, 233] width 551 height 12
click at [635, 229] on p "I have also attached our micro wedding brochure; please keep in mind this is an…" at bounding box center [398, 233] width 551 height 12
click at [278, 229] on p "I have also attached our micro wedding brochure; please keep in mind this is an…" at bounding box center [398, 233] width 551 height 12
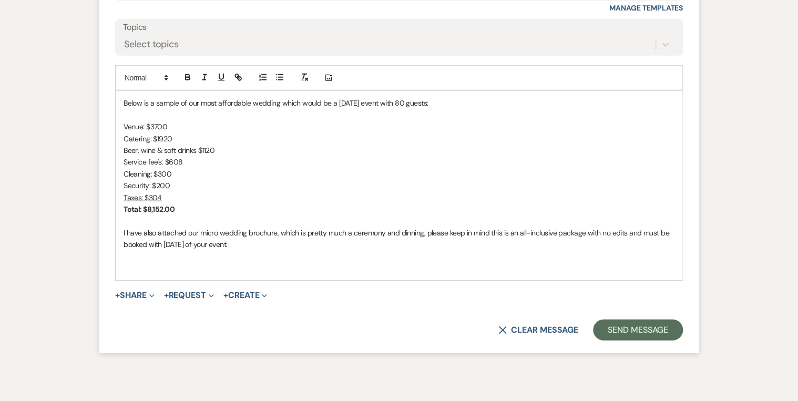
click at [286, 248] on p "I have also attached our micro wedding brochure, which is pretty much a ceremon…" at bounding box center [398, 239] width 551 height 24
click at [132, 293] on button "+ Share Expand" at bounding box center [134, 295] width 39 height 8
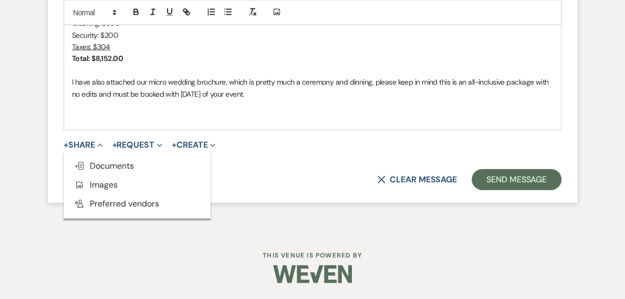
scroll to position [1561, 0]
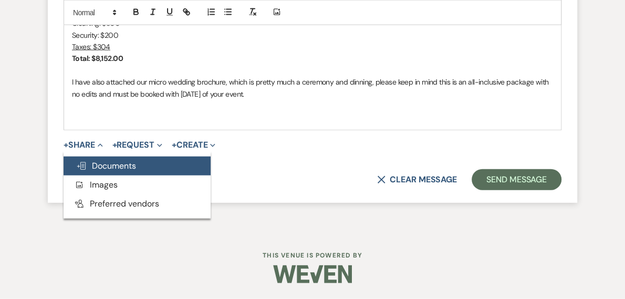
click at [98, 167] on span "Doc Upload Documents" at bounding box center [106, 165] width 60 height 11
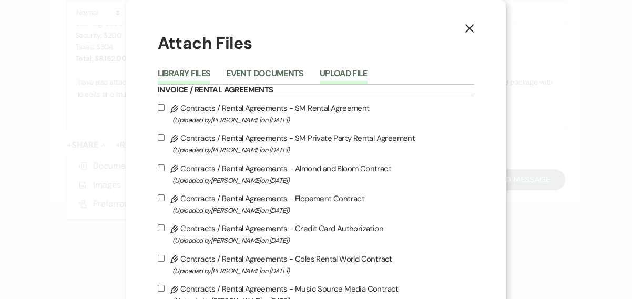
click at [343, 73] on button "Upload File" at bounding box center [343, 76] width 48 height 15
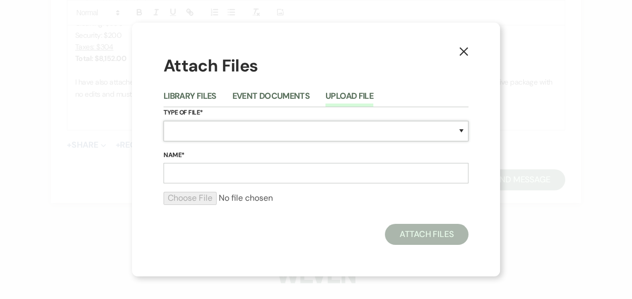
click at [263, 131] on select "Special Event Insurance Vendor Certificate of Insurance Contracts / Rental Agre…" at bounding box center [315, 131] width 305 height 20
select select "43"
click at [263, 131] on select "Special Event Insurance Vendor Certificate of Insurance Contracts / Rental Agre…" at bounding box center [315, 131] width 305 height 20
click at [228, 174] on input "Name*" at bounding box center [315, 173] width 305 height 20
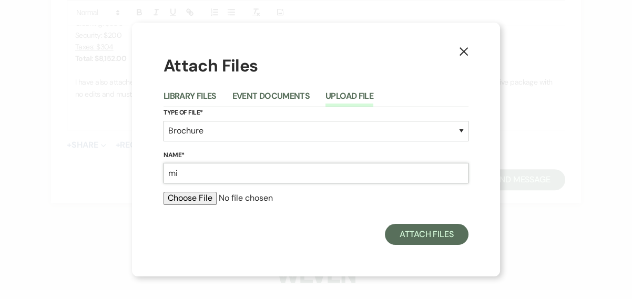
type input "Micro Wedding"
type input "C:\fakepath\Micro Wedding Package - 2025 (4).pdf"
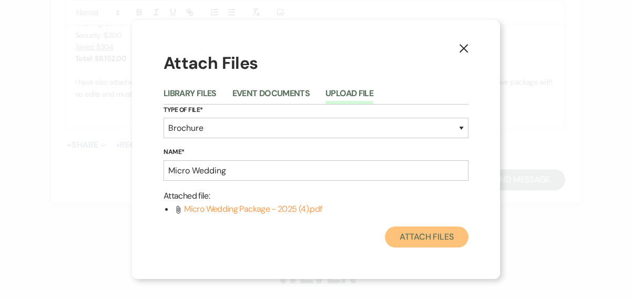
click at [438, 234] on button "Attach Files" at bounding box center [427, 236] width 84 height 21
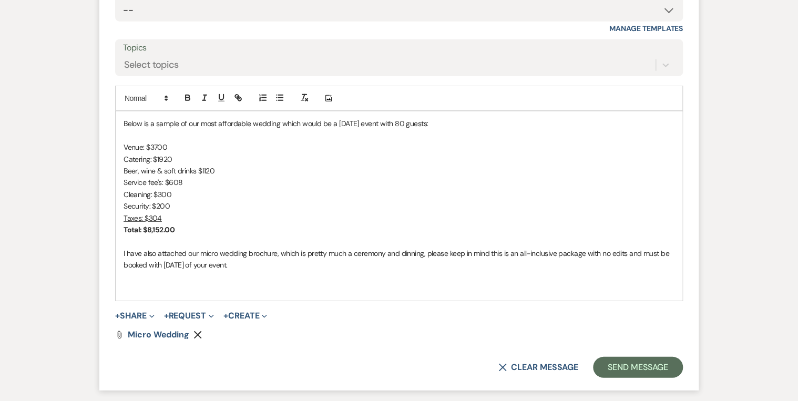
scroll to position [1351, 0]
drag, startPoint x: 187, startPoint y: 183, endPoint x: 169, endPoint y: 179, distance: 18.4
click at [169, 179] on p "Service fee's: $608" at bounding box center [398, 183] width 551 height 12
click at [290, 204] on p "Security: $200" at bounding box center [398, 206] width 551 height 12
drag, startPoint x: 171, startPoint y: 228, endPoint x: 151, endPoint y: 228, distance: 19.4
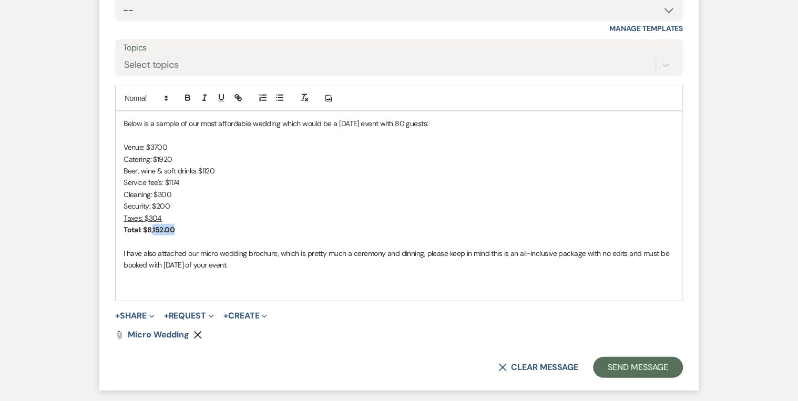
click at [151, 228] on p "Total: $8,152.00" at bounding box center [398, 230] width 551 height 12
click at [296, 172] on p "Beer, wine & soft drinks $1120" at bounding box center [398, 171] width 551 height 12
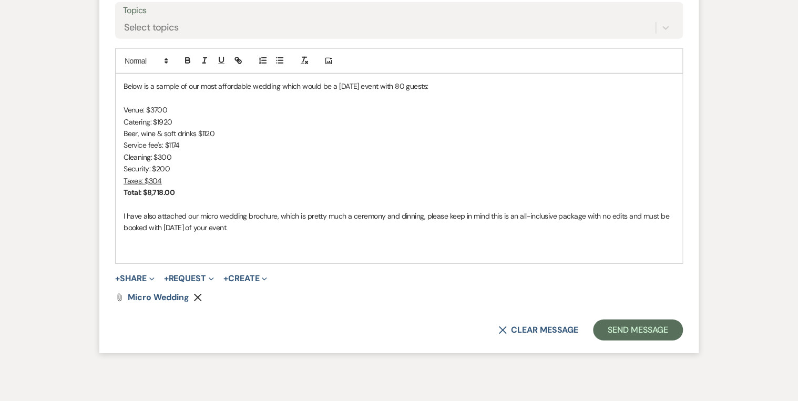
scroll to position [1435, 0]
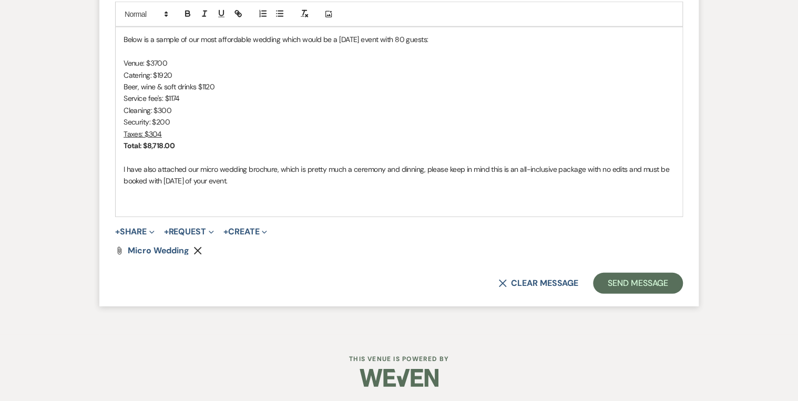
click at [267, 187] on p at bounding box center [398, 193] width 551 height 12
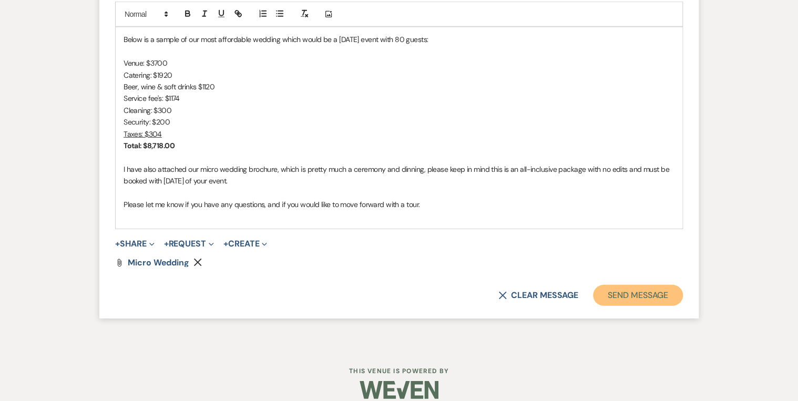
click at [635, 296] on button "Send Message" at bounding box center [638, 295] width 90 height 21
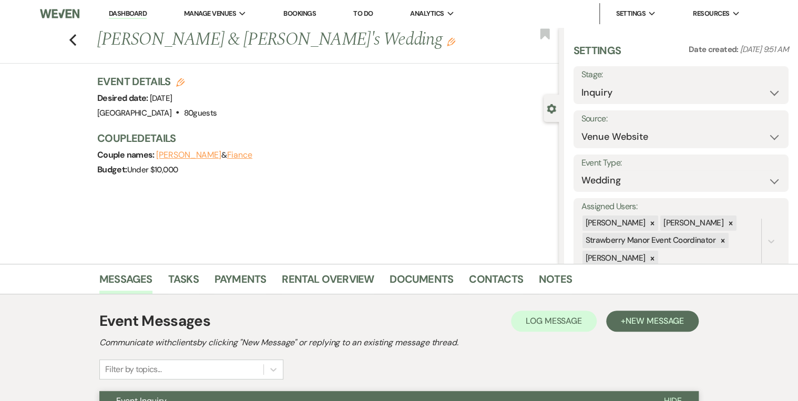
scroll to position [0, 0]
drag, startPoint x: 130, startPoint y: 12, endPoint x: 161, endPoint y: 21, distance: 31.8
click at [130, 12] on link "Dashboard" at bounding box center [128, 14] width 38 height 10
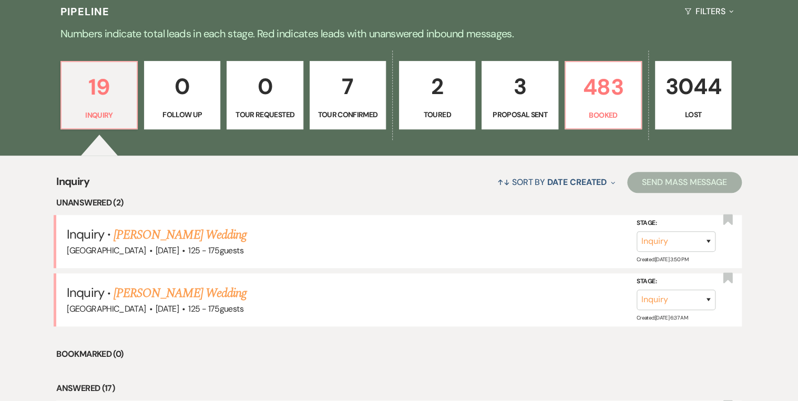
scroll to position [168, 0]
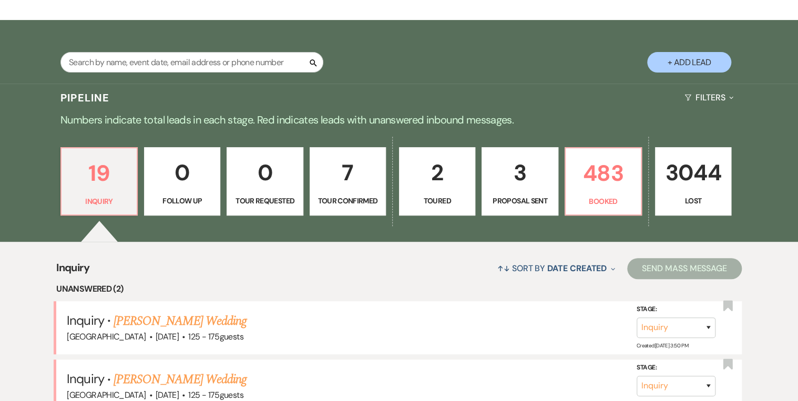
click at [357, 195] on p "Tour Confirmed" at bounding box center [347, 201] width 63 height 12
select select "4"
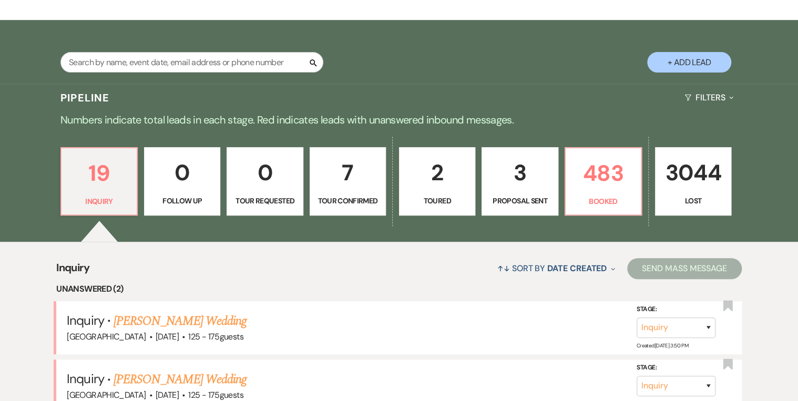
select select "4"
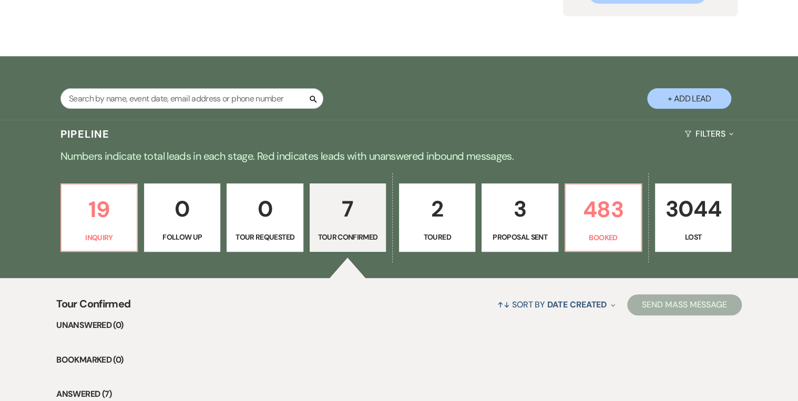
scroll to position [117, 0]
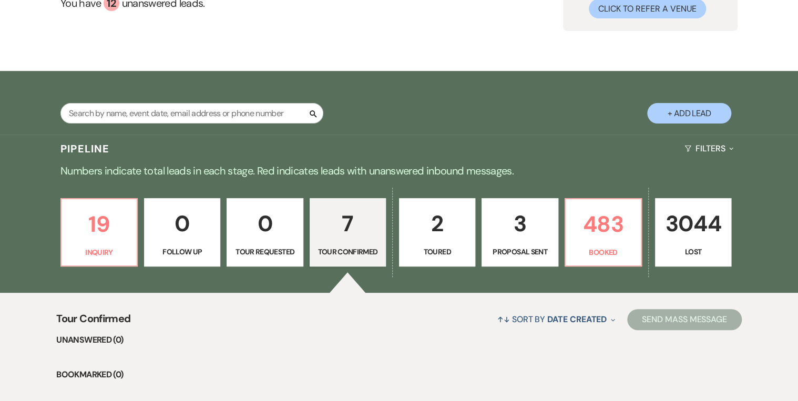
click at [519, 230] on p "3" at bounding box center [519, 223] width 63 height 35
select select "6"
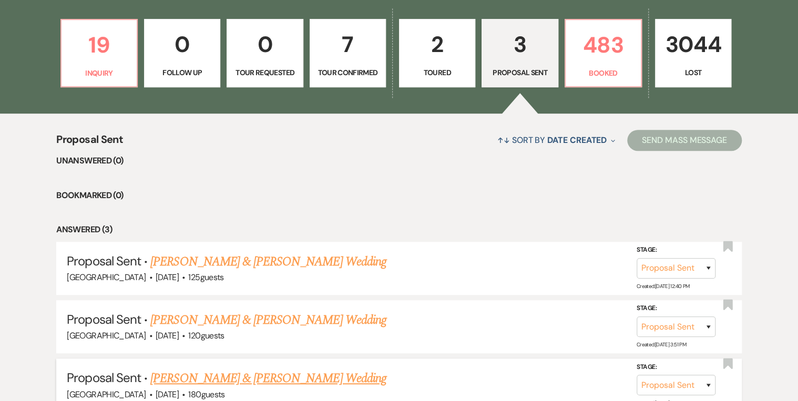
scroll to position [180, 0]
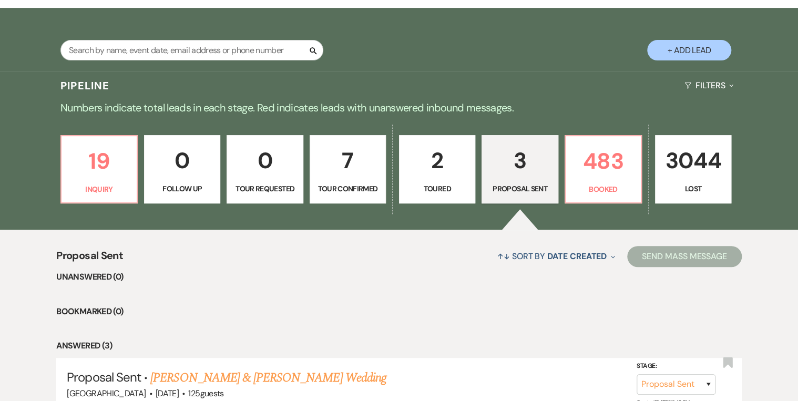
click at [433, 175] on p "2" at bounding box center [437, 160] width 63 height 35
select select "5"
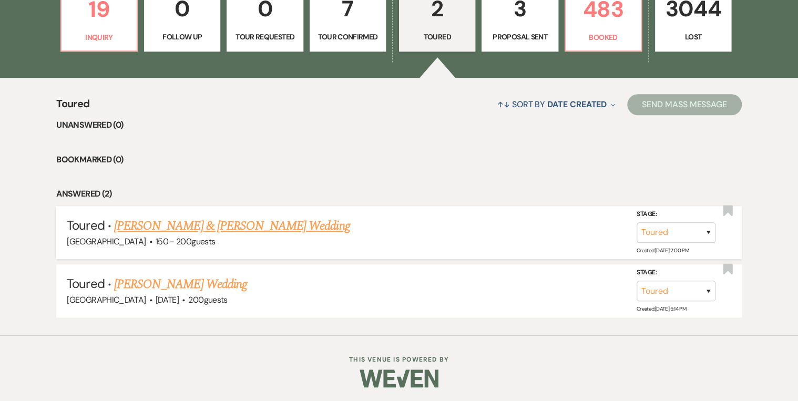
scroll to position [122, 0]
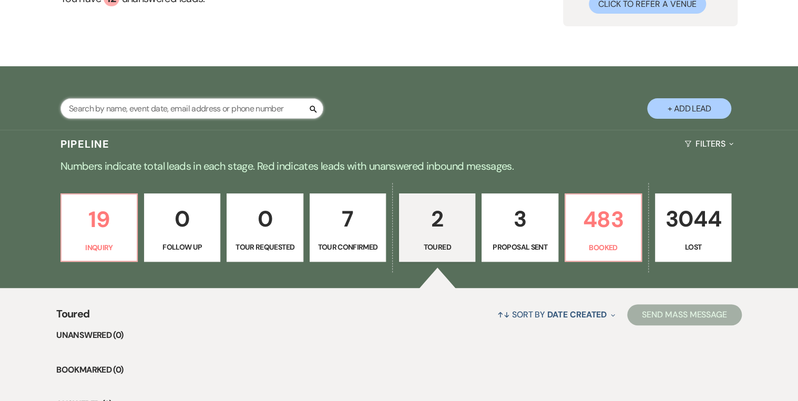
click at [111, 107] on input "text" at bounding box center [191, 108] width 263 height 20
type input "[PERSON_NAME]"
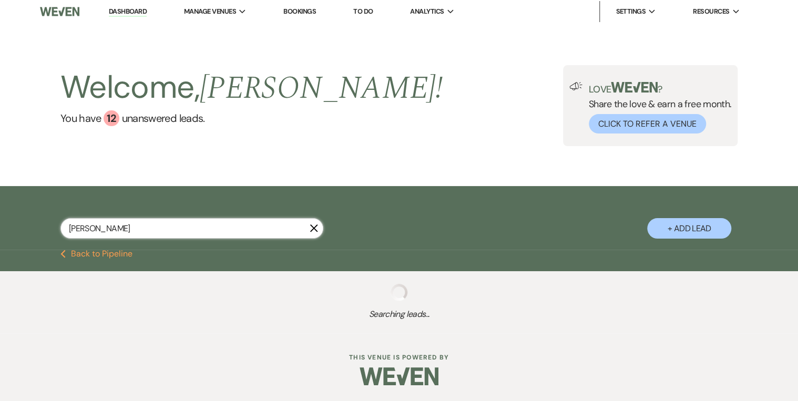
select select "6"
select select "8"
select select "5"
select select "8"
select select "5"
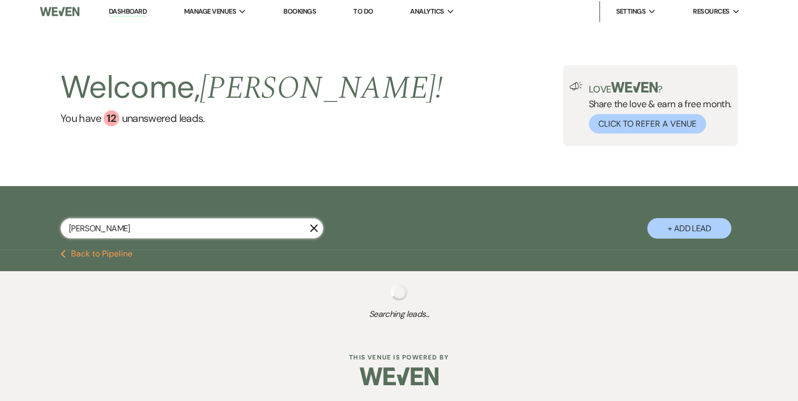
select select "8"
select select "5"
select select "8"
select select "5"
select select "8"
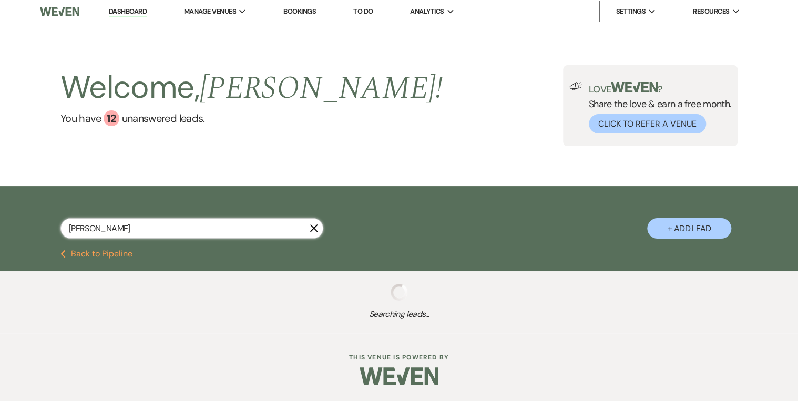
select select "5"
select select "8"
select select "5"
select select "8"
select select "5"
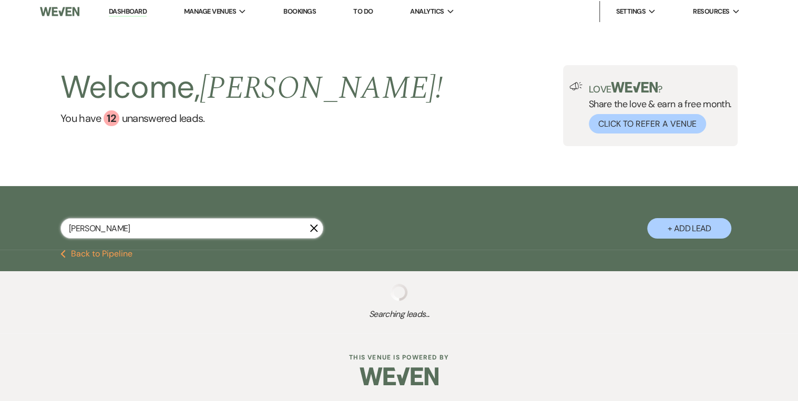
select select "8"
select select "5"
select select "8"
select select "5"
select select "8"
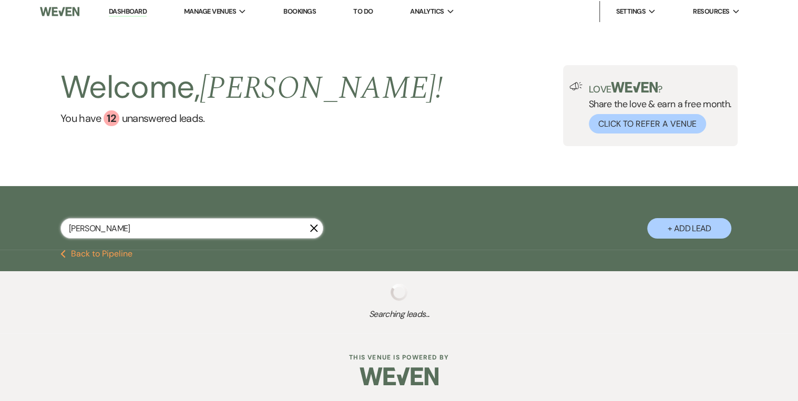
select select "5"
select select "8"
select select "5"
select select "8"
select select "5"
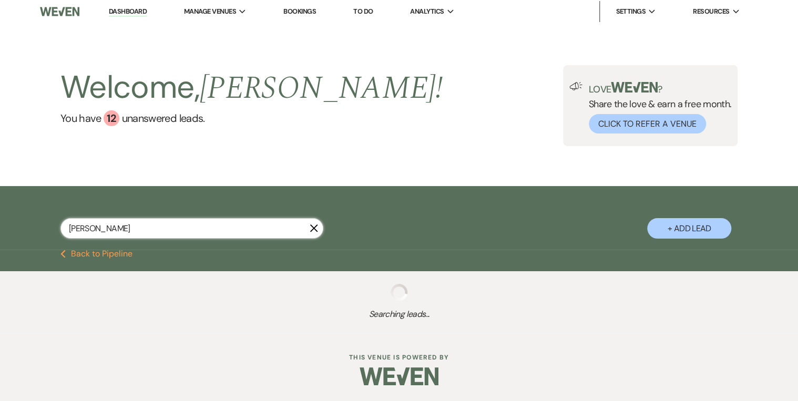
select select "8"
select select "5"
select select "8"
select select "5"
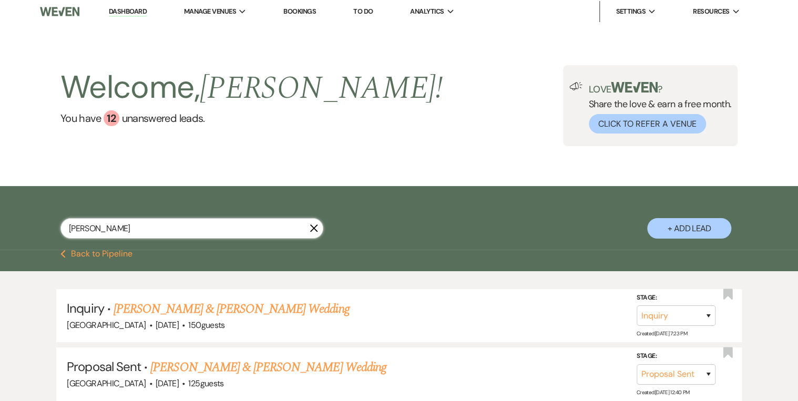
scroll to position [122, 0]
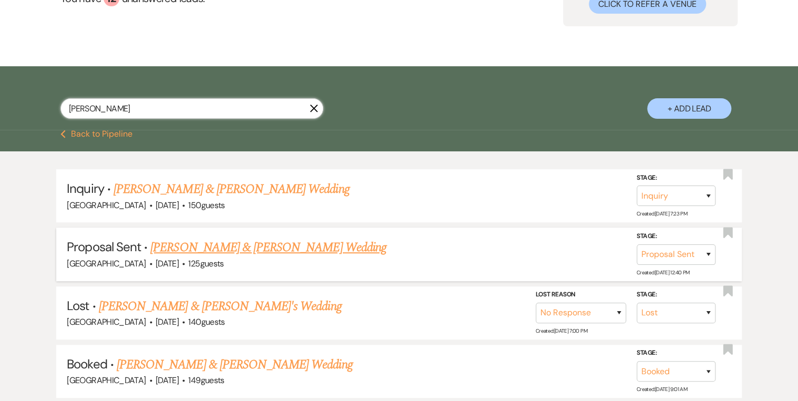
type input "[PERSON_NAME]"
click at [250, 243] on link "[PERSON_NAME] & [PERSON_NAME] Wedding" at bounding box center [267, 247] width 235 height 19
select select "6"
select select "5"
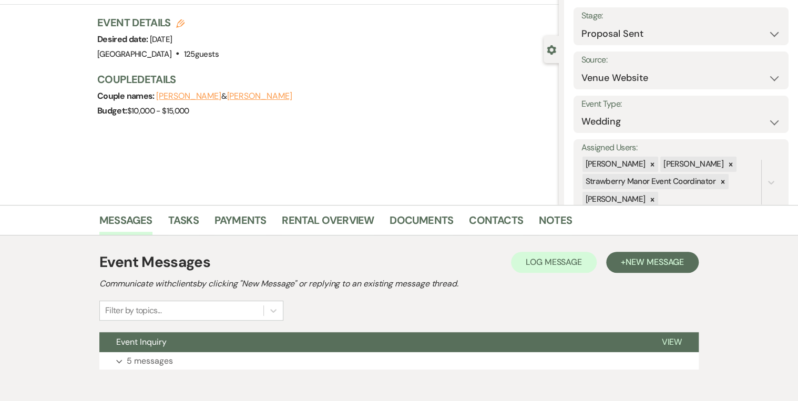
scroll to position [110, 0]
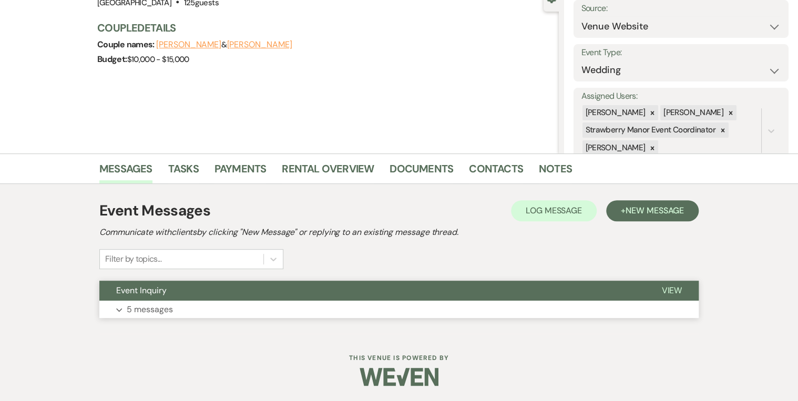
click at [635, 289] on span "View" at bounding box center [671, 290] width 20 height 11
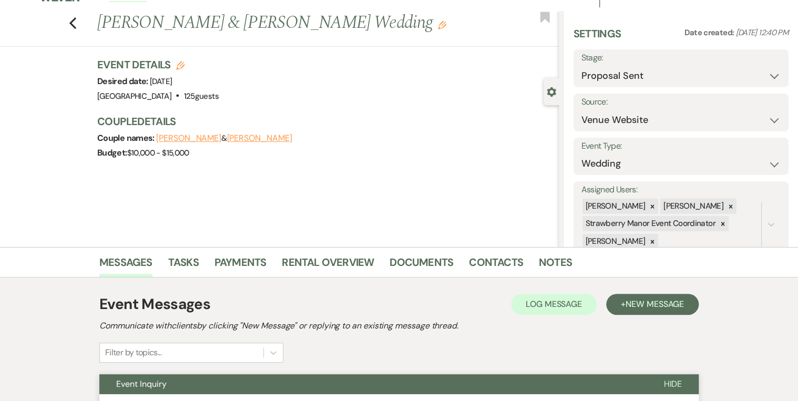
scroll to position [0, 0]
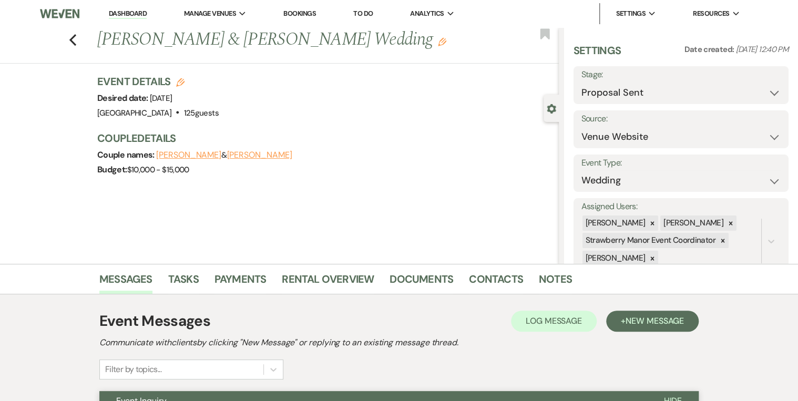
click at [304, 137] on h3 "Couple Details" at bounding box center [322, 138] width 451 height 15
drag, startPoint x: 316, startPoint y: 141, endPoint x: 276, endPoint y: 126, distance: 42.1
click at [316, 141] on h3 "Couple Details" at bounding box center [322, 138] width 451 height 15
click at [116, 11] on link "Dashboard" at bounding box center [128, 14] width 38 height 10
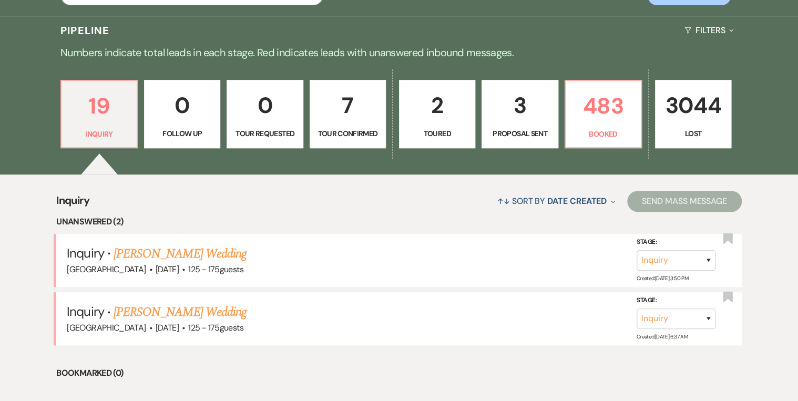
scroll to position [168, 0]
